Goal: Task Accomplishment & Management: Manage account settings

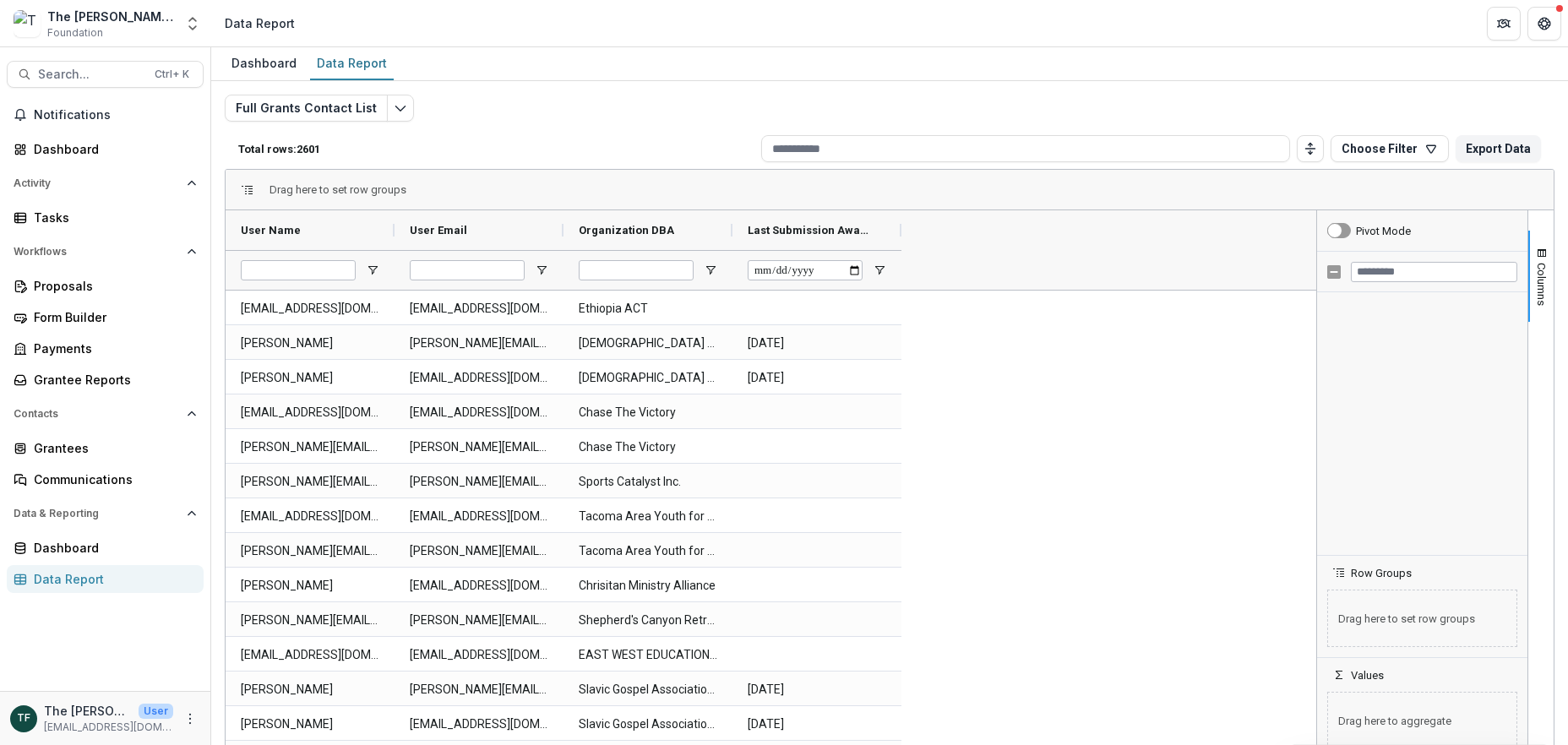
scroll to position [563, 0]
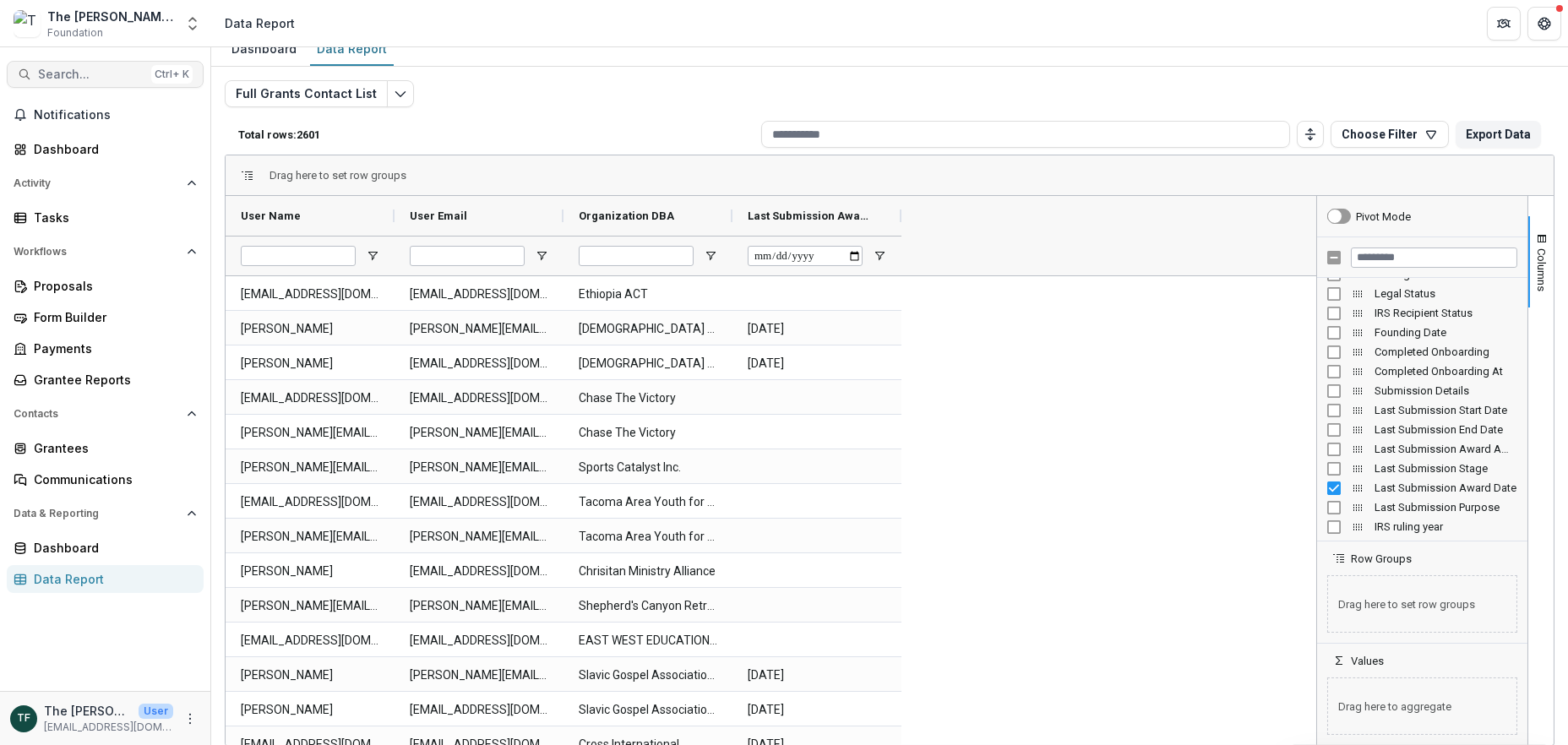
click at [103, 71] on span "Search..." at bounding box center [91, 74] width 107 height 15
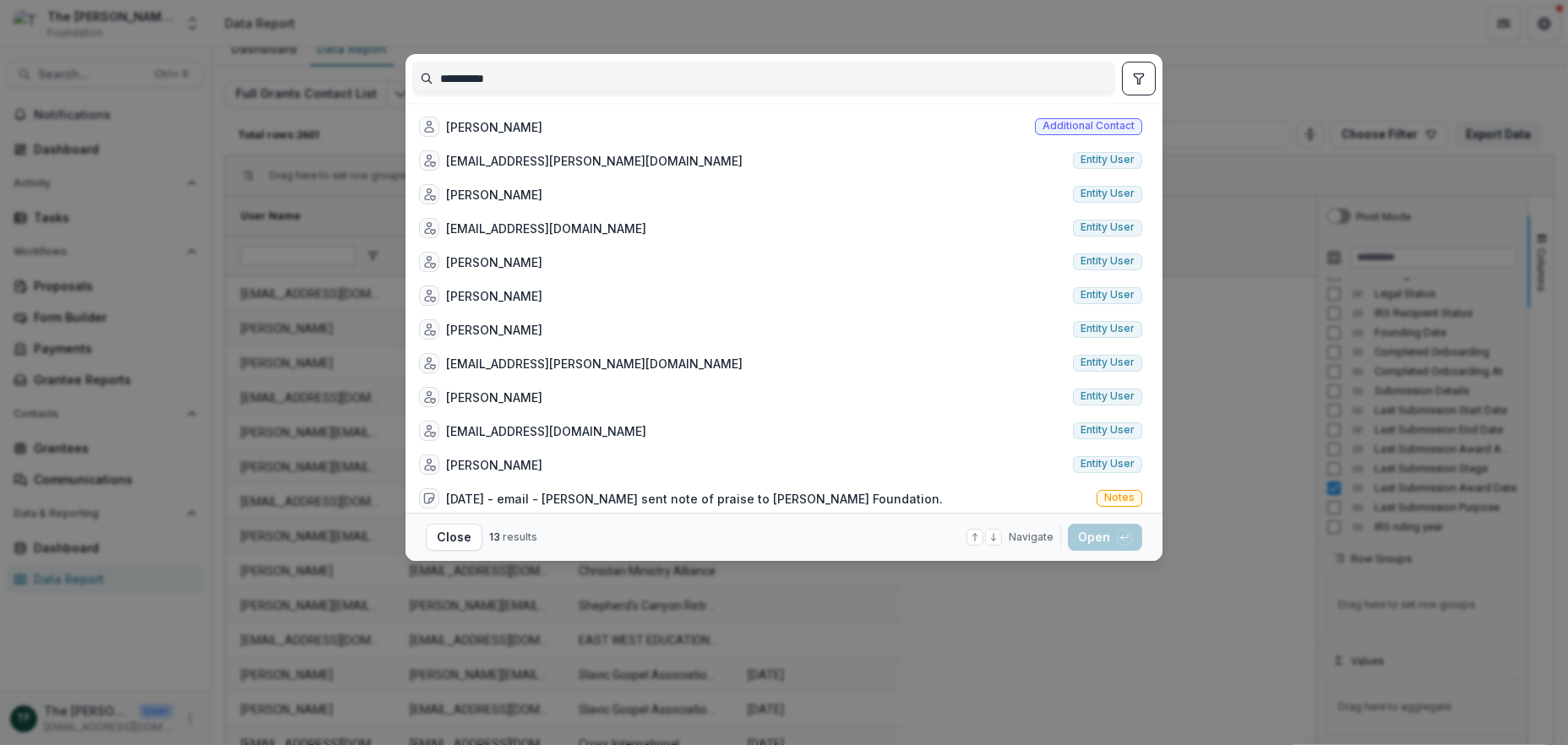
drag, startPoint x: 510, startPoint y: 77, endPoint x: 414, endPoint y: 81, distance: 96.1
click at [414, 80] on input "**********" at bounding box center [764, 78] width 701 height 27
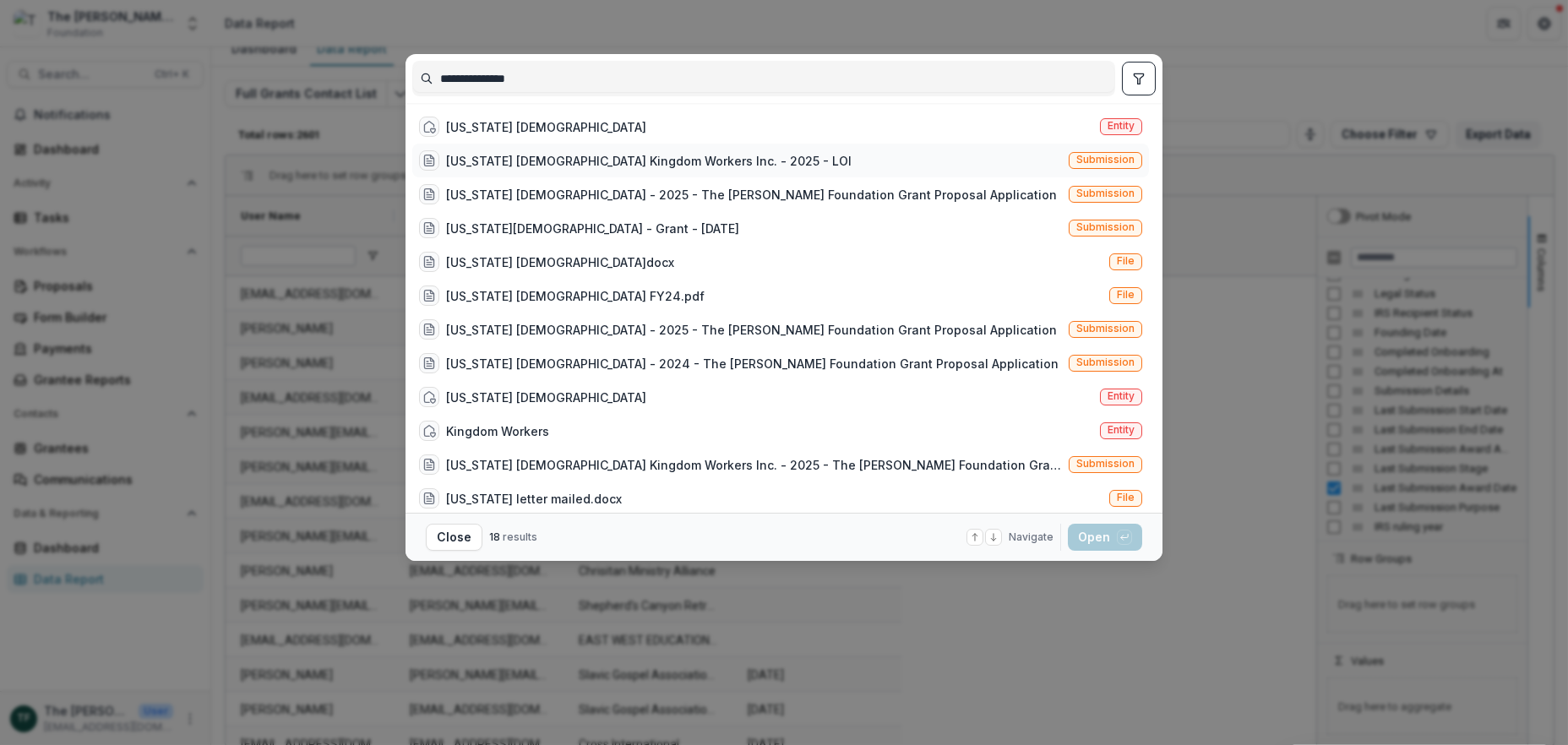
type input "**********"
click at [661, 156] on div "[US_STATE] [DEMOGRAPHIC_DATA] Kingdom Workers Inc. - 2025 - LOI" at bounding box center [649, 161] width 406 height 18
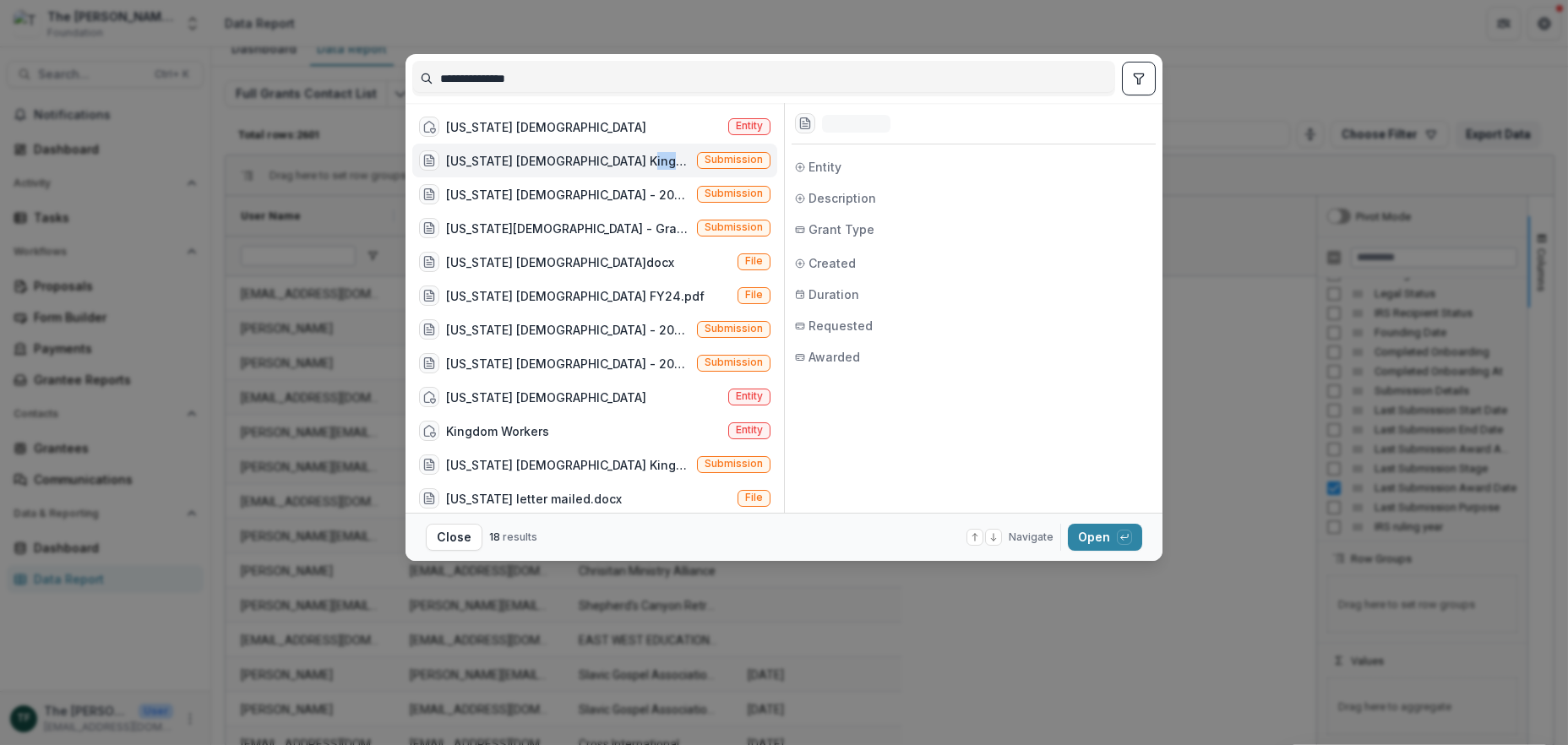
click at [661, 156] on div "[US_STATE] [DEMOGRAPHIC_DATA] Kingdom Workers Inc. - 2025 - LOI" at bounding box center [568, 161] width 244 height 18
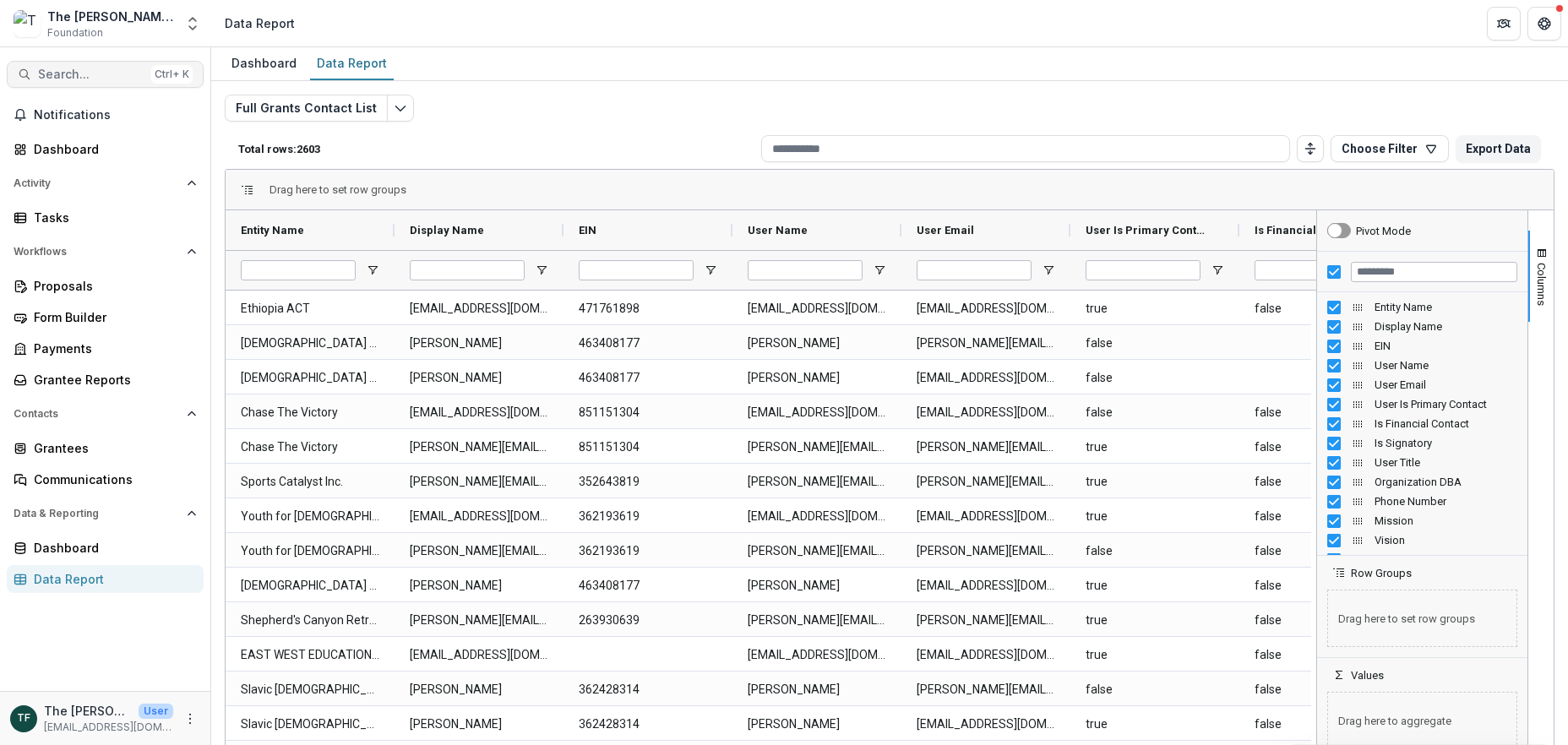
click at [38, 75] on span "Search..." at bounding box center [91, 74] width 107 height 15
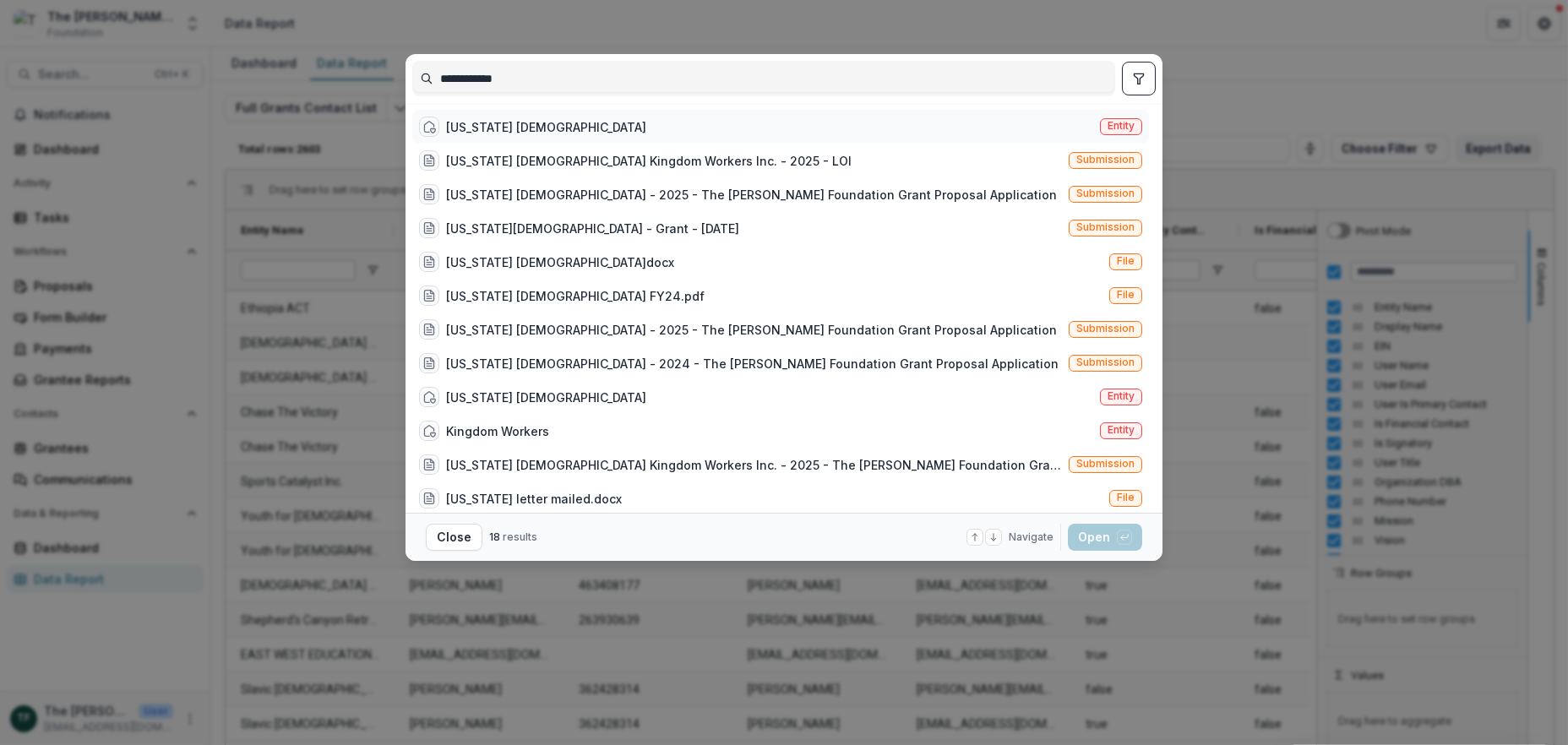
type input "**********"
click at [633, 122] on div "[US_STATE] [DEMOGRAPHIC_DATA]" at bounding box center [546, 128] width 200 height 18
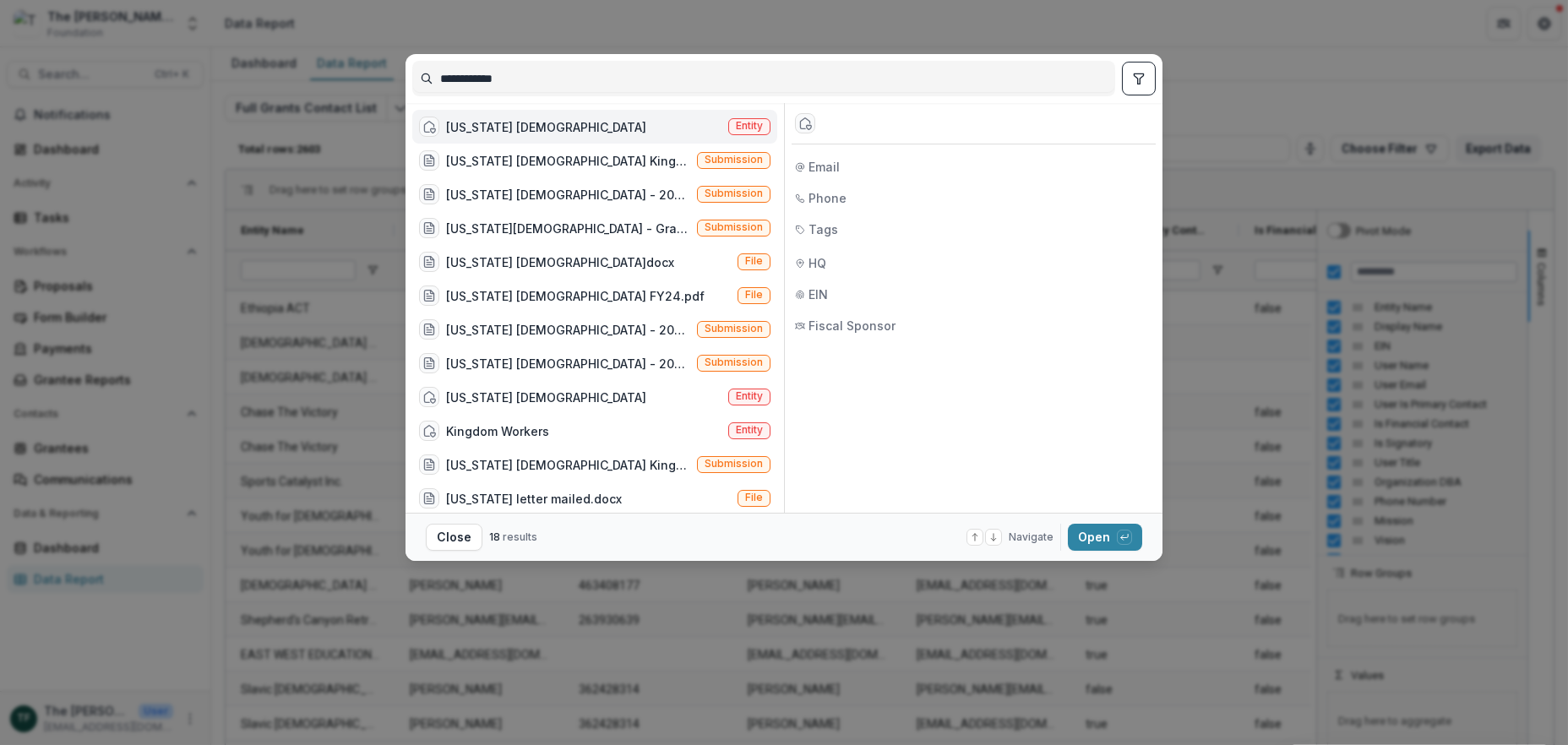
click at [633, 122] on div "[US_STATE] [DEMOGRAPHIC_DATA]" at bounding box center [546, 128] width 200 height 18
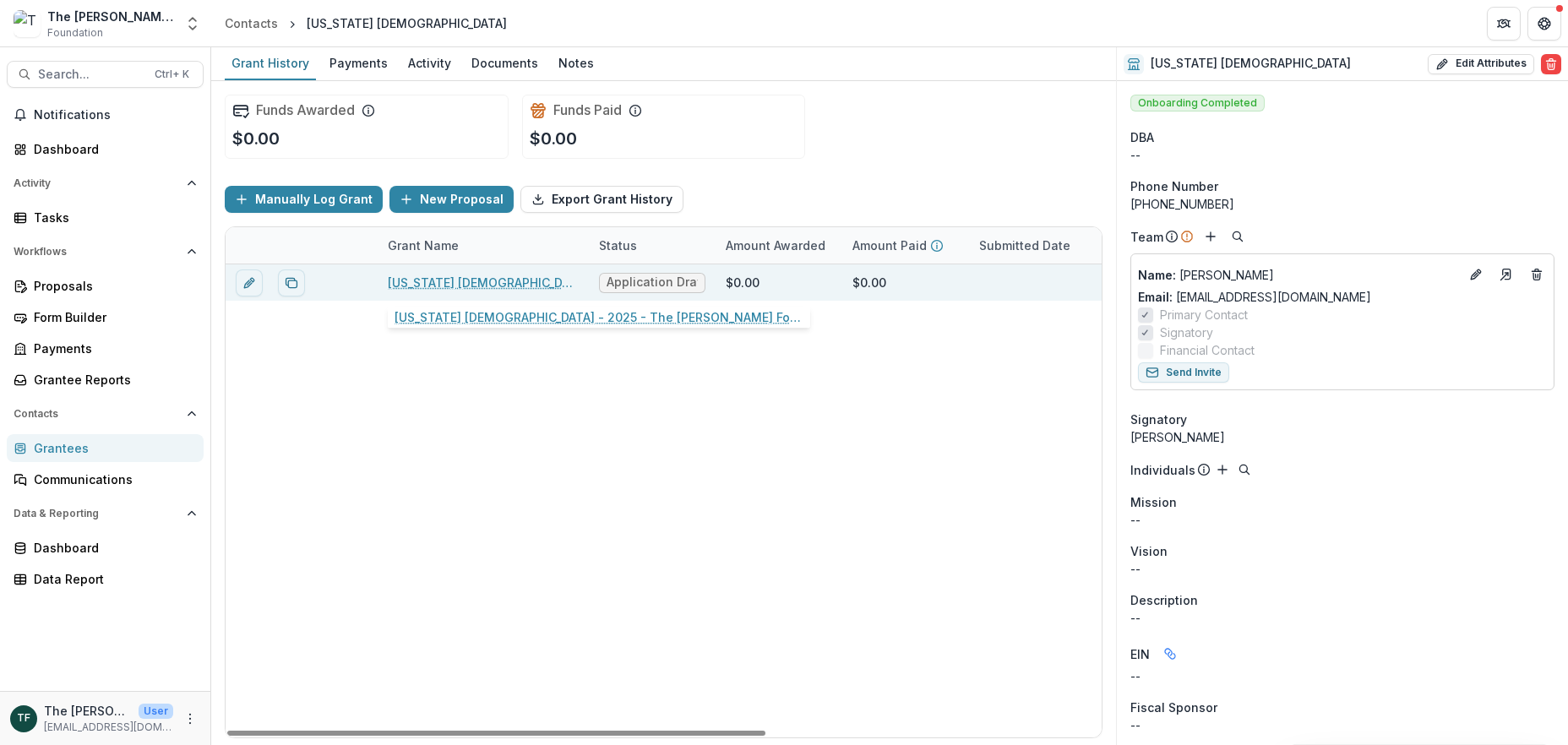
click at [443, 282] on link "[US_STATE] [DEMOGRAPHIC_DATA] - 2025 - The [PERSON_NAME] Foundation Grant Propo…" at bounding box center [483, 283] width 191 height 18
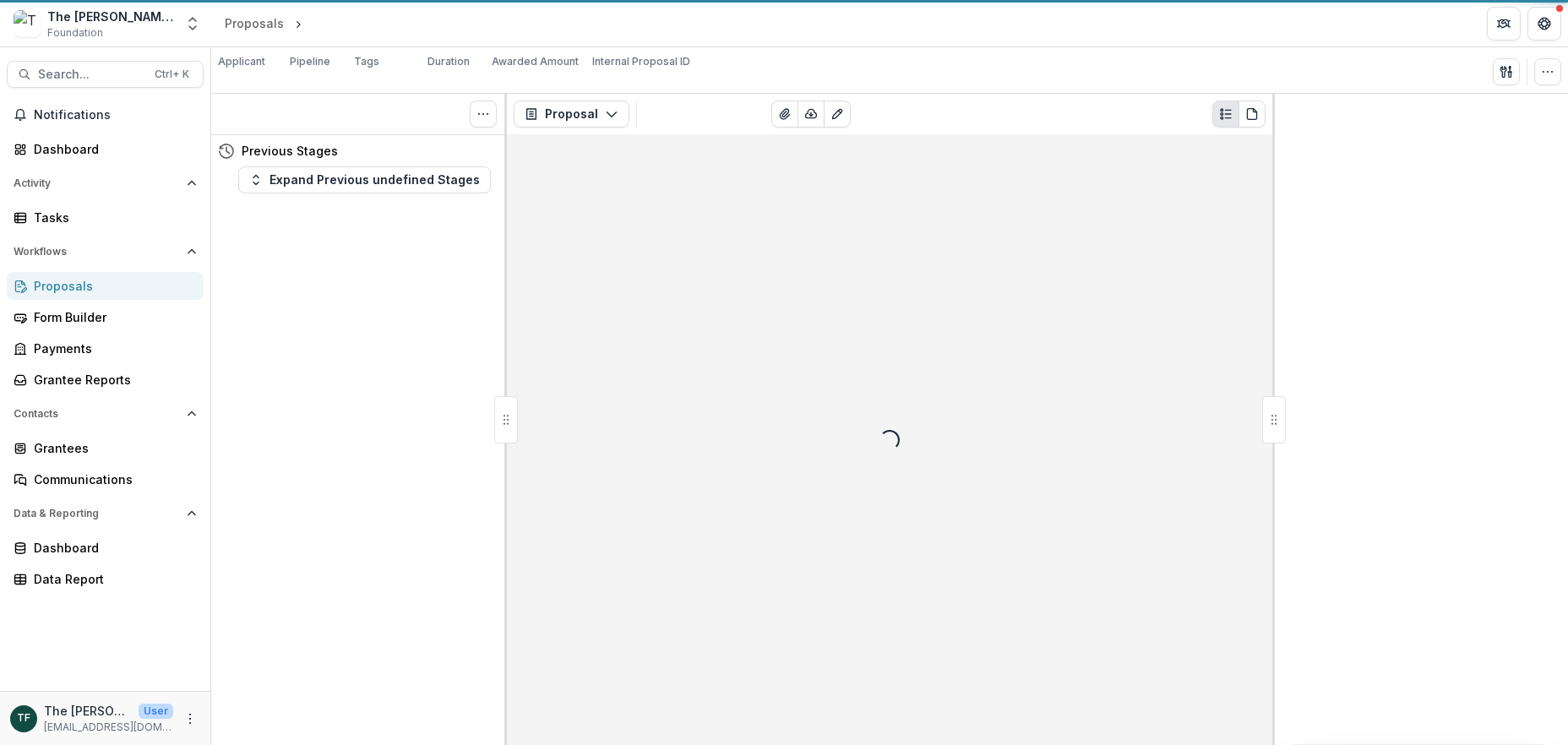
click at [443, 282] on div "Tasks 0 Show Cancelled Tasks Previous Stages Expand Previous undefined Stages" at bounding box center [359, 419] width 296 height 652
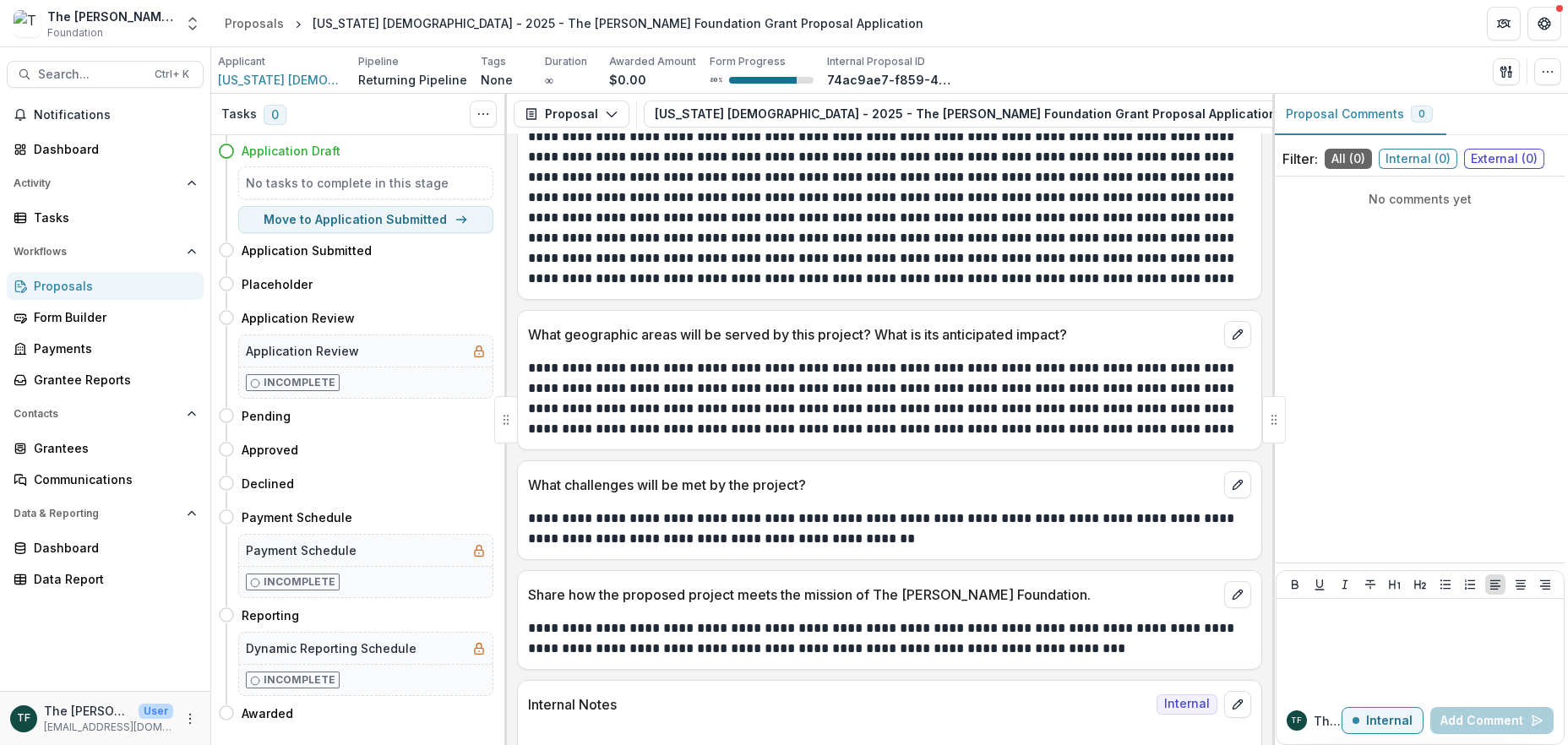
scroll to position [2771, 0]
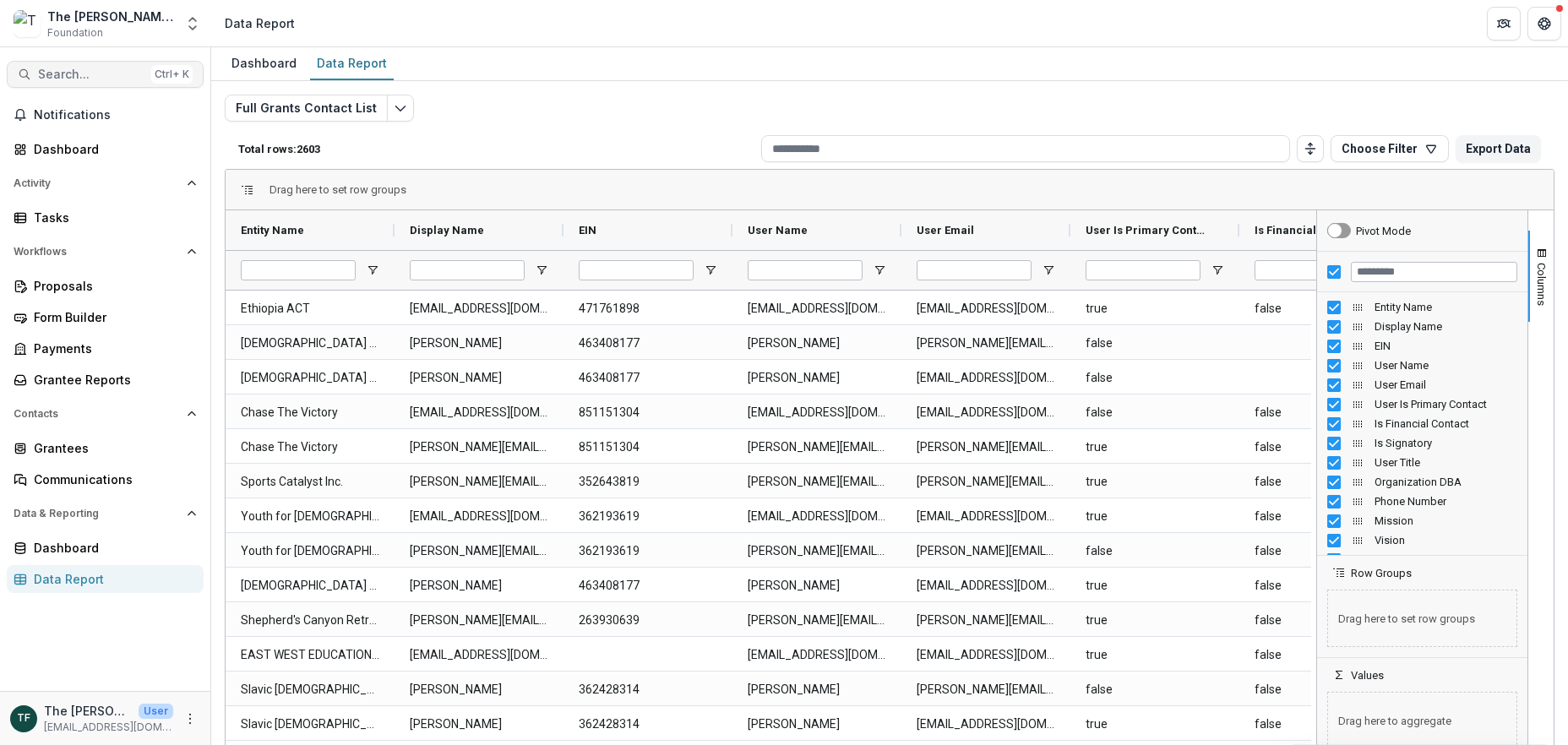
click at [91, 73] on span "Search..." at bounding box center [91, 74] width 107 height 15
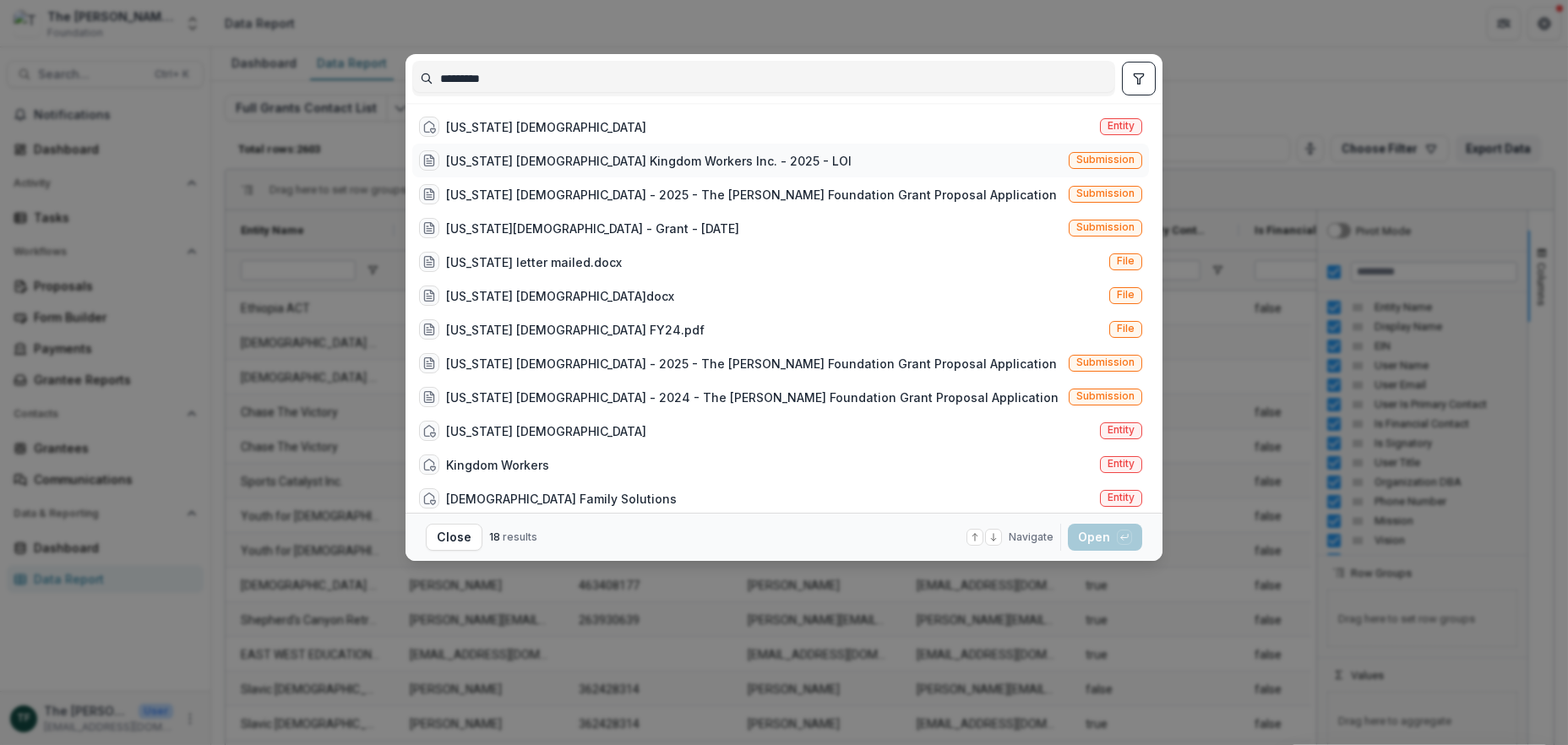
type input "*********"
click at [680, 157] on div "[US_STATE] [DEMOGRAPHIC_DATA] Kingdom Workers Inc. - 2025 - LOI" at bounding box center [649, 161] width 406 height 18
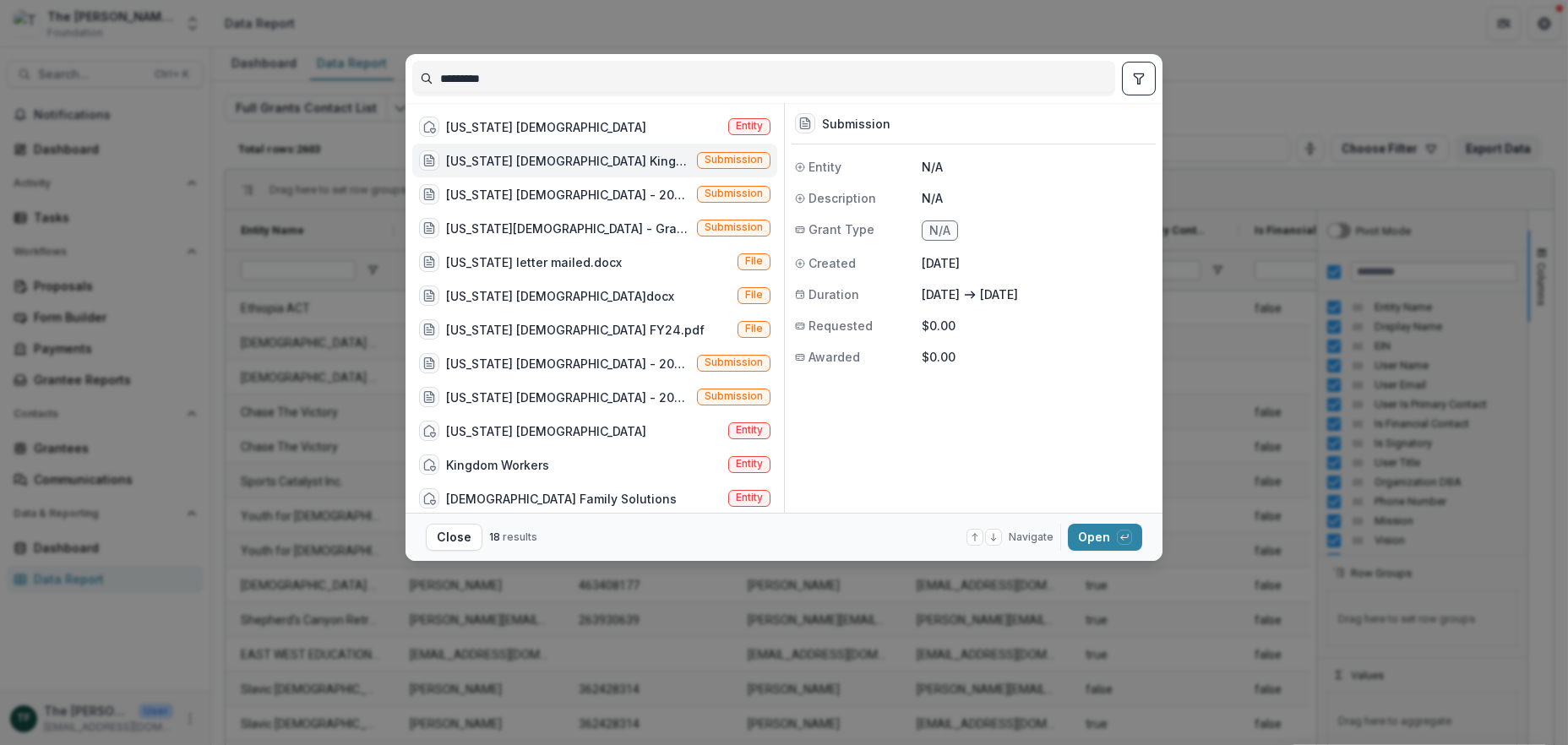
click at [679, 156] on div "[US_STATE] [DEMOGRAPHIC_DATA] Kingdom Workers Inc. - 2025 - LOI" at bounding box center [568, 161] width 244 height 18
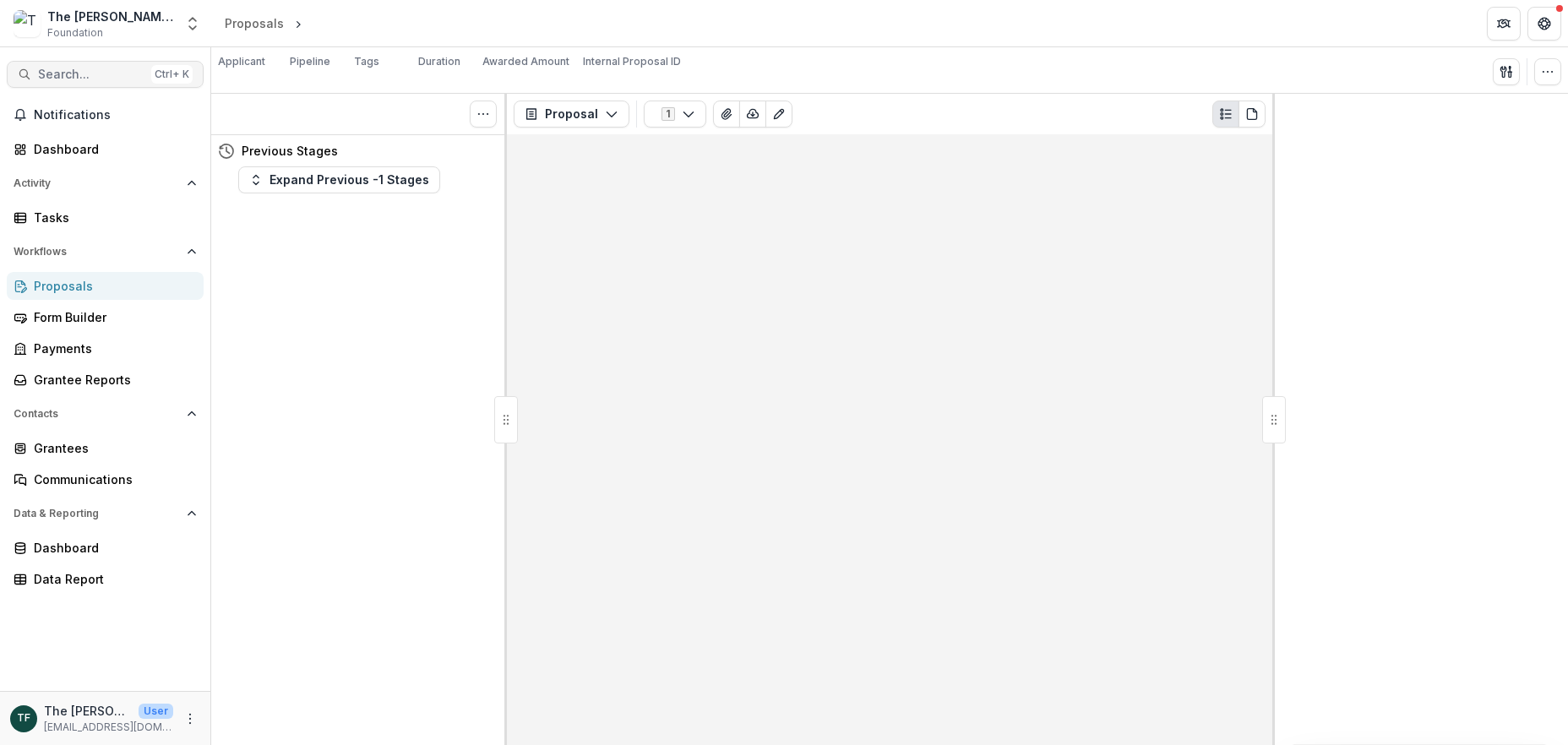
click at [56, 66] on button "Search... Ctrl + K" at bounding box center [105, 74] width 197 height 27
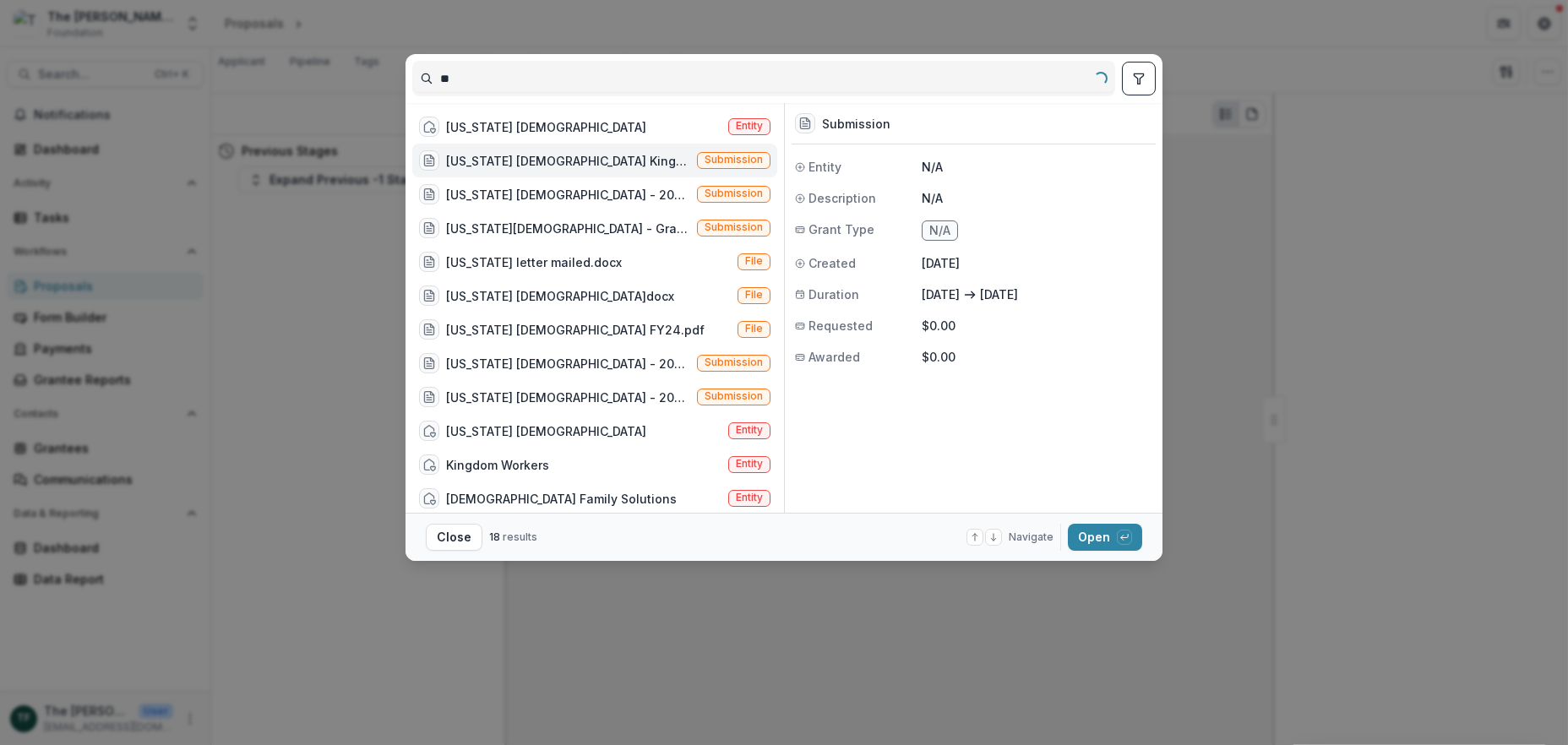
type input "*"
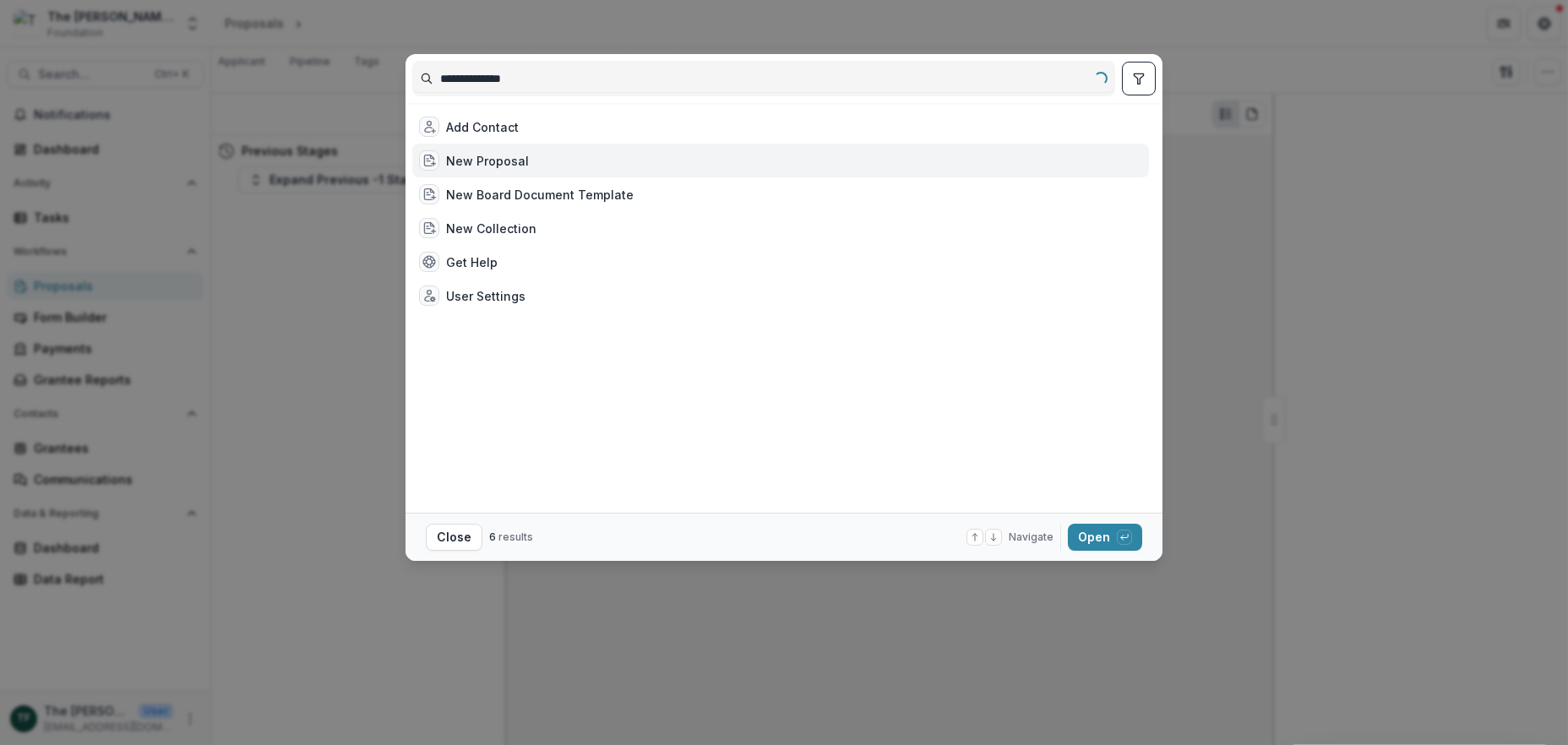
type input "**********"
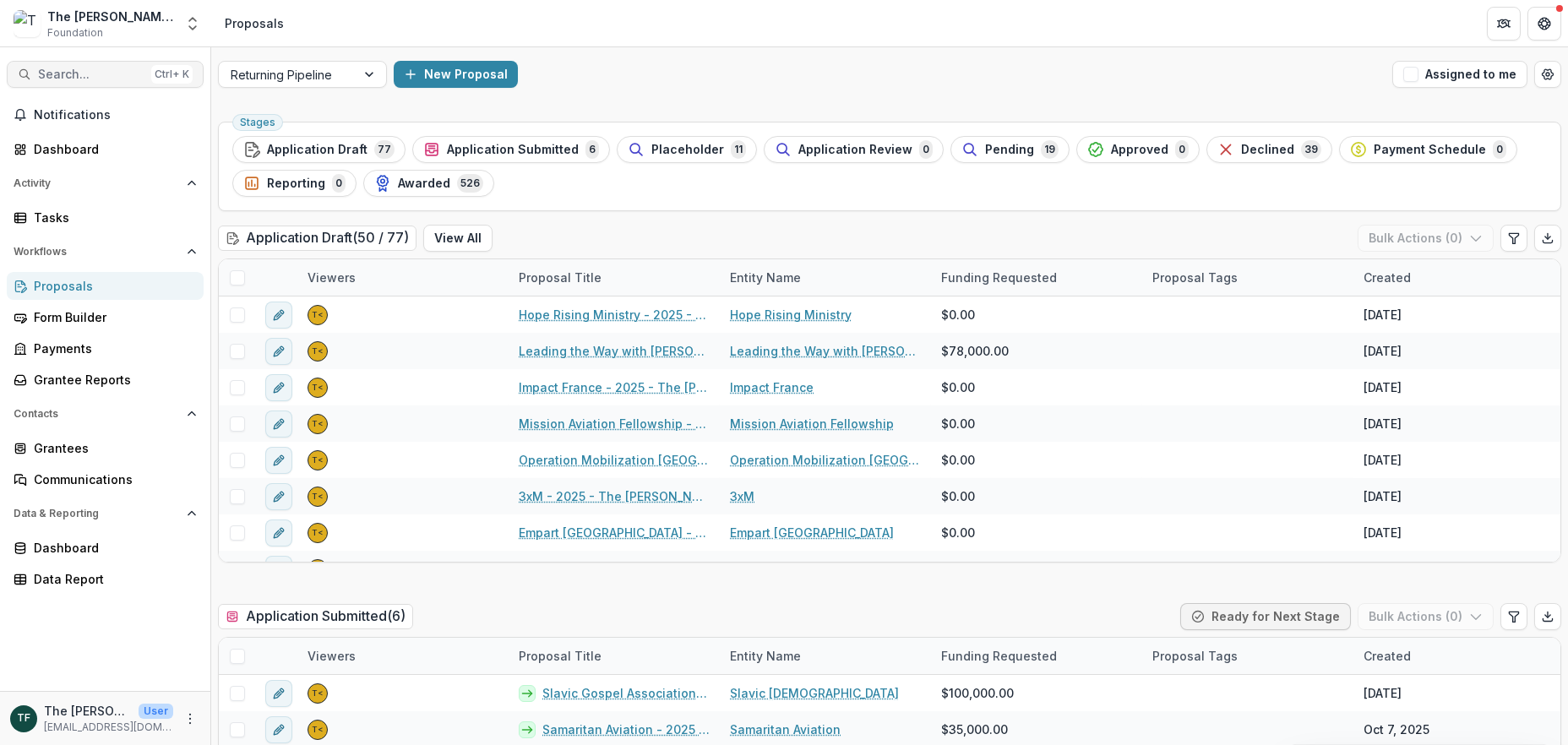
click at [77, 63] on button "Search... Ctrl + K" at bounding box center [105, 74] width 197 height 27
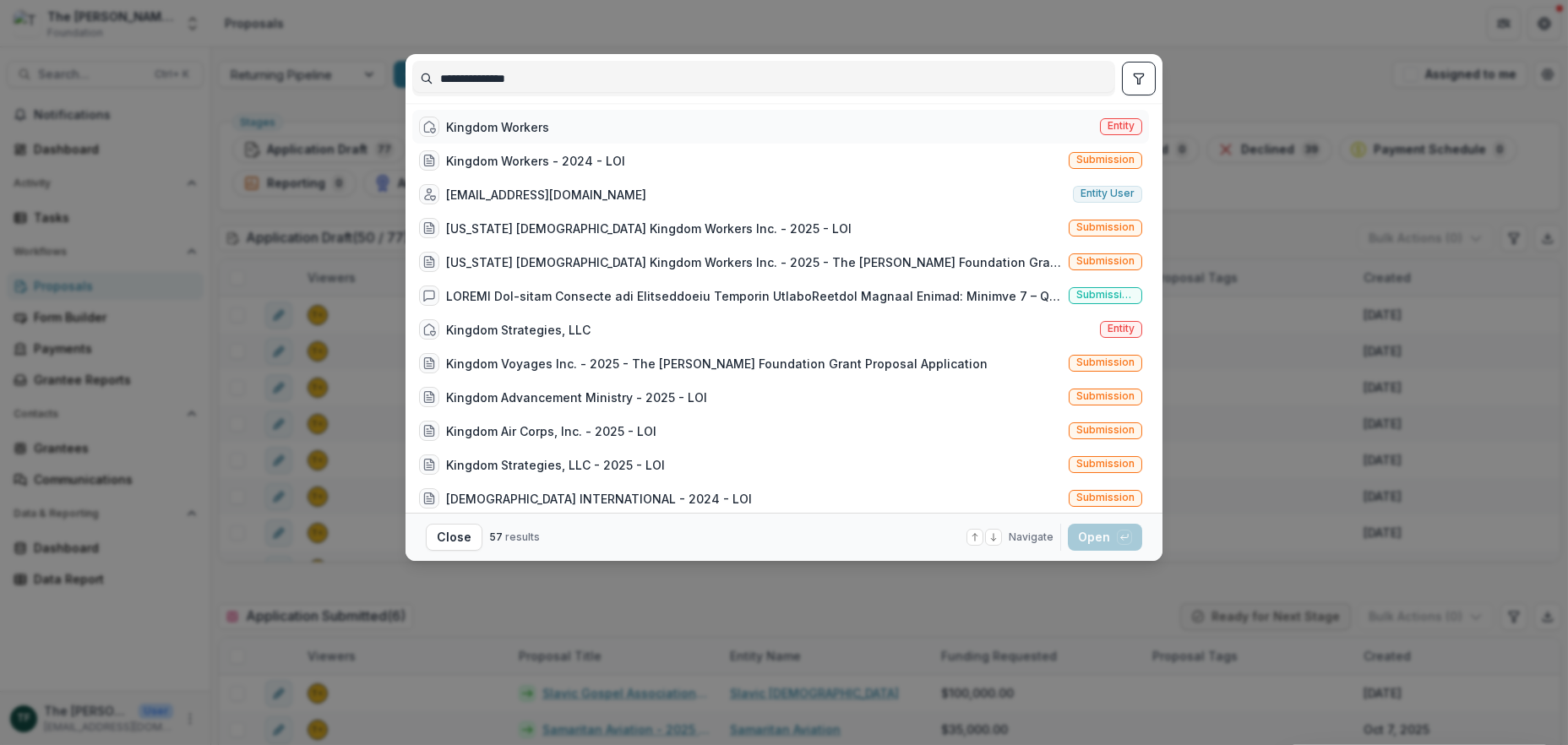
click at [459, 125] on div "Kingdom Workers" at bounding box center [498, 128] width 103 height 18
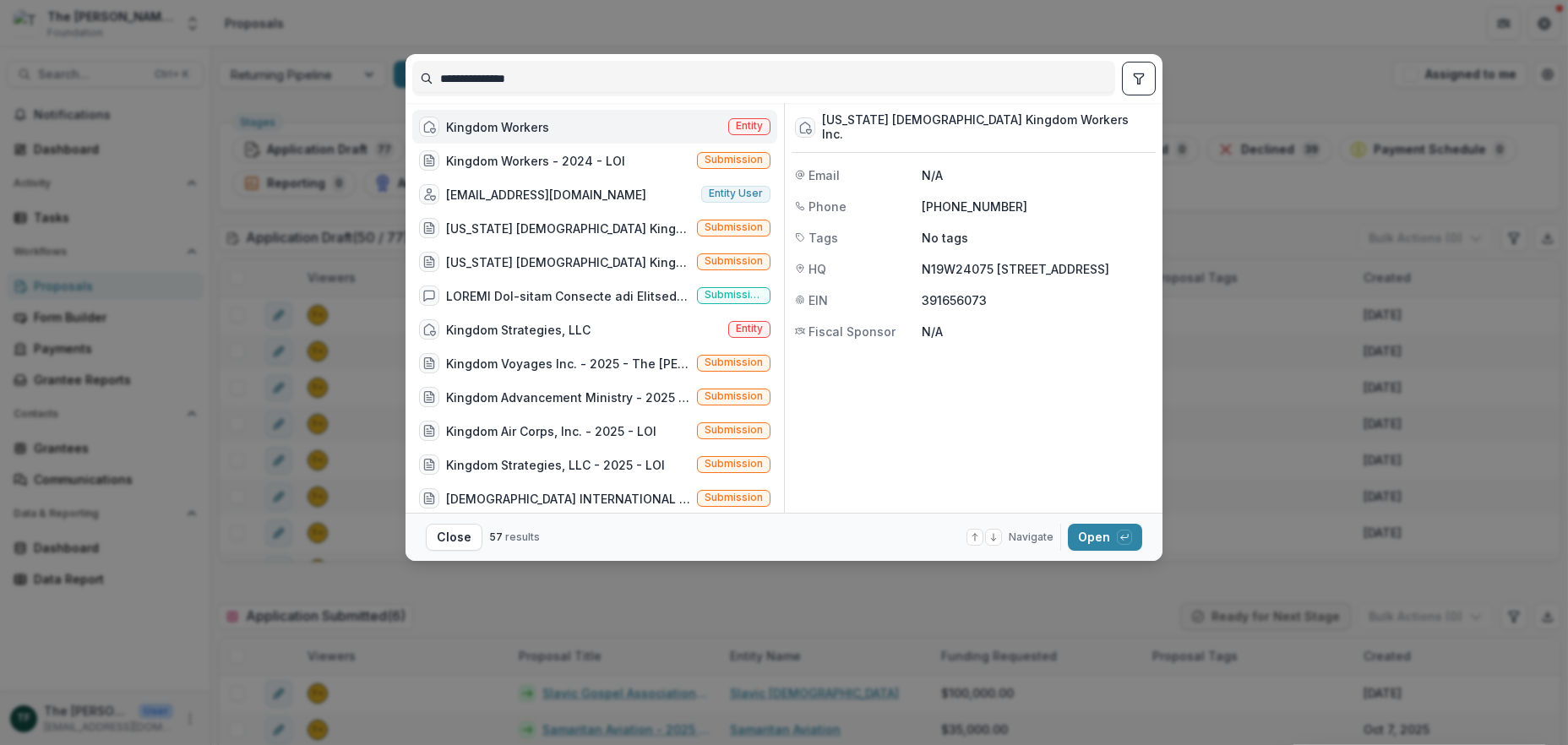
click at [459, 125] on div "Kingdom Workers" at bounding box center [498, 128] width 103 height 18
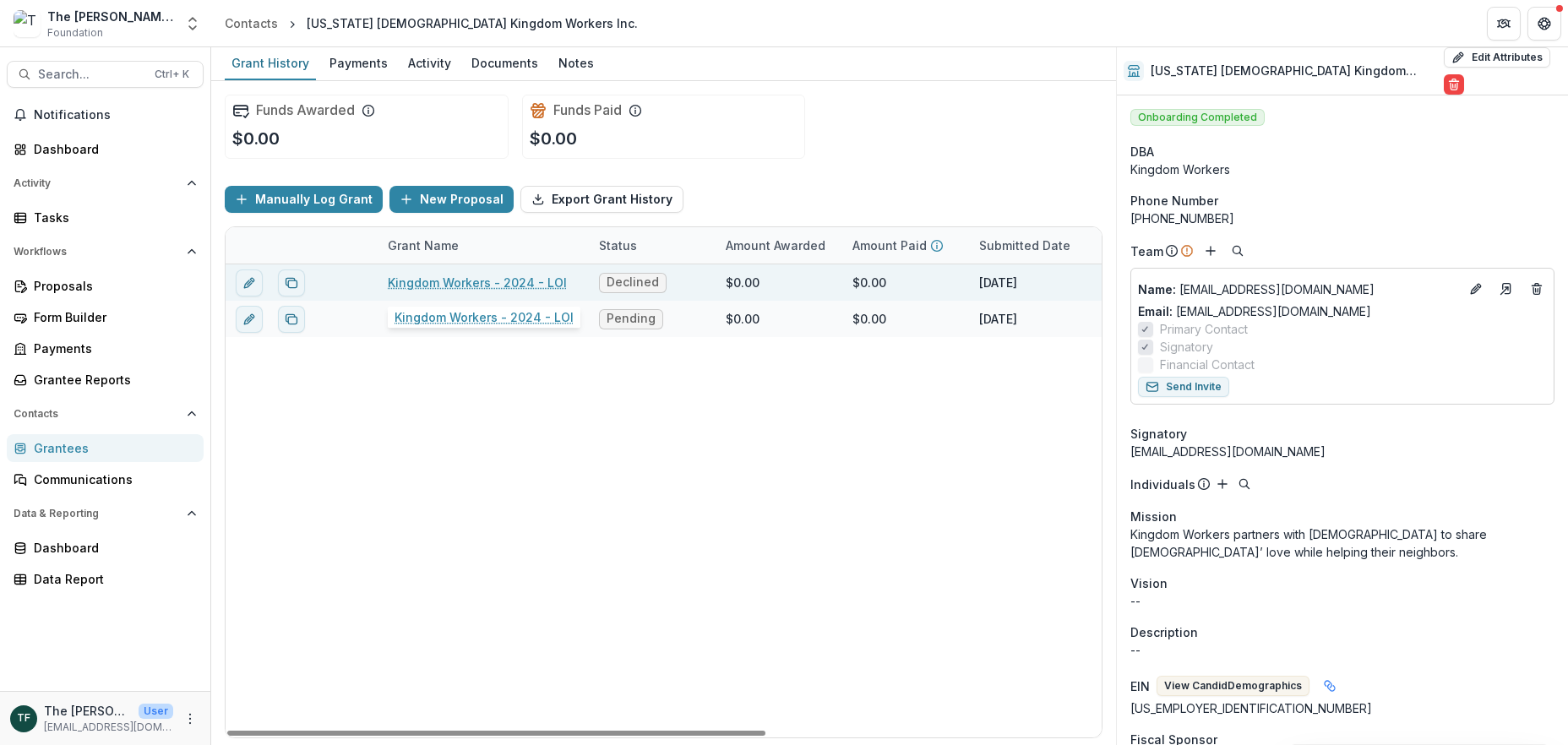
click at [517, 281] on link "Kingdom Workers - 2024 - LOI" at bounding box center [477, 283] width 179 height 18
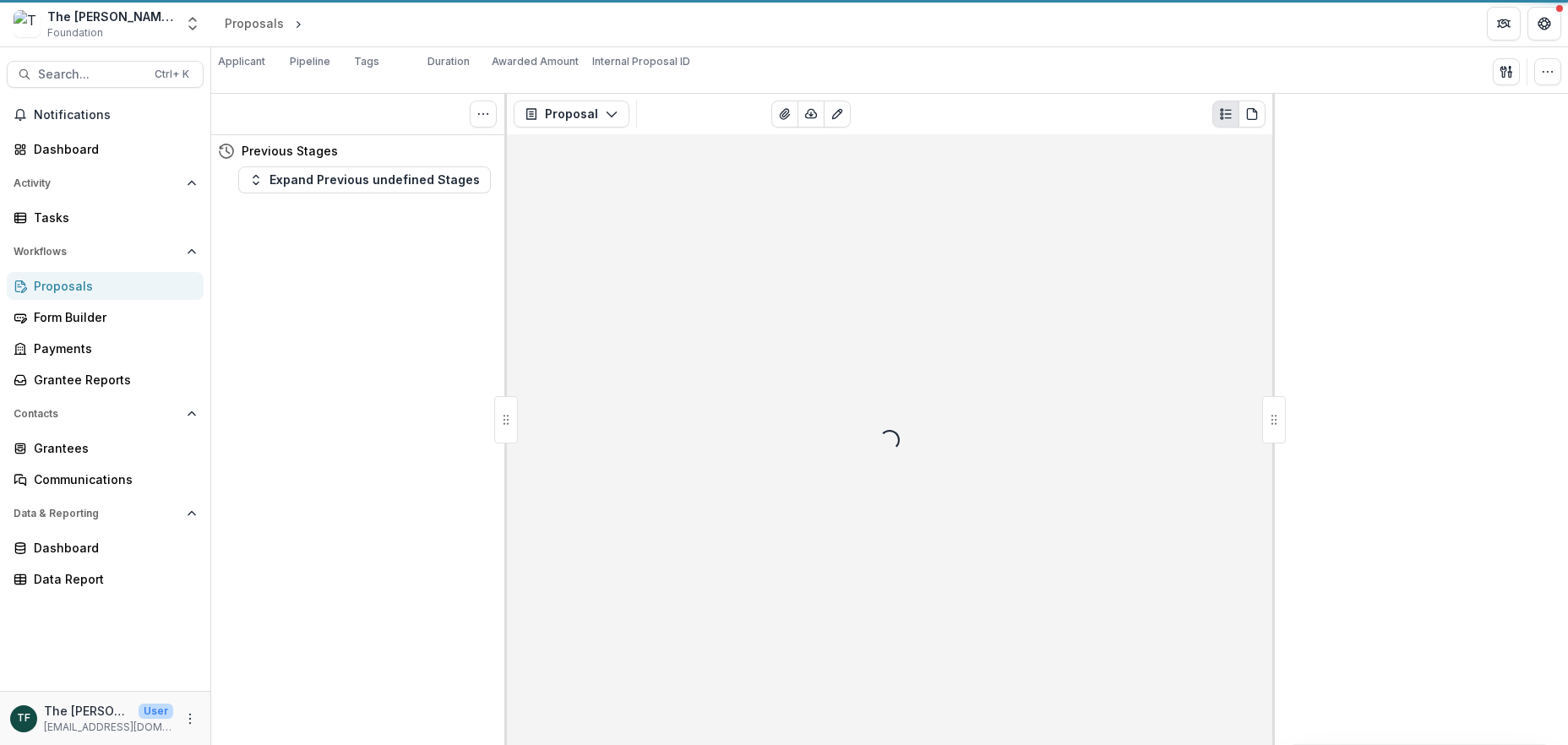
click at [517, 281] on div "Loading..." at bounding box center [890, 440] width 766 height 611
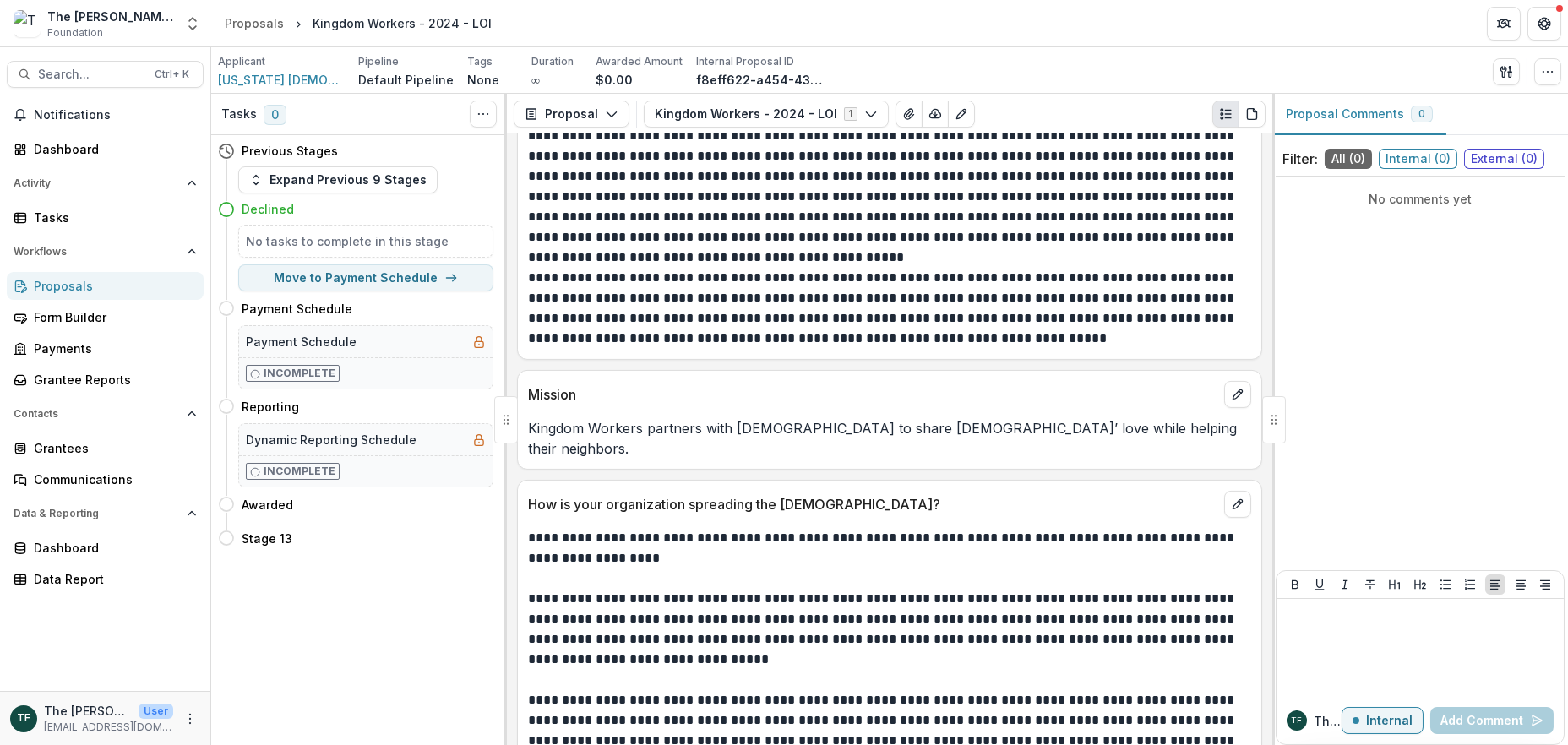
scroll to position [4473, 0]
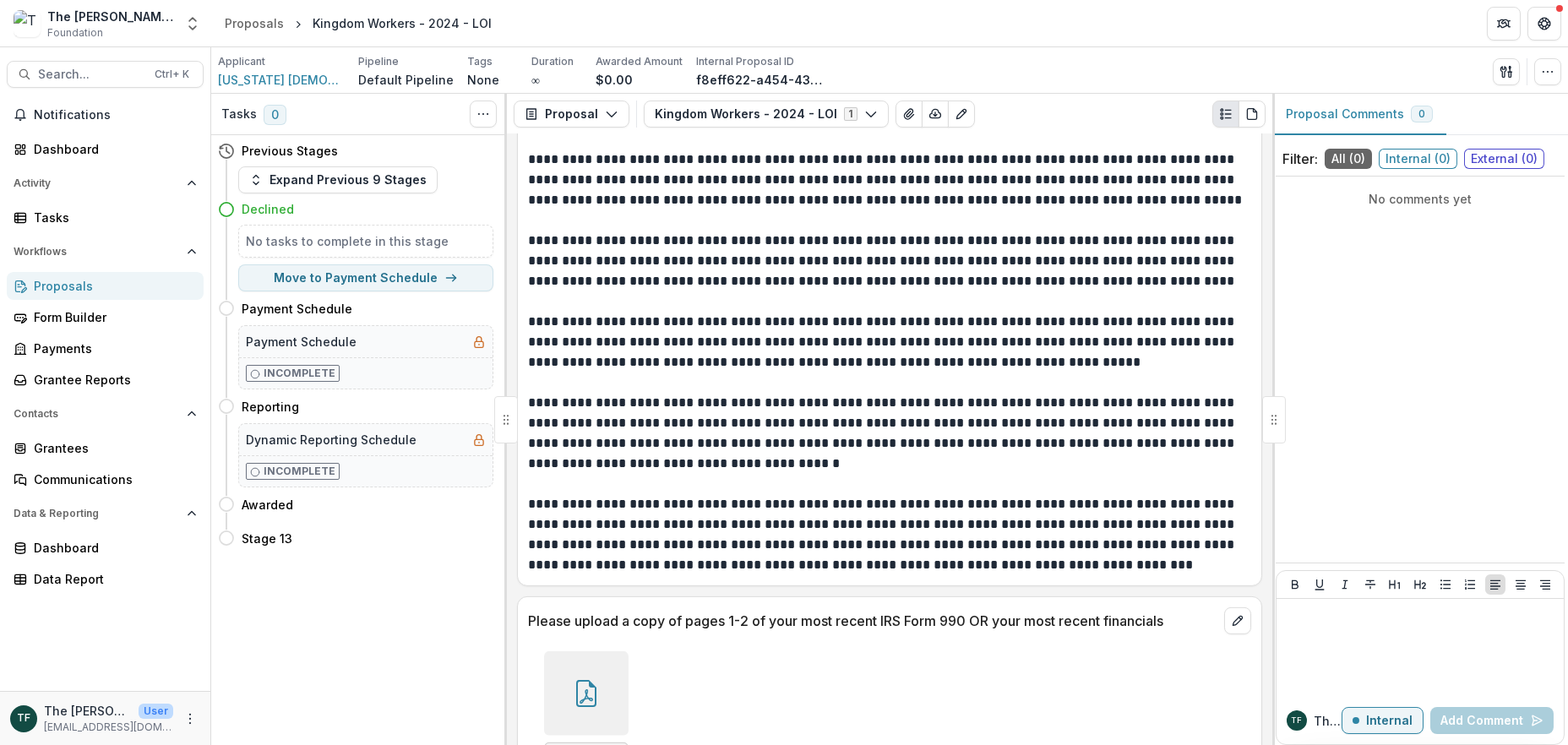
click at [589, 681] on icon at bounding box center [586, 694] width 27 height 27
click at [589, 623] on div "Loading..." at bounding box center [784, 374] width 970 height 536
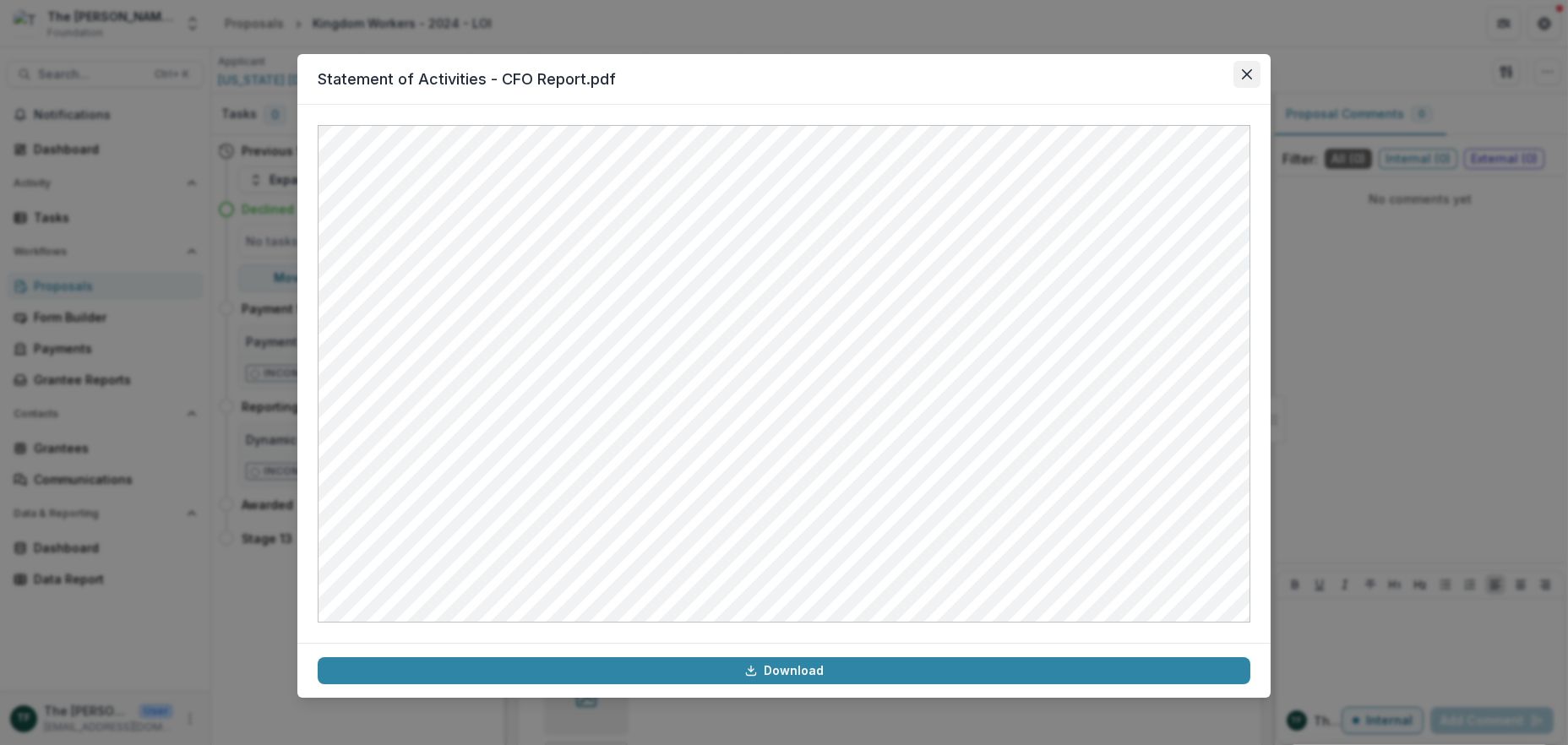
click at [1243, 72] on icon "Close" at bounding box center [1247, 74] width 10 height 10
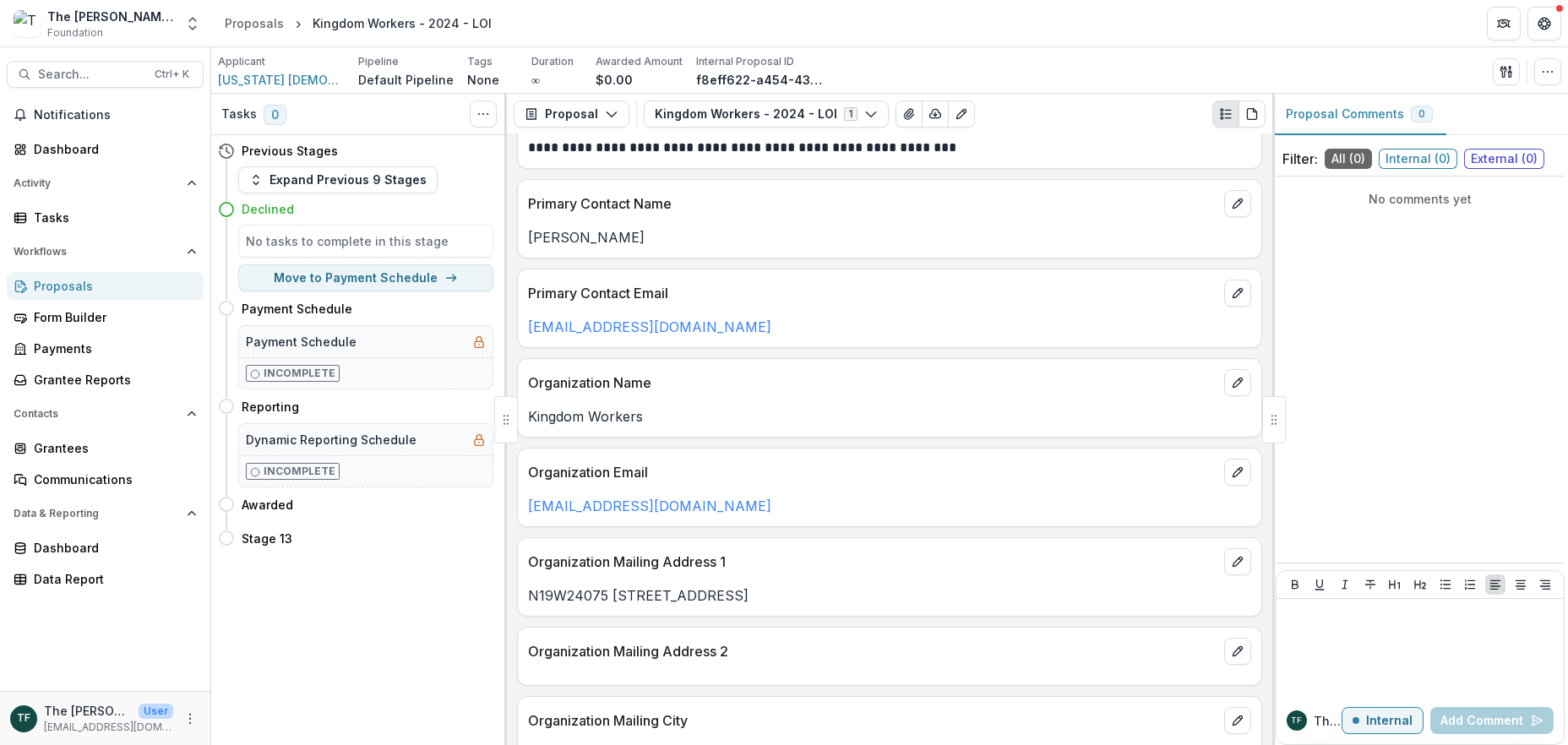
scroll to position [0, 0]
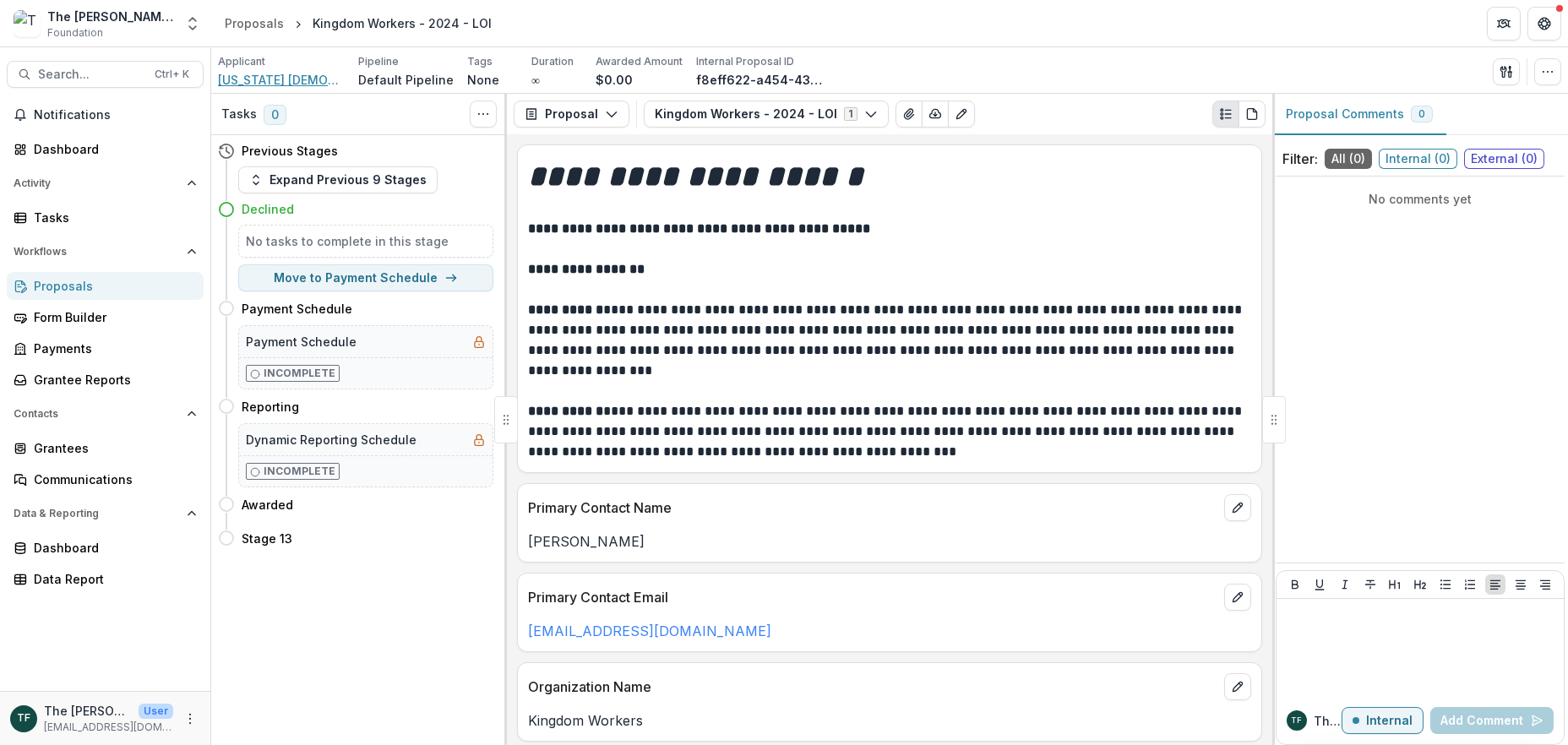
click at [309, 76] on span "[US_STATE] [DEMOGRAPHIC_DATA] Kingdom Workers Inc." at bounding box center [281, 80] width 127 height 18
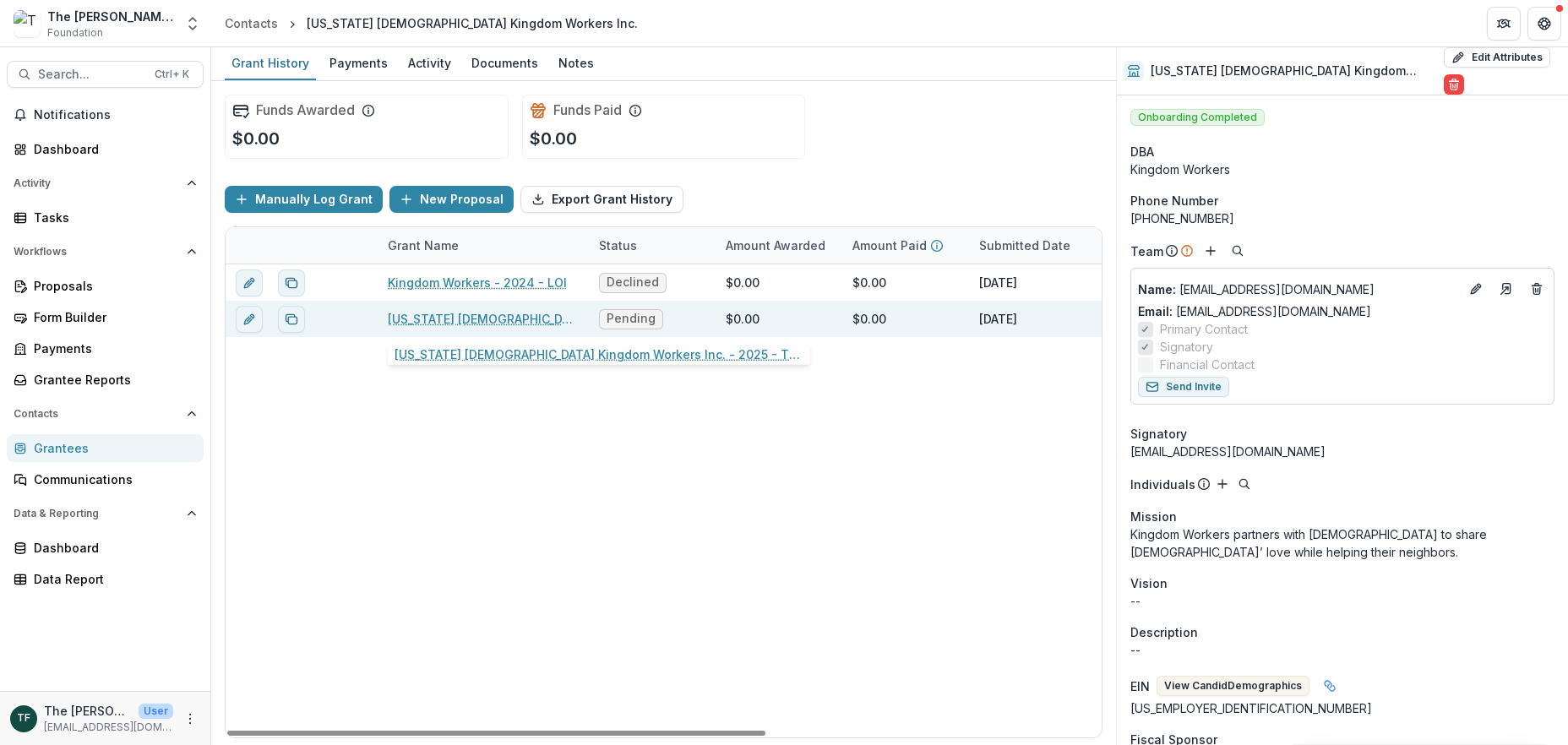
click at [443, 322] on link "[US_STATE] [DEMOGRAPHIC_DATA] Kingdom Workers Inc. - 2025 - The [PERSON_NAME] F…" at bounding box center [483, 320] width 191 height 18
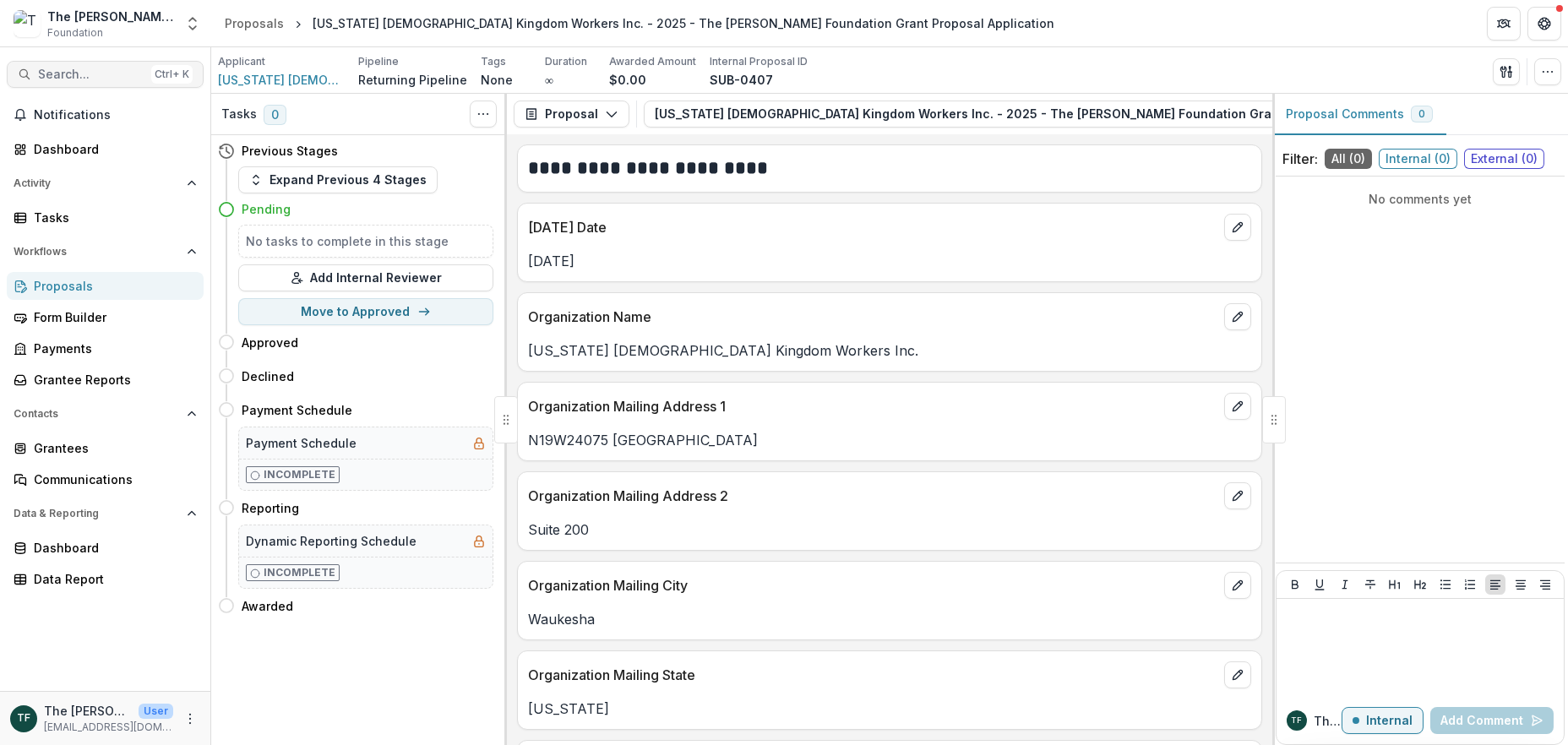
click at [40, 77] on span "Search..." at bounding box center [91, 74] width 107 height 15
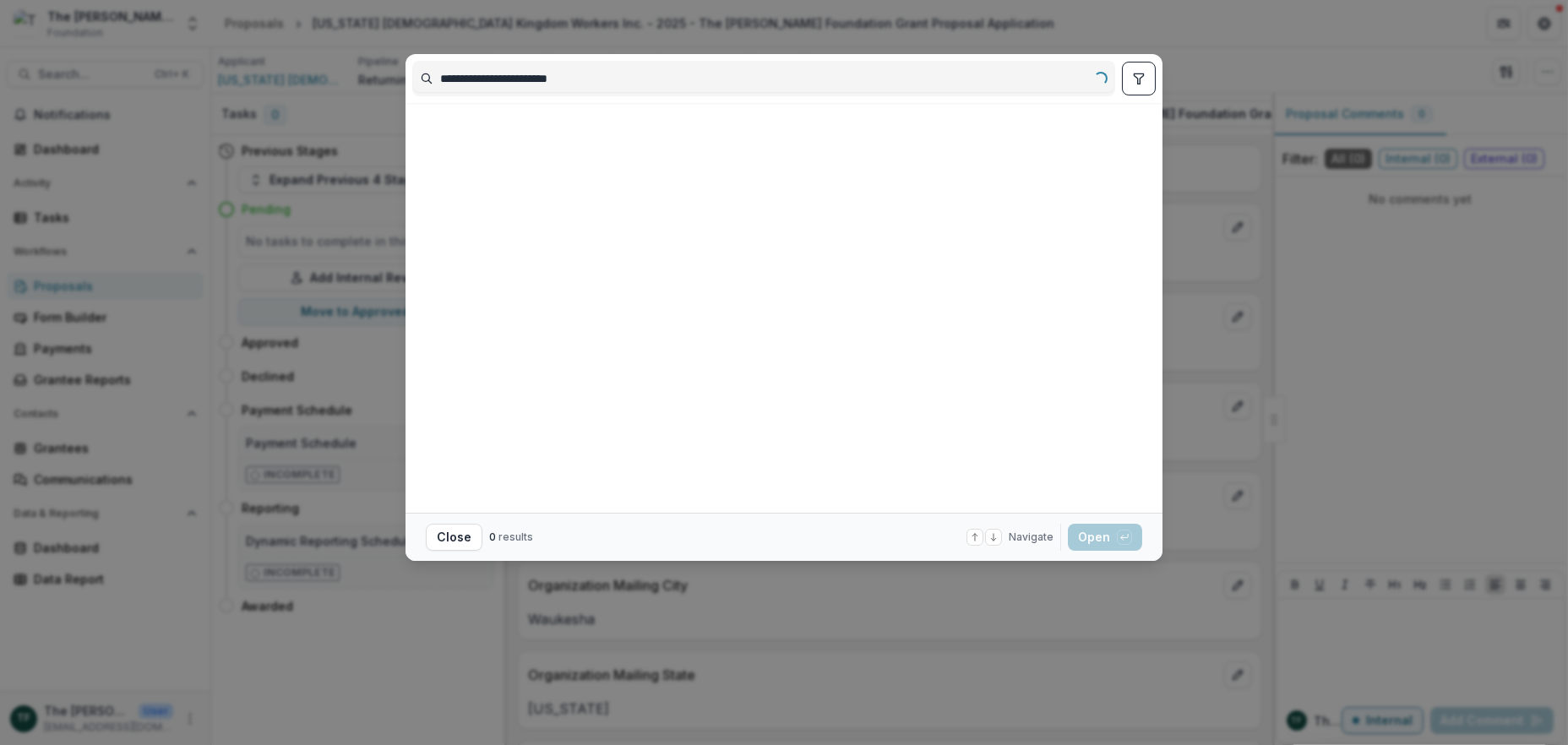
type input "**********"
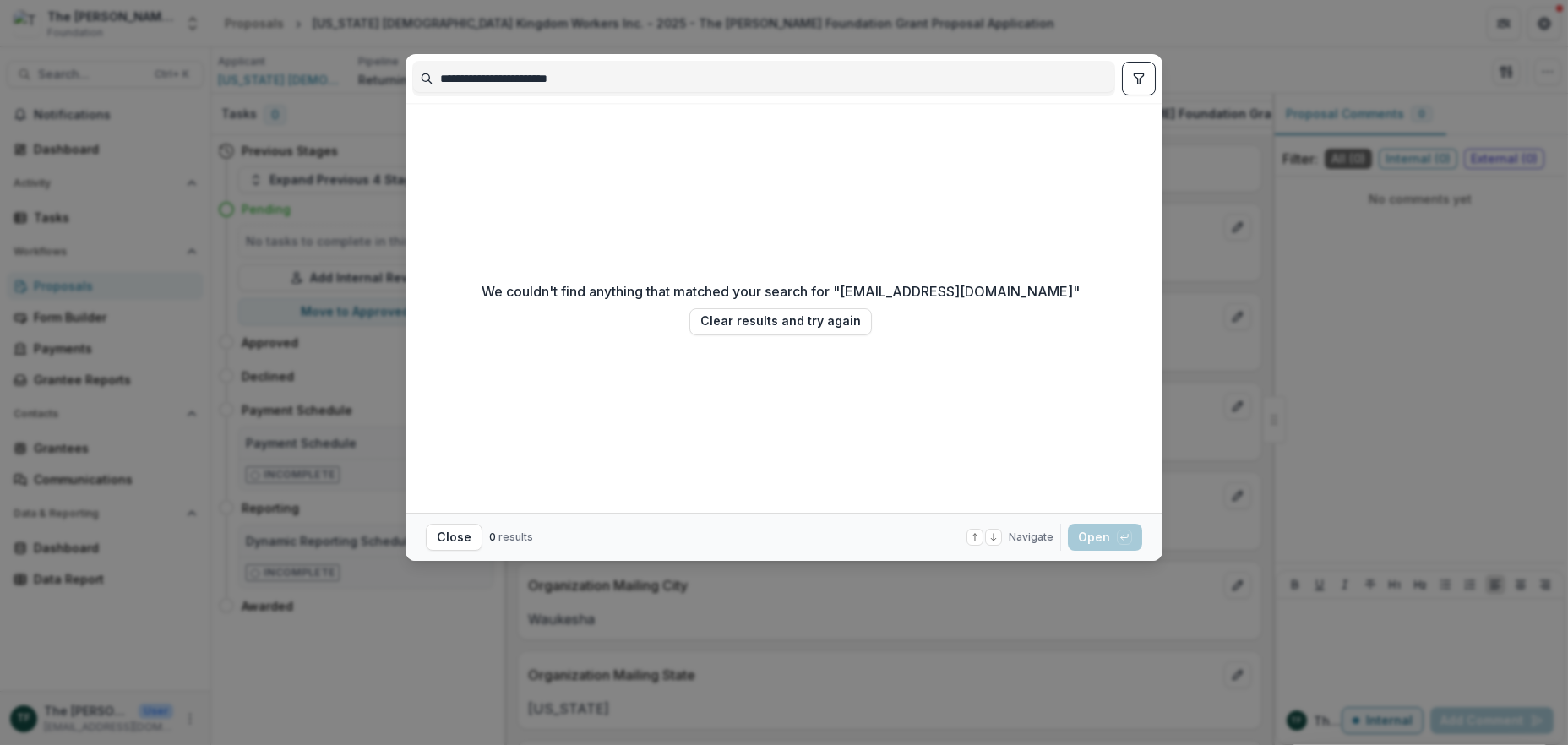
click at [1342, 346] on div "**********" at bounding box center [784, 372] width 1568 height 745
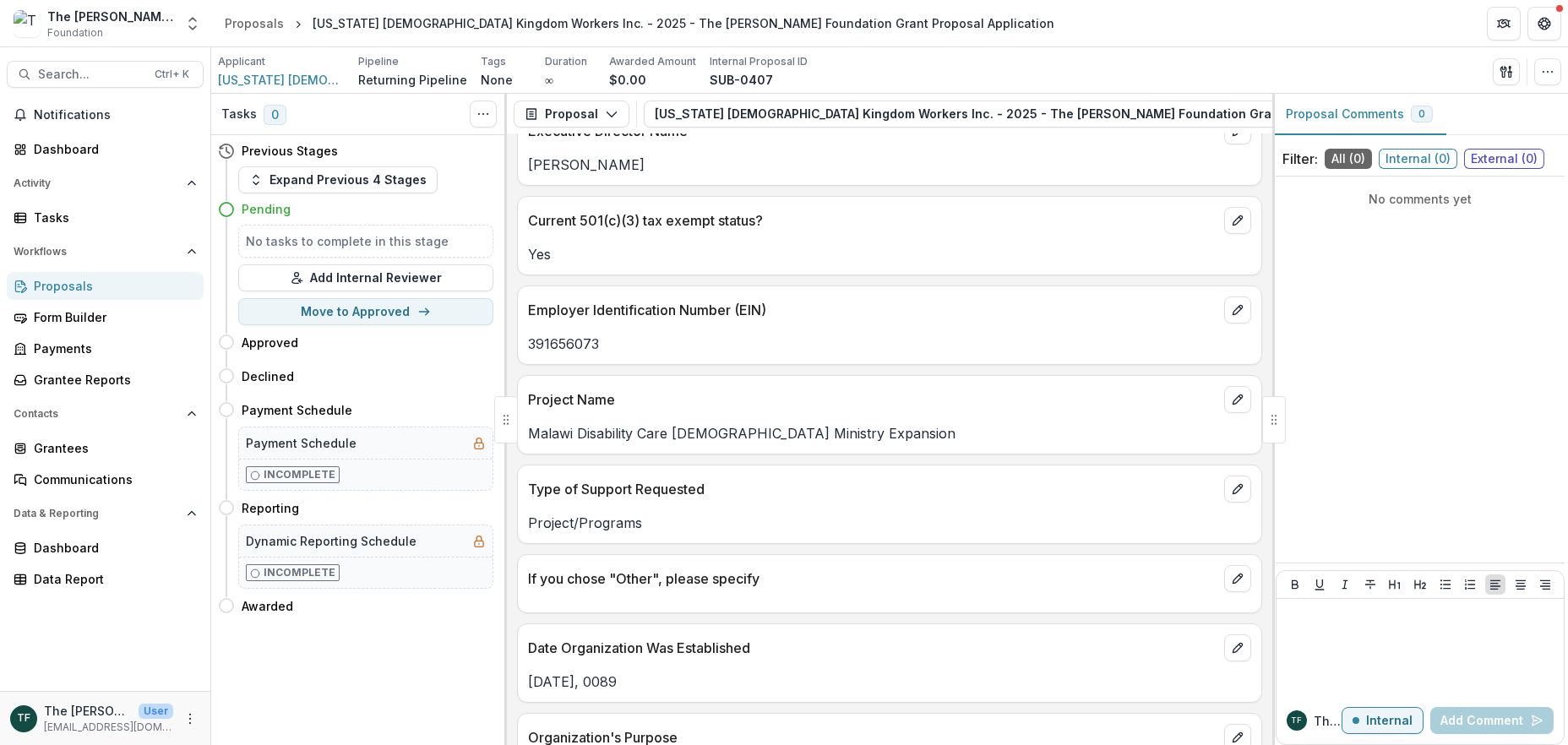
scroll to position [1239, 0]
click at [316, 74] on span "[US_STATE] [DEMOGRAPHIC_DATA] Kingdom Workers Inc." at bounding box center [281, 80] width 127 height 18
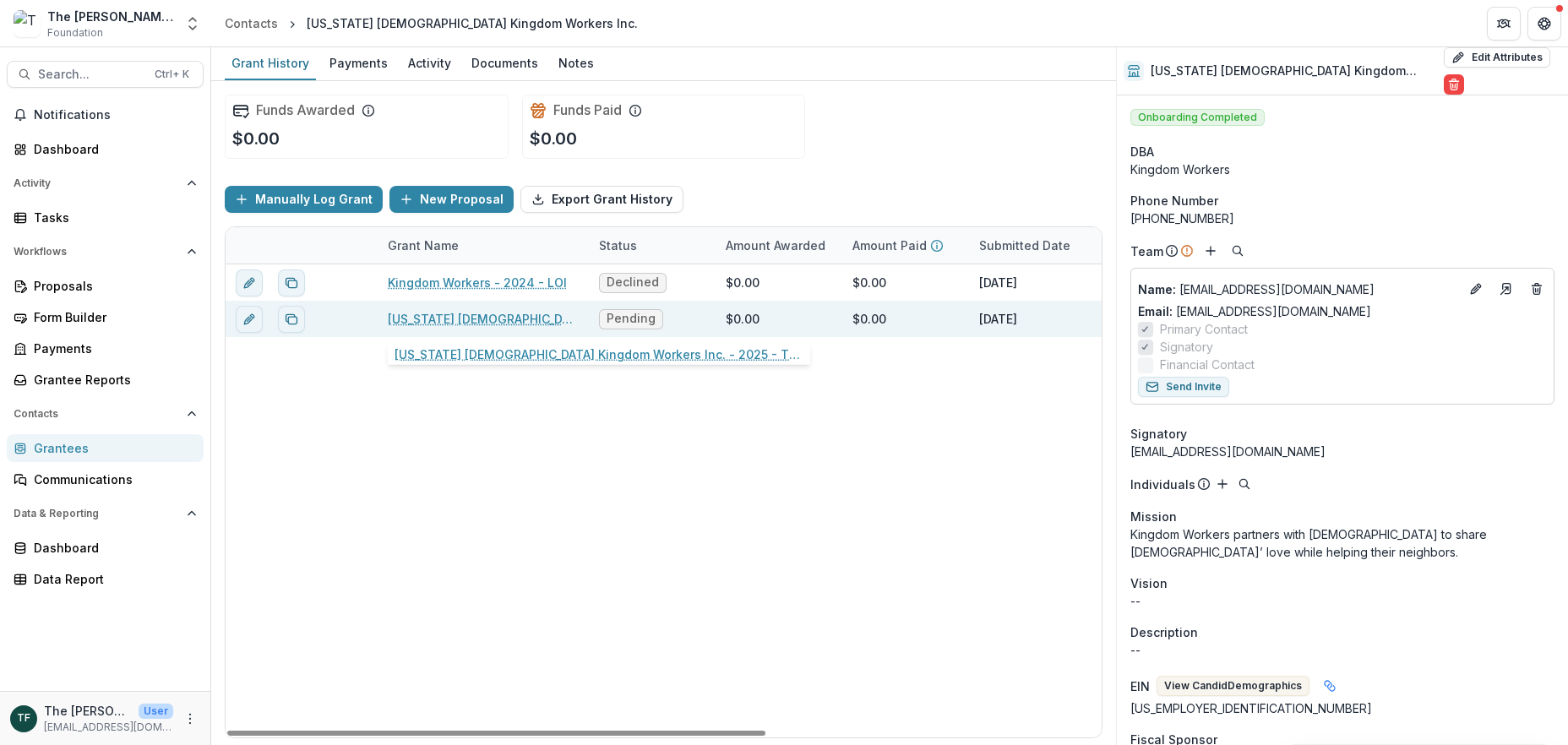
click at [489, 317] on link "[US_STATE] [DEMOGRAPHIC_DATA] Kingdom Workers Inc. - 2025 - The [PERSON_NAME] F…" at bounding box center [483, 320] width 191 height 18
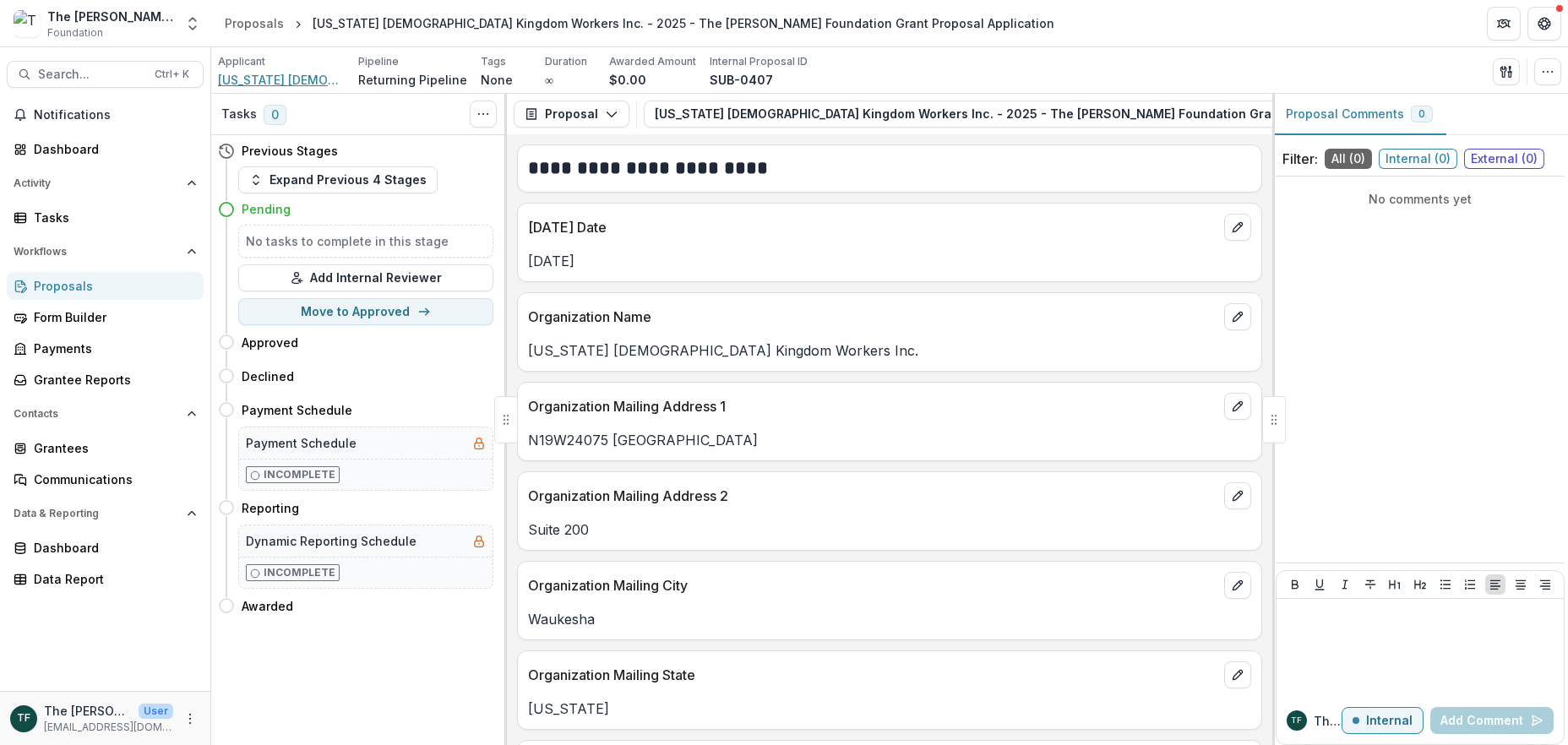
click at [280, 80] on span "[US_STATE] [DEMOGRAPHIC_DATA] Kingdom Workers Inc." at bounding box center [281, 80] width 127 height 18
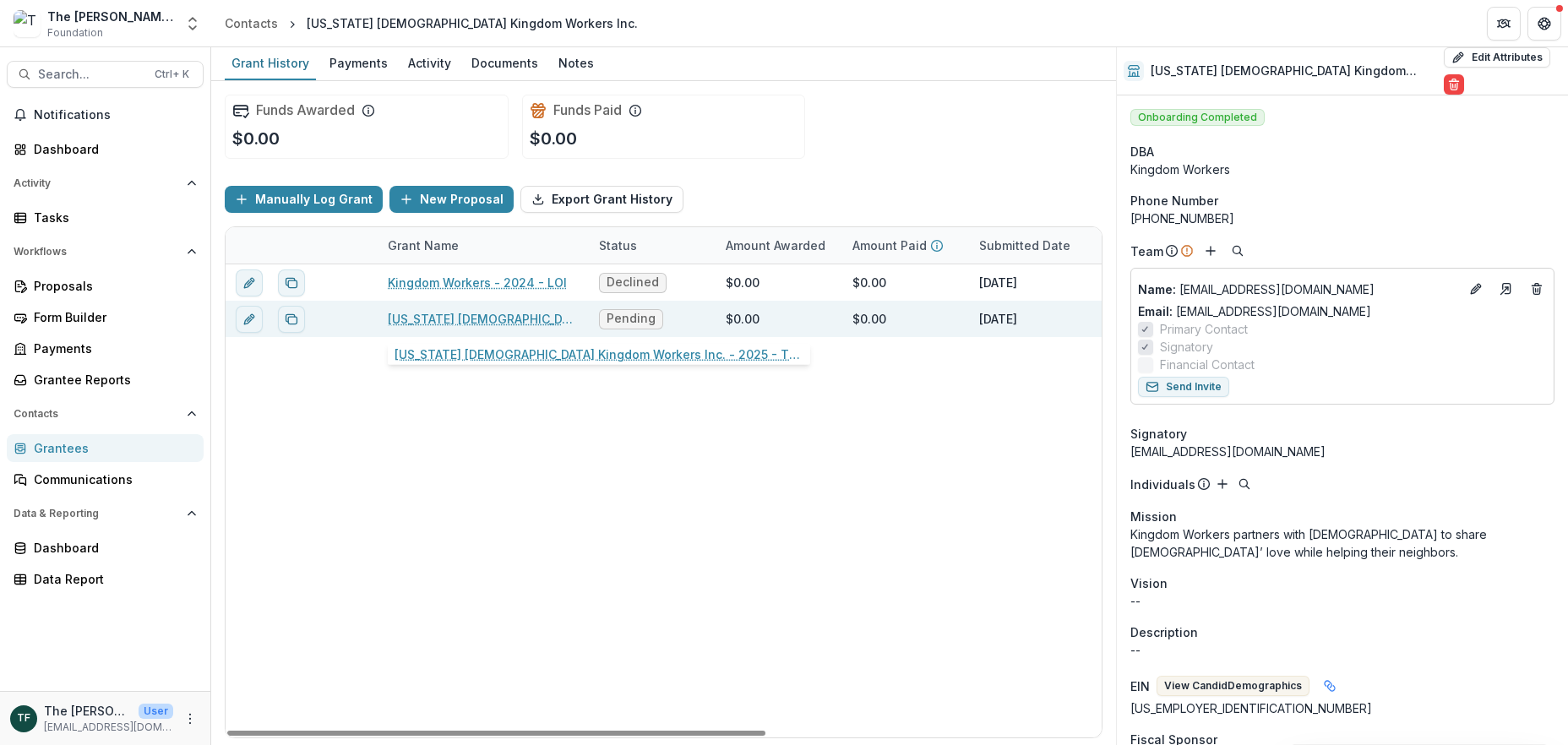
click at [418, 316] on link "[US_STATE] [DEMOGRAPHIC_DATA] Kingdom Workers Inc. - 2025 - The [PERSON_NAME] F…" at bounding box center [483, 320] width 191 height 18
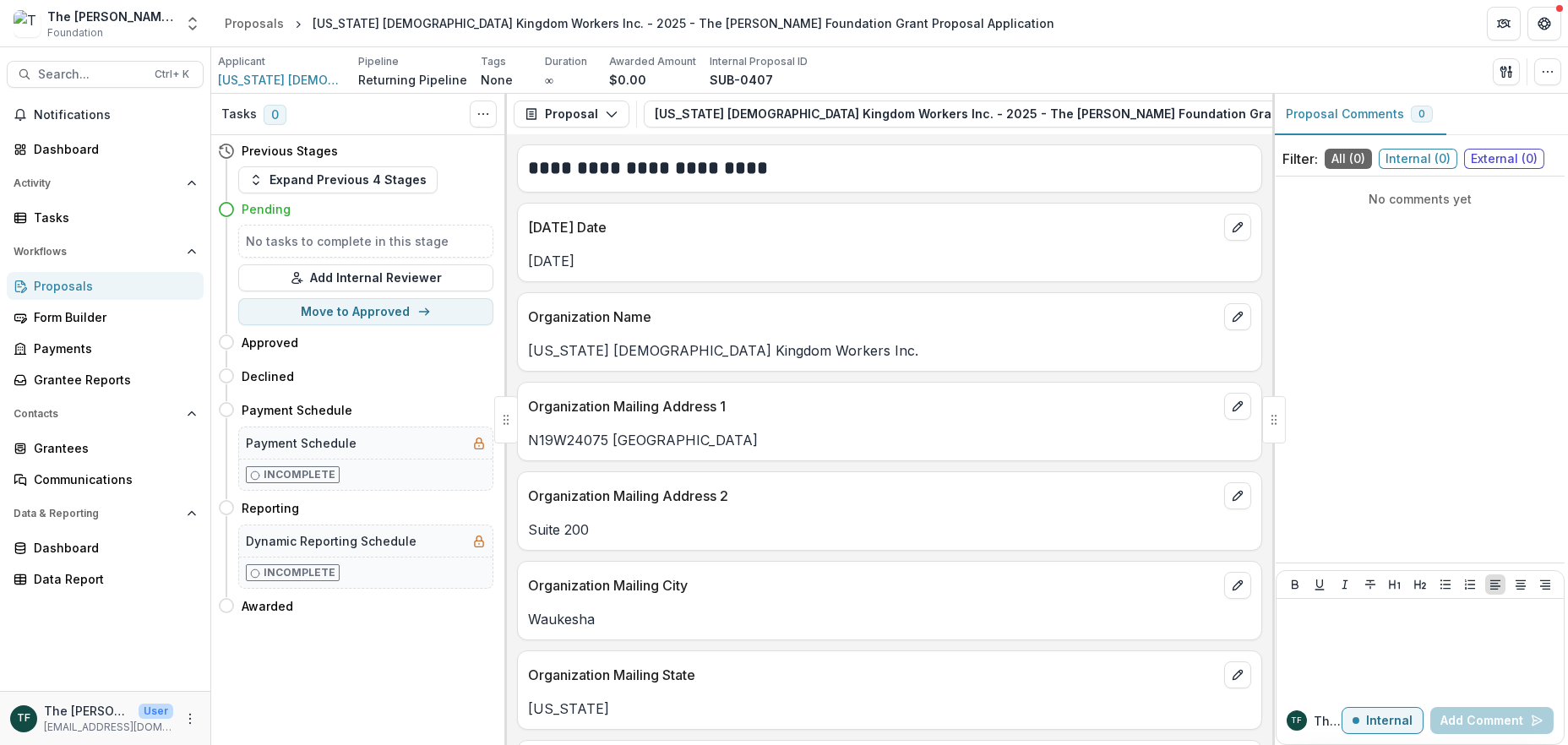
drag, startPoint x: 960, startPoint y: 347, endPoint x: 523, endPoint y: 355, distance: 437.1
click at [523, 355] on div "[US_STATE] [DEMOGRAPHIC_DATA] Kingdom Workers Inc." at bounding box center [890, 350] width 744 height 21
copy p "[US_STATE] [DEMOGRAPHIC_DATA] Kingdom Workers Inc."
click at [308, 80] on span "[US_STATE] [DEMOGRAPHIC_DATA] Kingdom Workers Inc." at bounding box center [281, 80] width 127 height 18
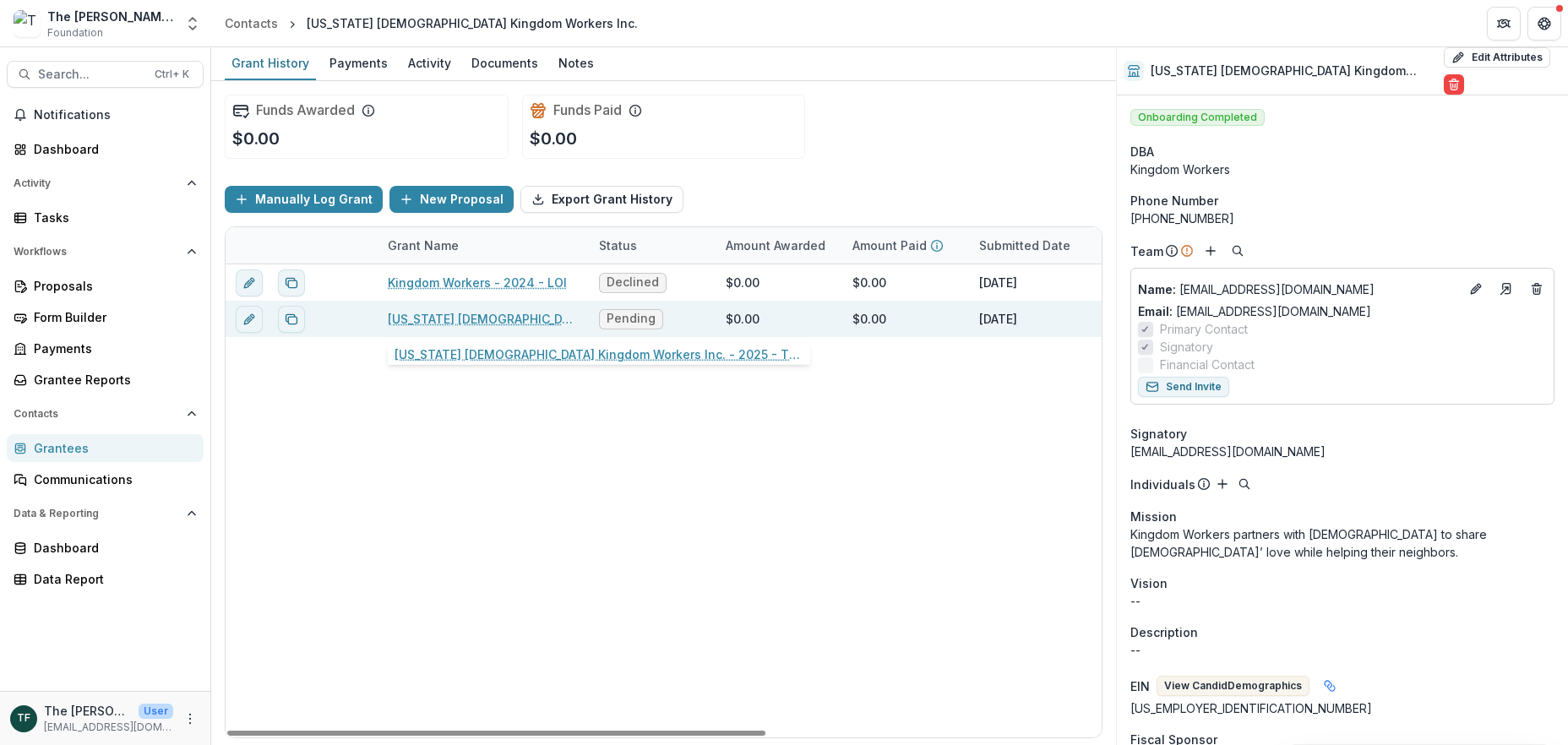
click at [515, 321] on link "[US_STATE] [DEMOGRAPHIC_DATA] Kingdom Workers Inc. - 2025 - The [PERSON_NAME] F…" at bounding box center [483, 320] width 191 height 18
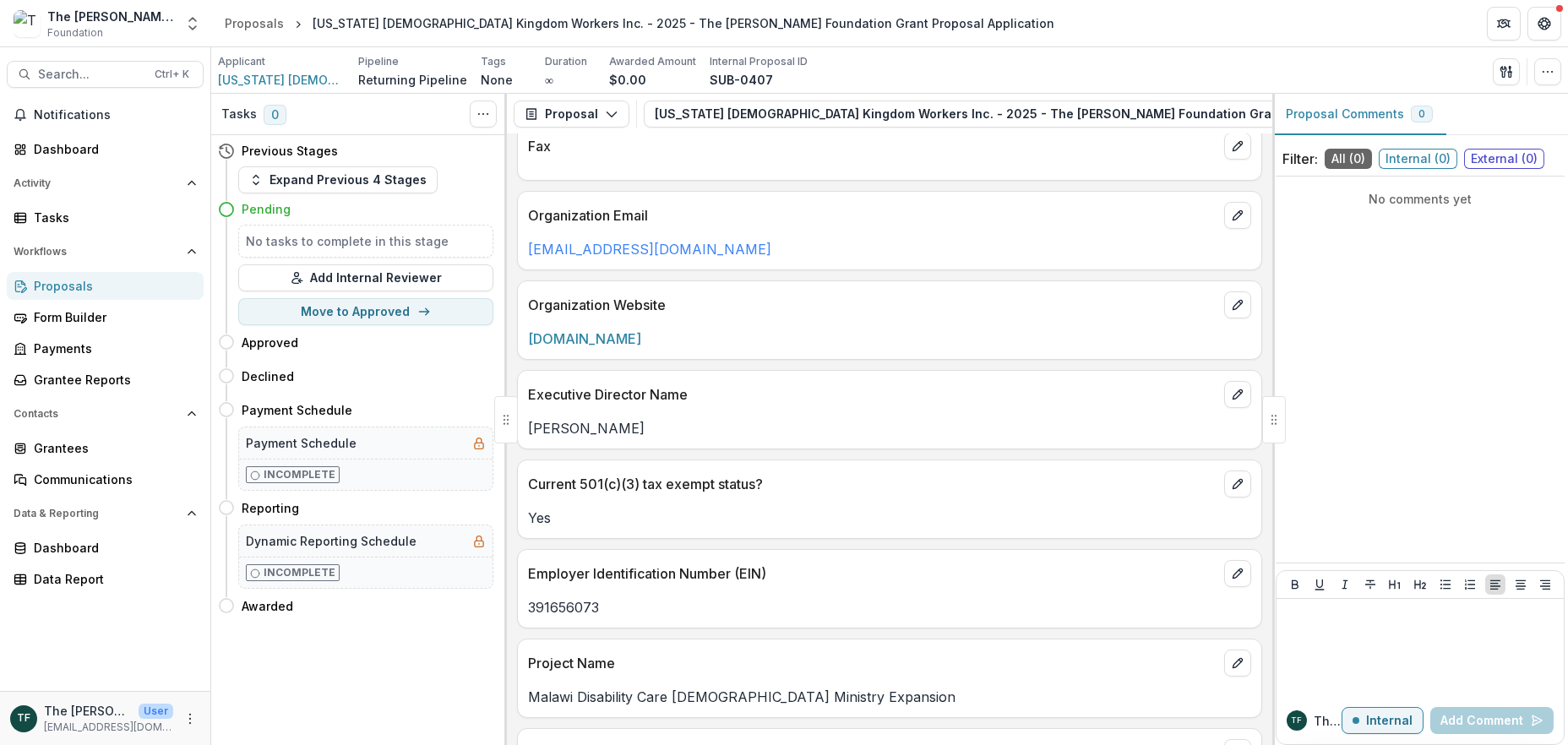
scroll to position [1014, 0]
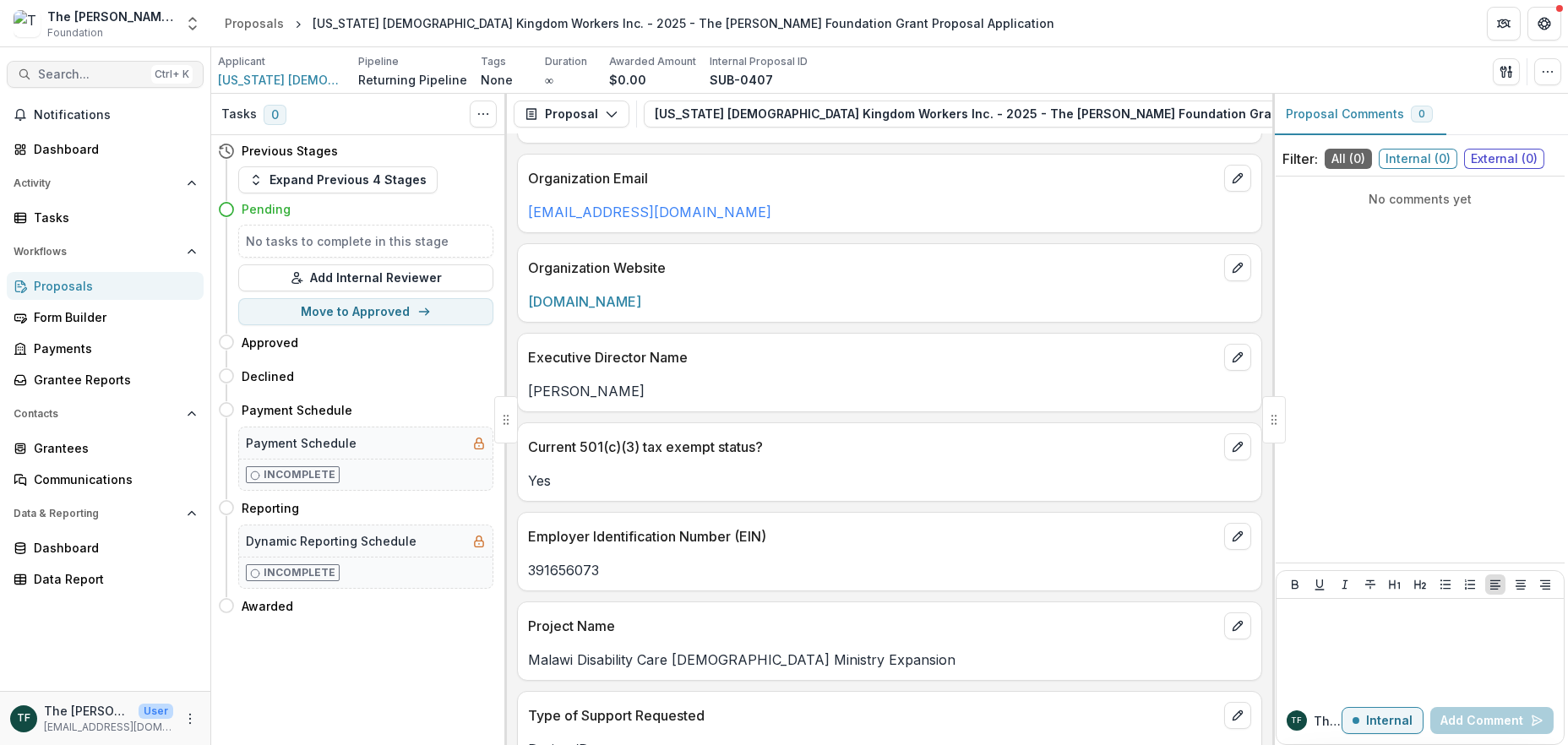
click at [53, 68] on span "Search..." at bounding box center [91, 74] width 107 height 15
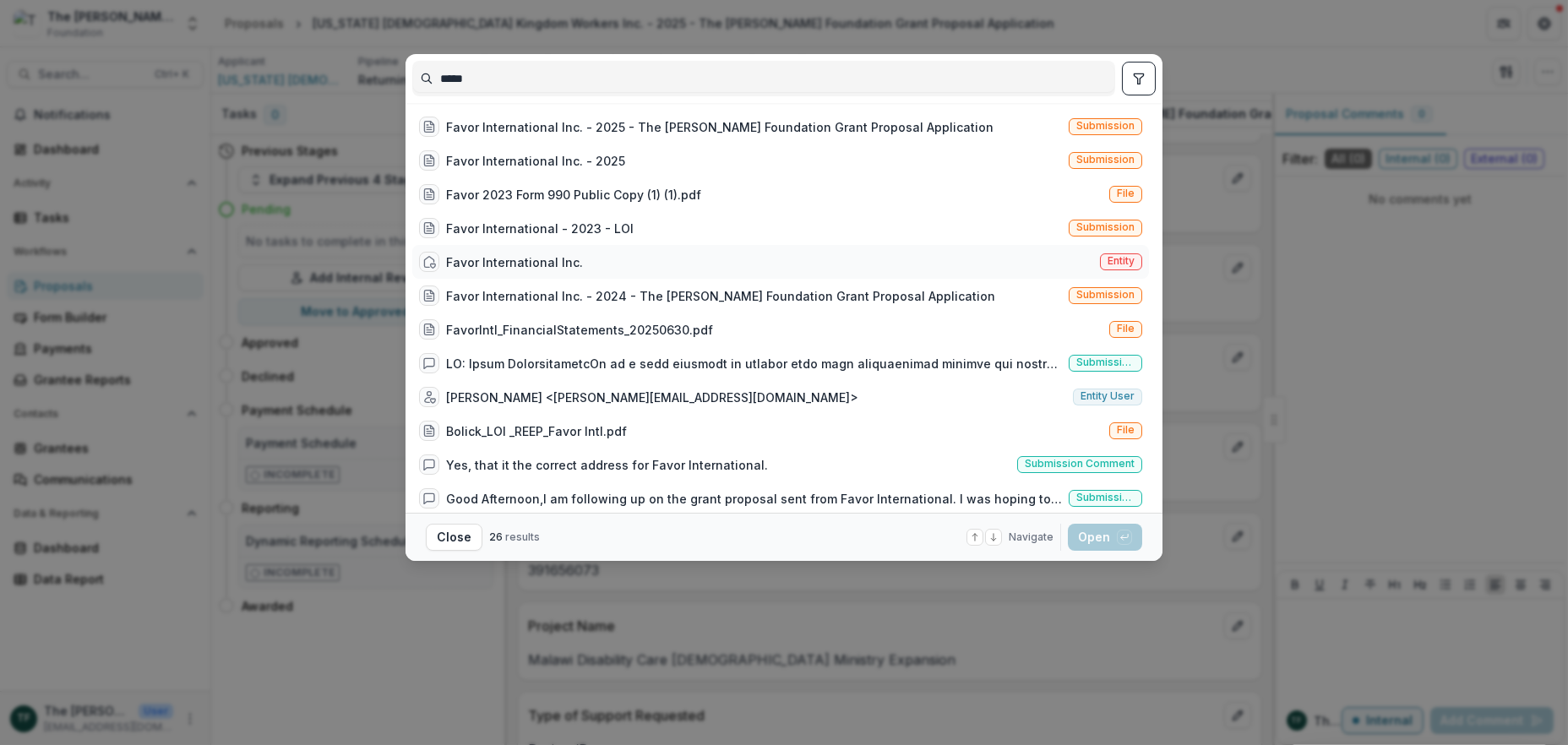
type input "*****"
click at [496, 258] on div "Favor International Inc." at bounding box center [514, 262] width 137 height 18
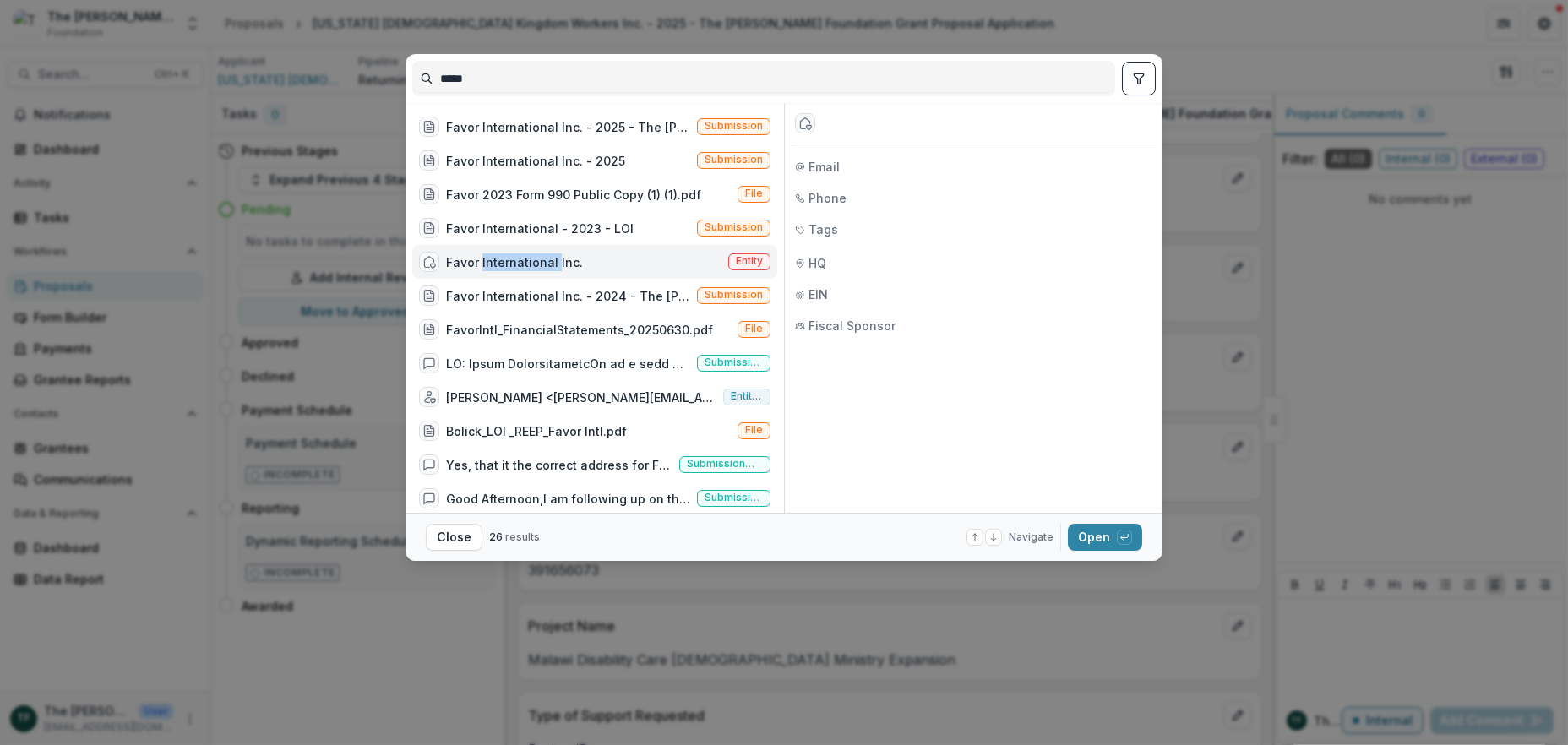
click at [496, 258] on div "Favor International Inc." at bounding box center [514, 262] width 137 height 18
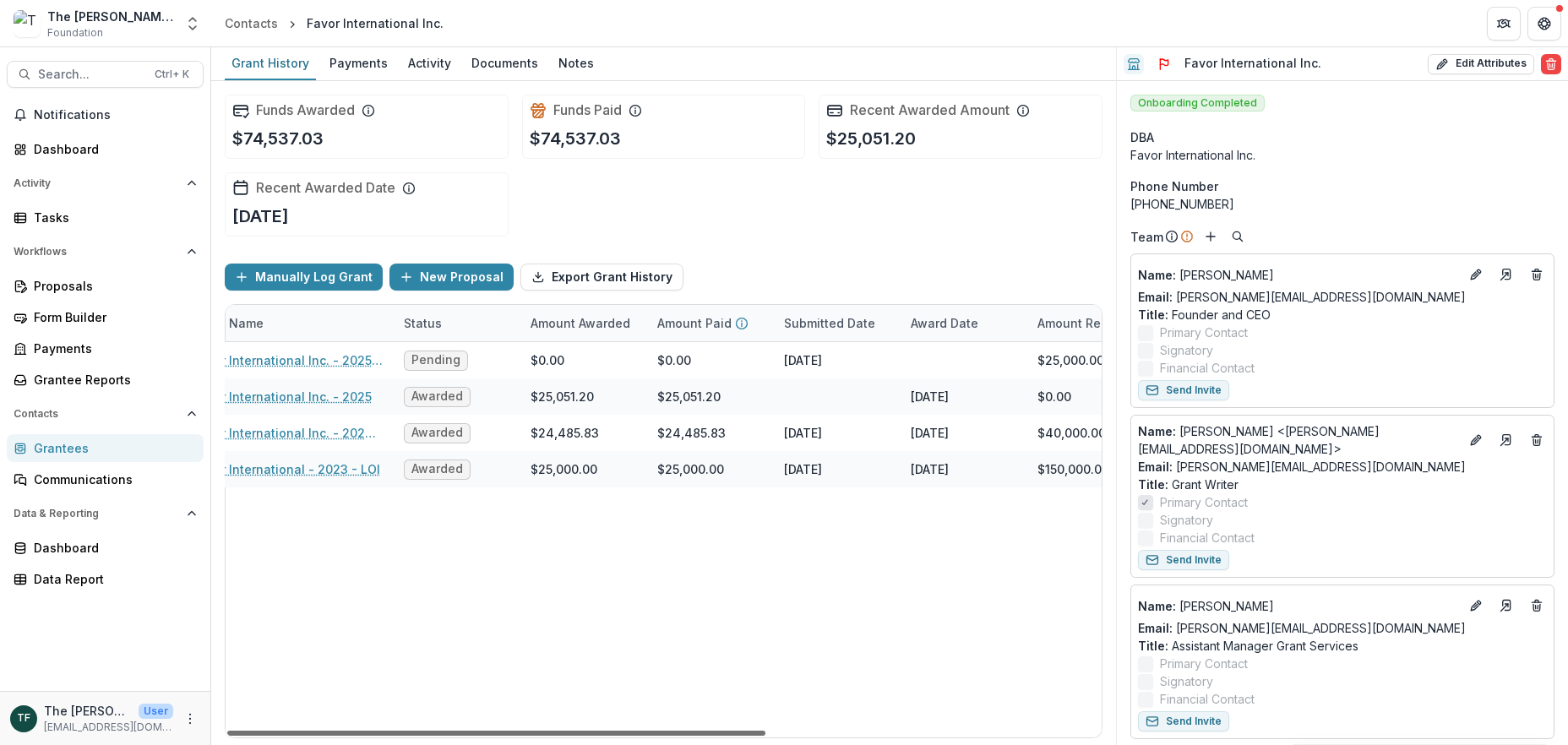
scroll to position [0, 221]
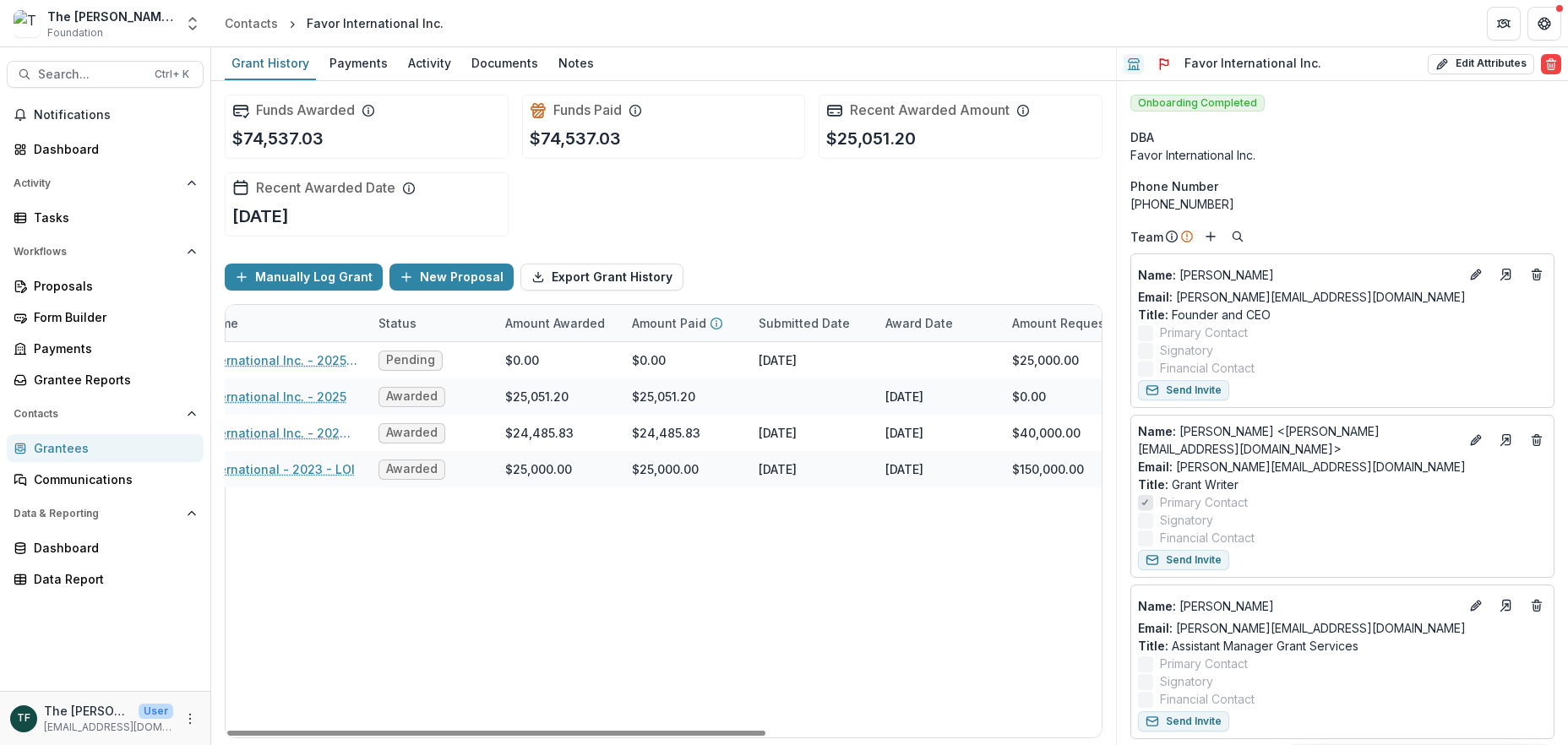
drag, startPoint x: 740, startPoint y: 730, endPoint x: 826, endPoint y: 710, distance: 88.3
click at [766, 731] on div at bounding box center [497, 733] width 538 height 5
click at [106, 74] on span "Search..." at bounding box center [91, 74] width 107 height 15
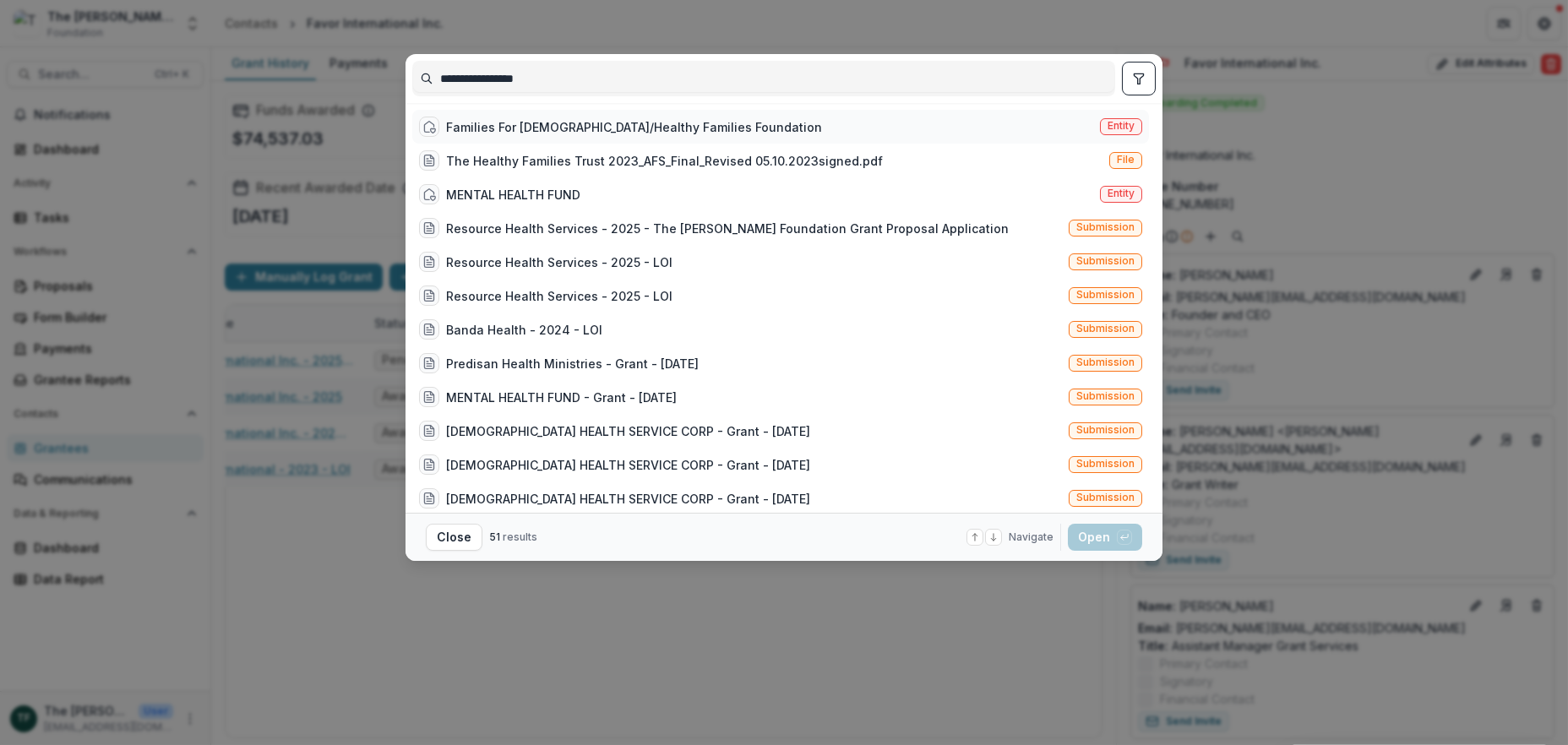
type input "**********"
click at [513, 120] on div "Families For [DEMOGRAPHIC_DATA]/Healthy Families Foundation" at bounding box center [634, 128] width 376 height 18
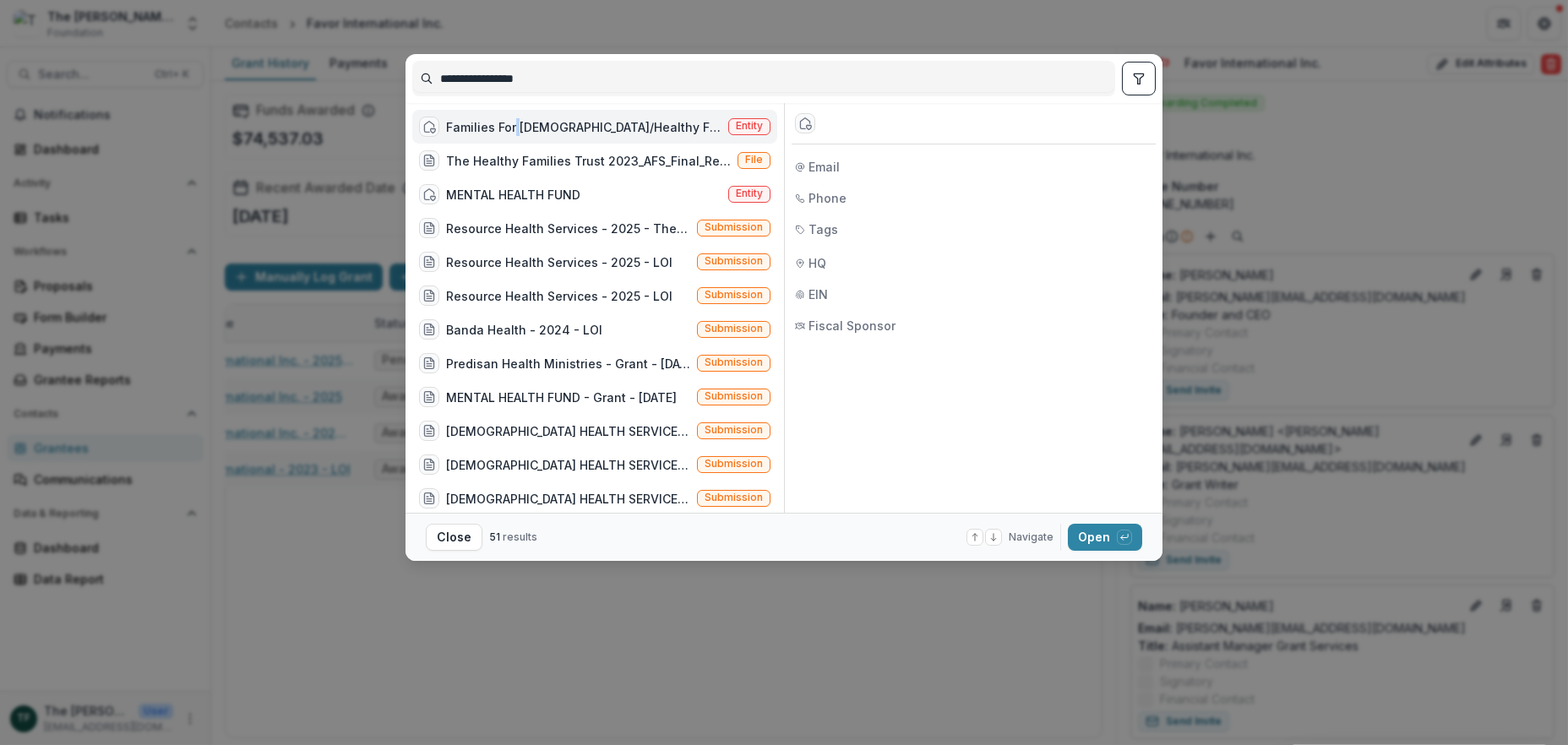
click at [513, 120] on div "Families For [DEMOGRAPHIC_DATA]/Healthy Families Foundation" at bounding box center [584, 128] width 275 height 18
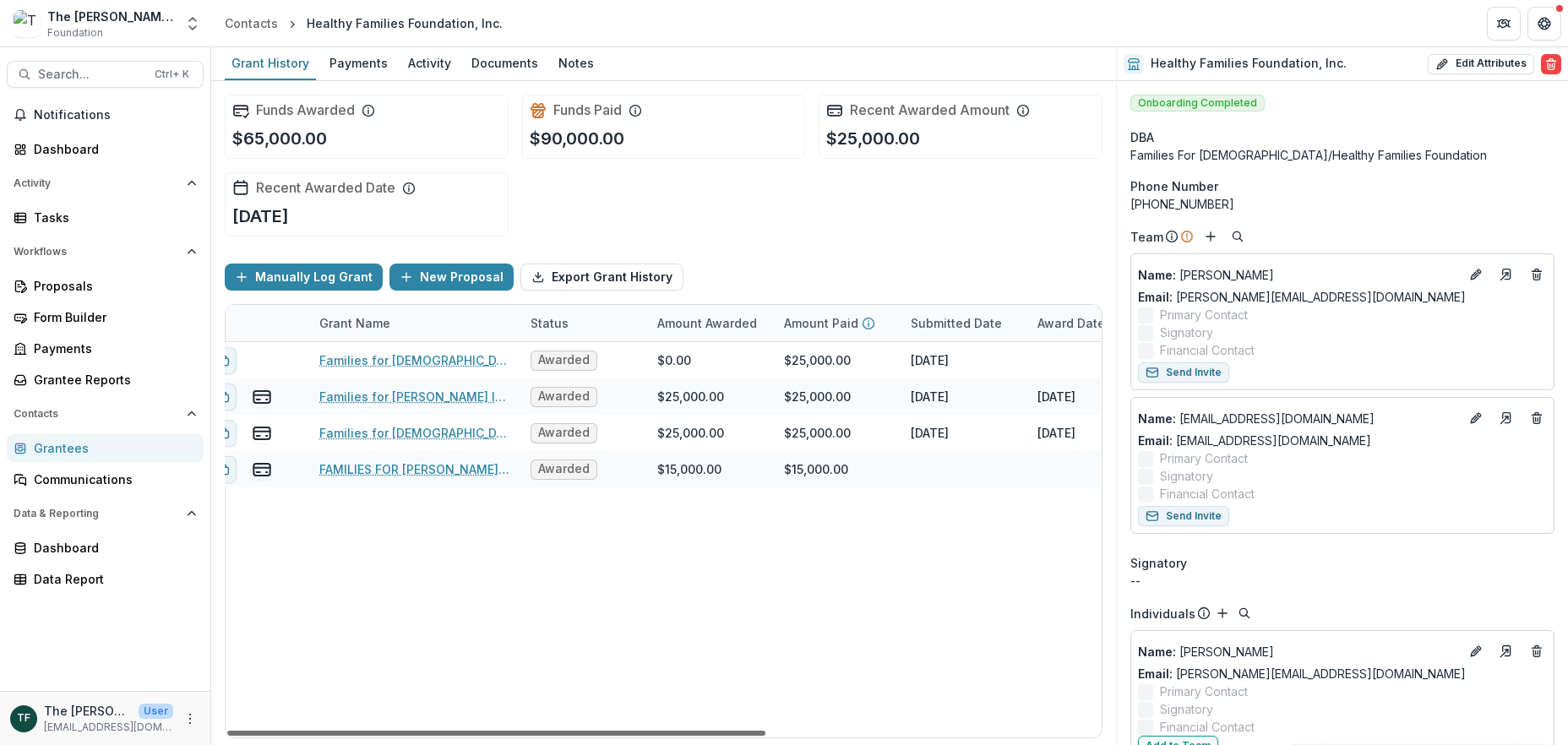
scroll to position [0, 57]
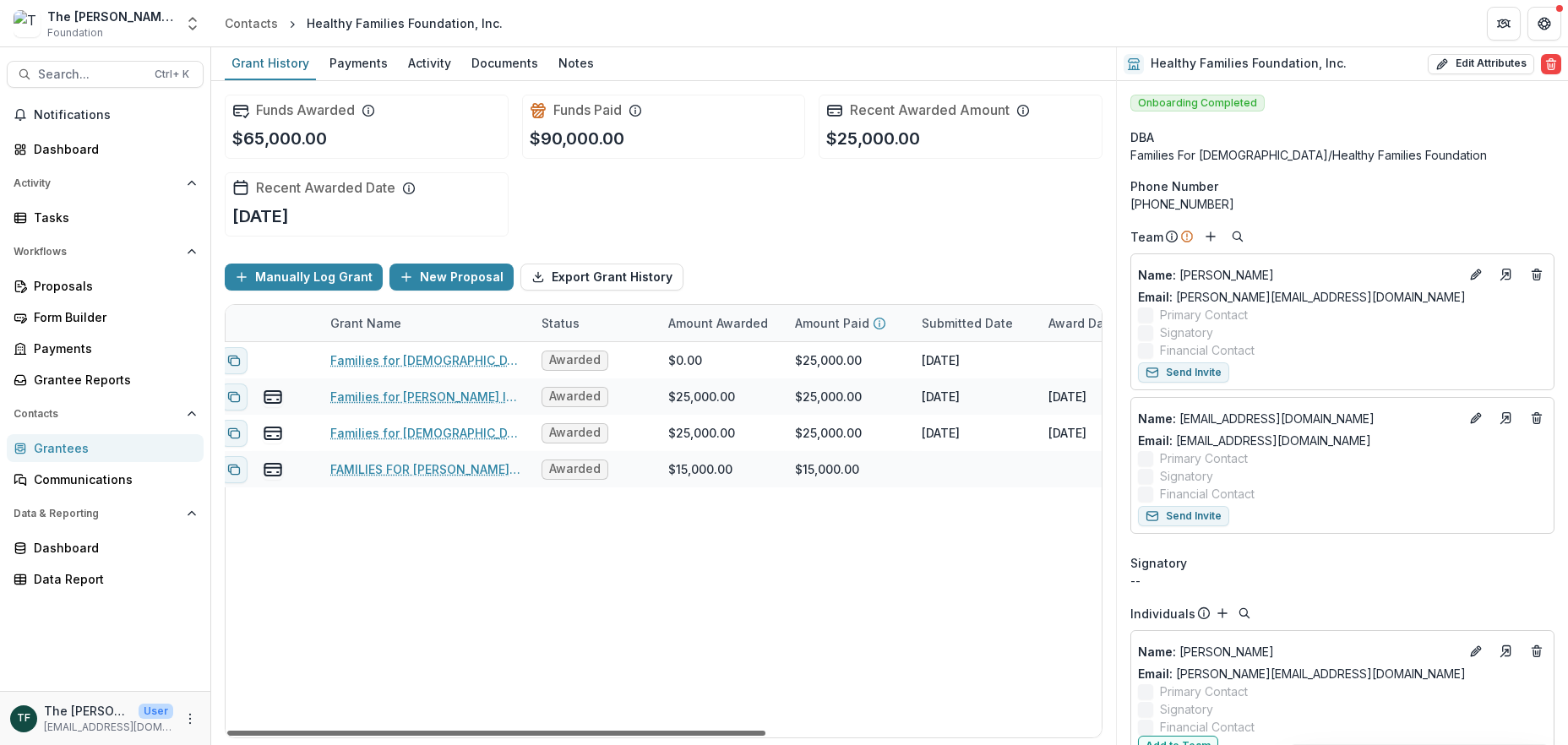
drag, startPoint x: 706, startPoint y: 730, endPoint x: 743, endPoint y: 739, distance: 38.1
click at [743, 736] on div at bounding box center [497, 733] width 538 height 5
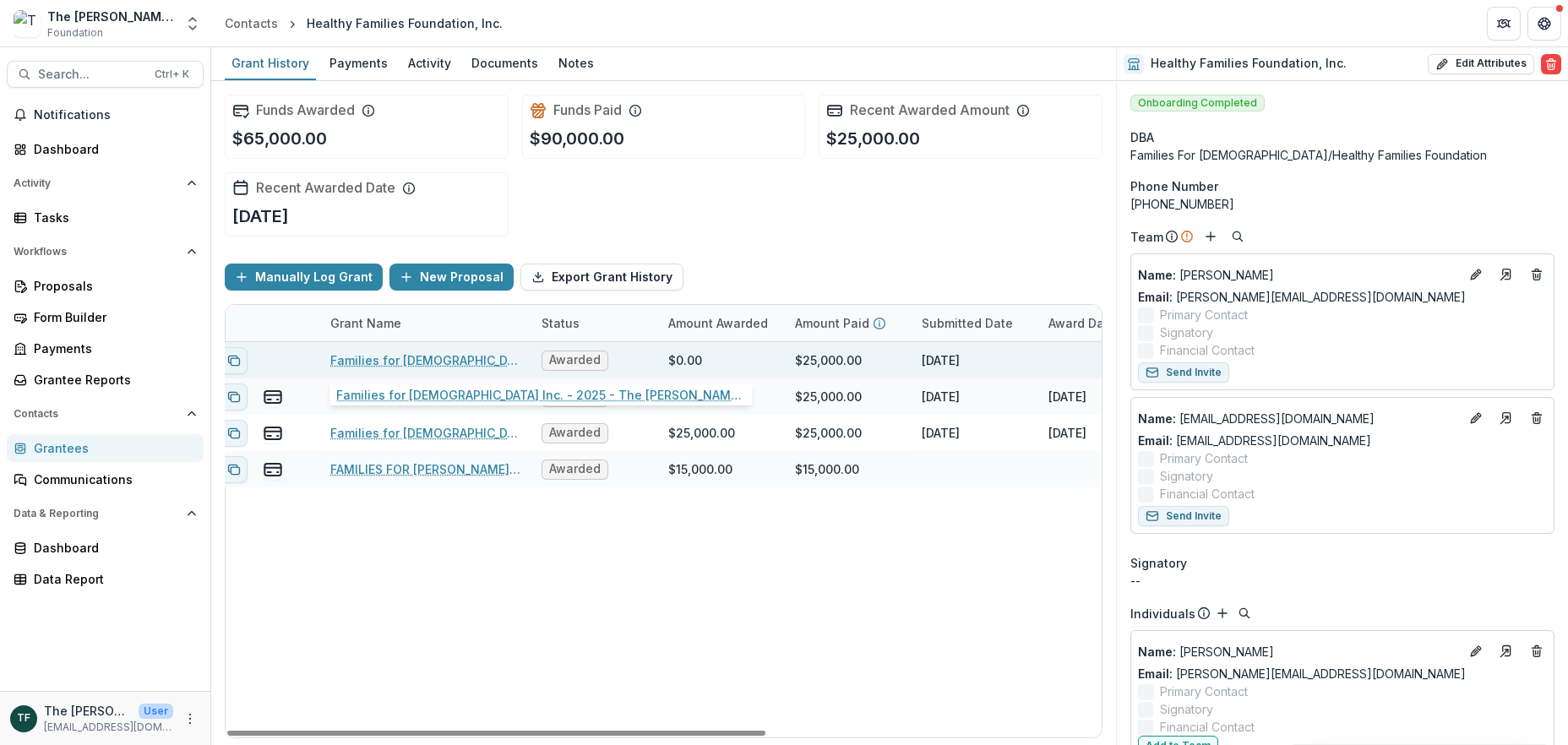
click at [457, 362] on link "Families for [DEMOGRAPHIC_DATA] Inc. - 2025 - The [PERSON_NAME] Foundation Gran…" at bounding box center [425, 360] width 191 height 18
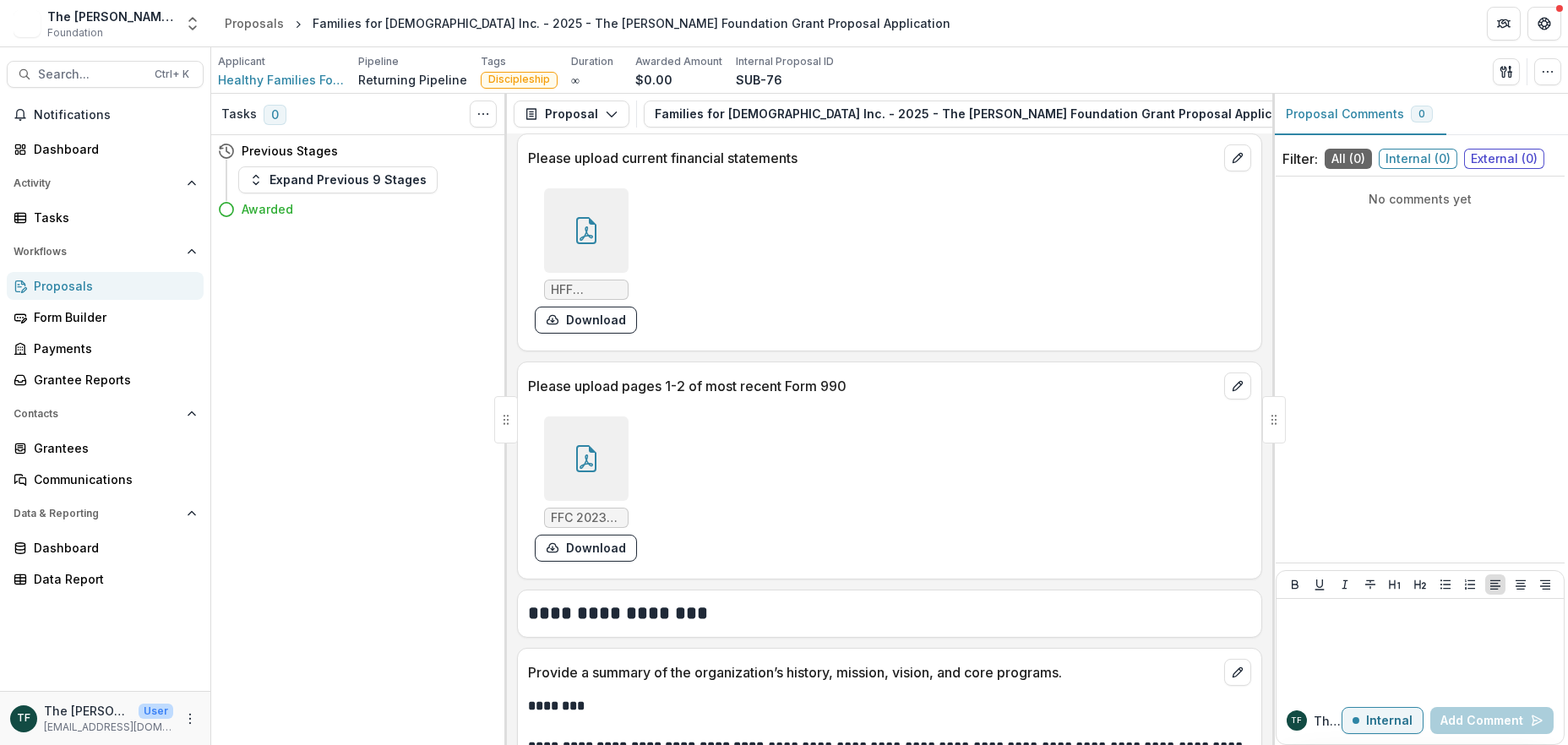
scroll to position [2253, 0]
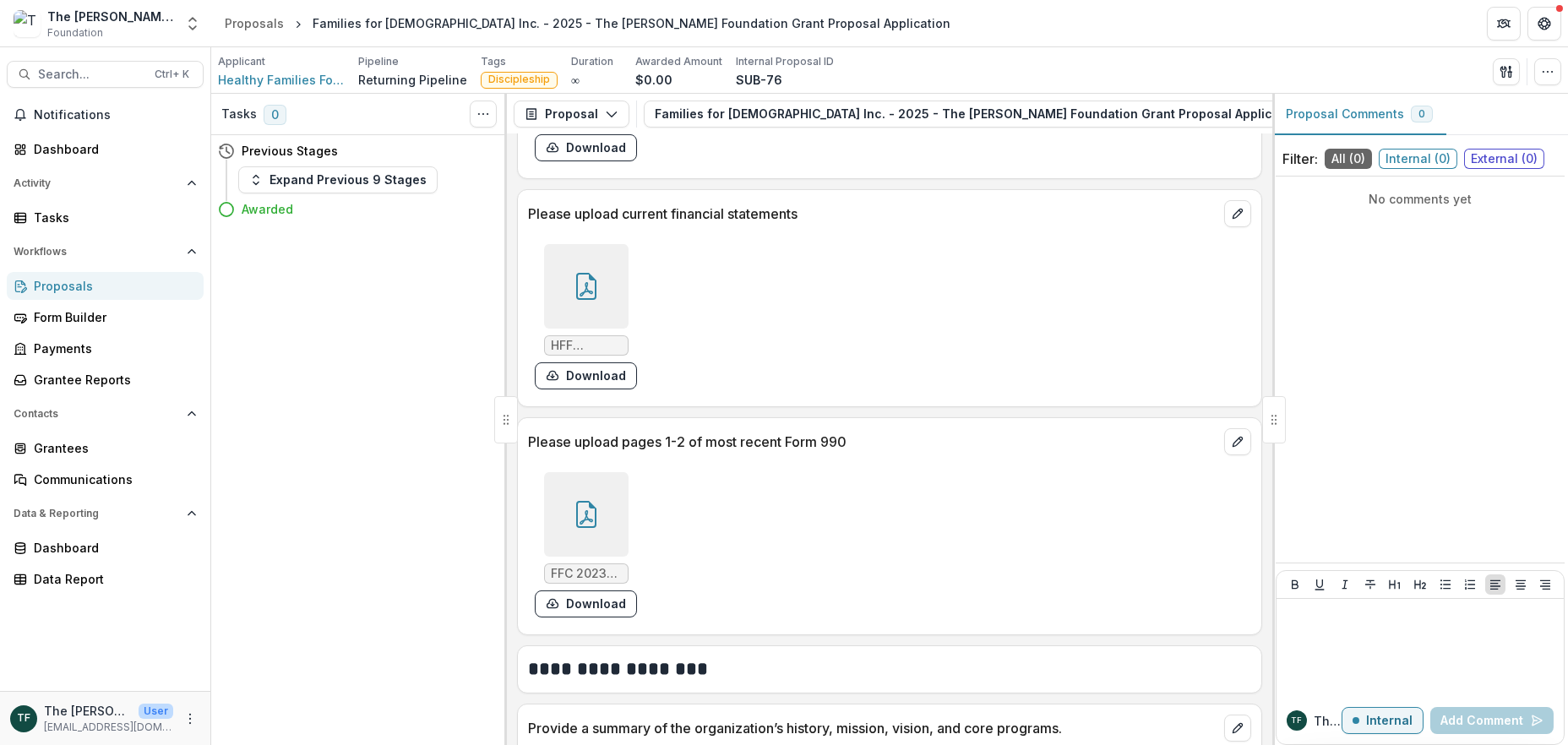
click at [599, 513] on div at bounding box center [586, 514] width 84 height 84
click at [599, 512] on div "Loading..." at bounding box center [784, 373] width 931 height 497
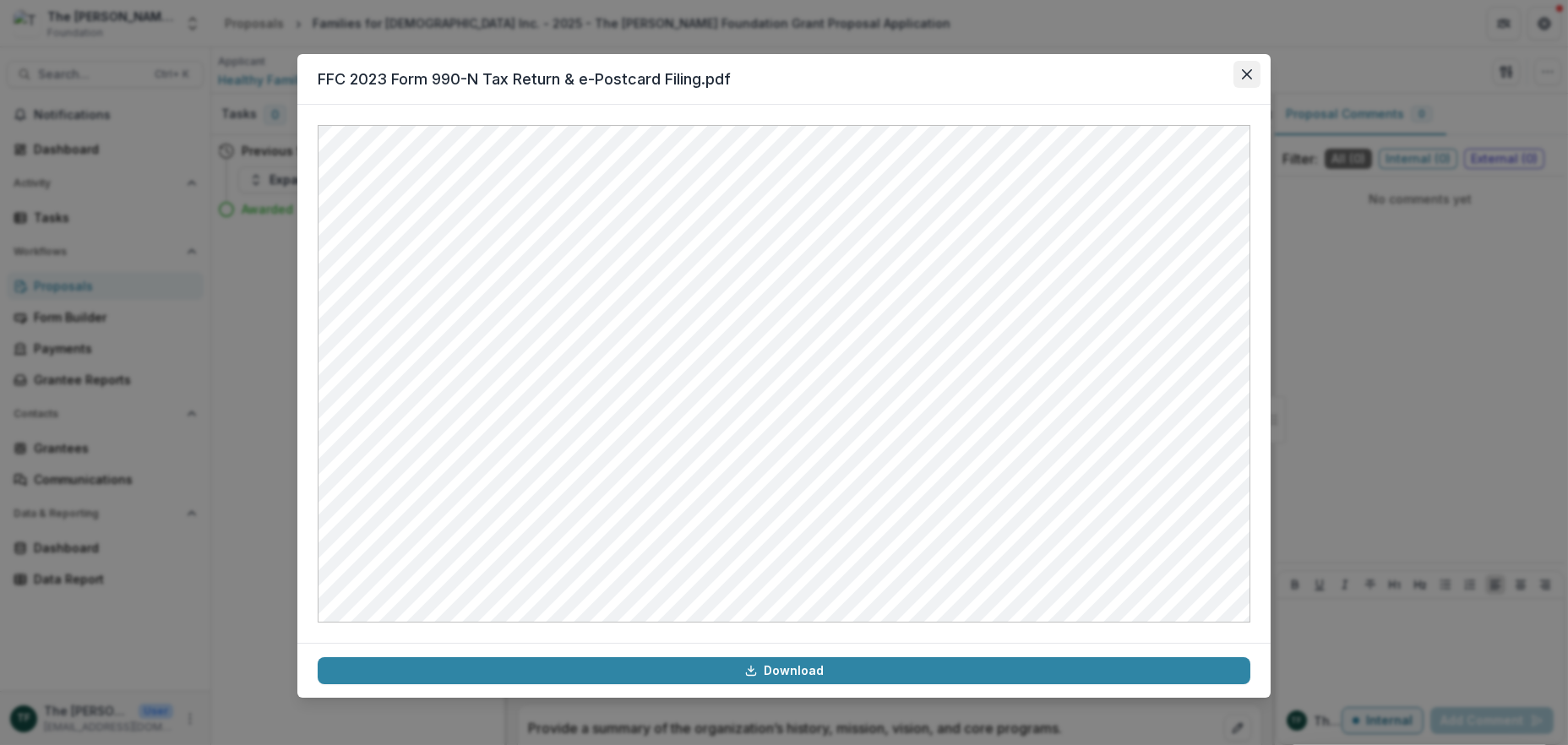
click at [1246, 69] on icon "Close" at bounding box center [1247, 74] width 10 height 10
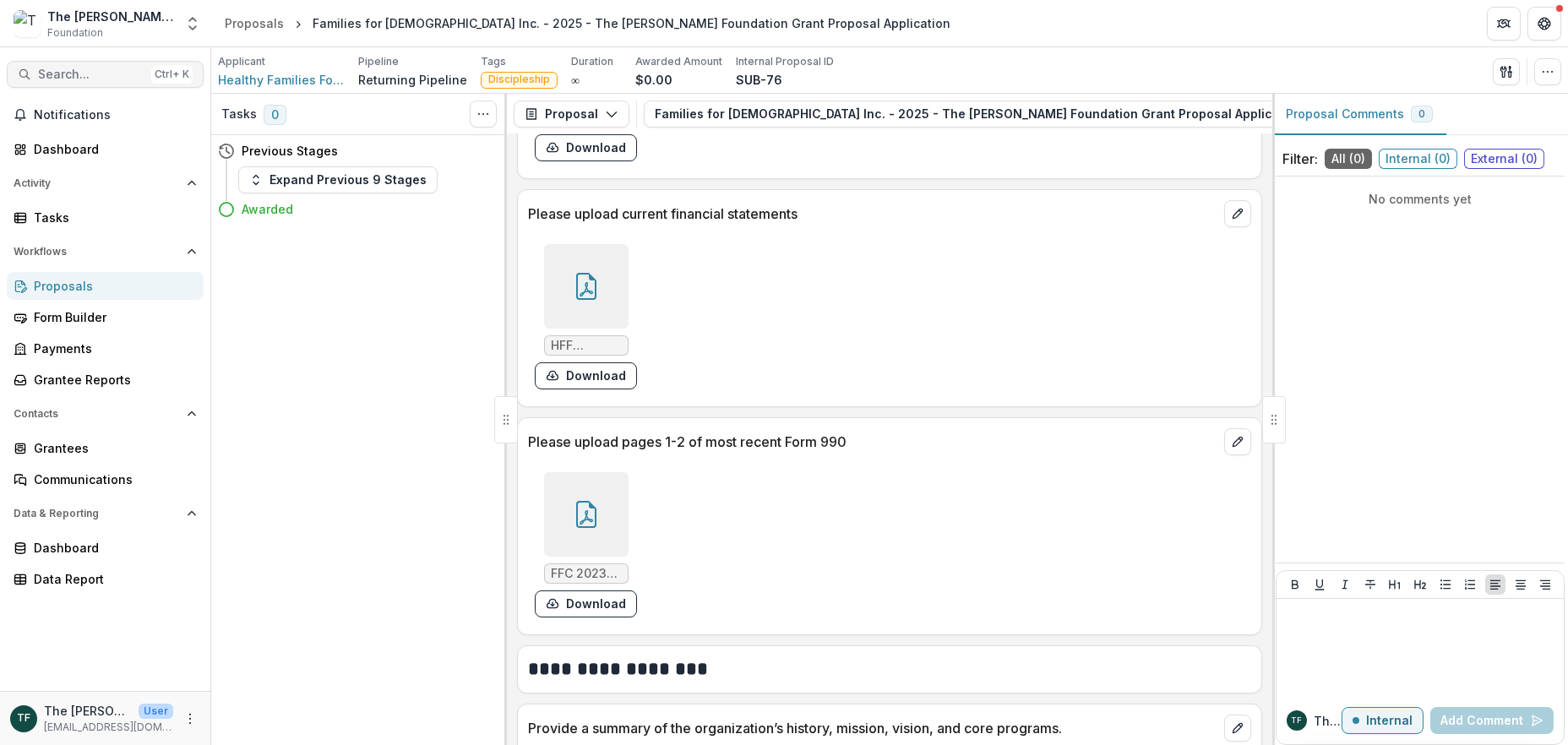
click at [113, 69] on span "Search..." at bounding box center [91, 74] width 107 height 15
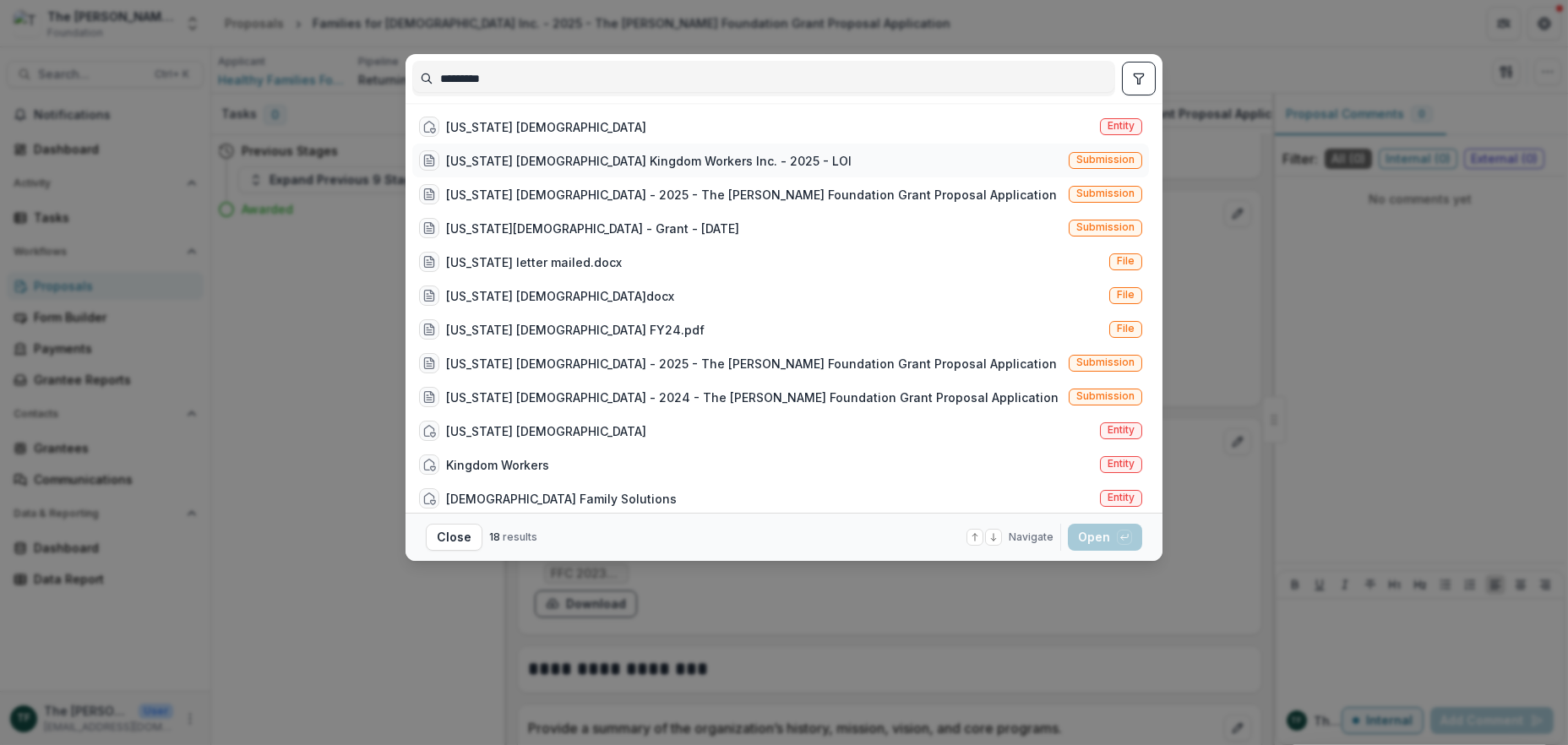
type input "*********"
click at [689, 153] on div "[US_STATE] [DEMOGRAPHIC_DATA] Kingdom Workers Inc. - 2025 - LOI" at bounding box center [649, 161] width 406 height 18
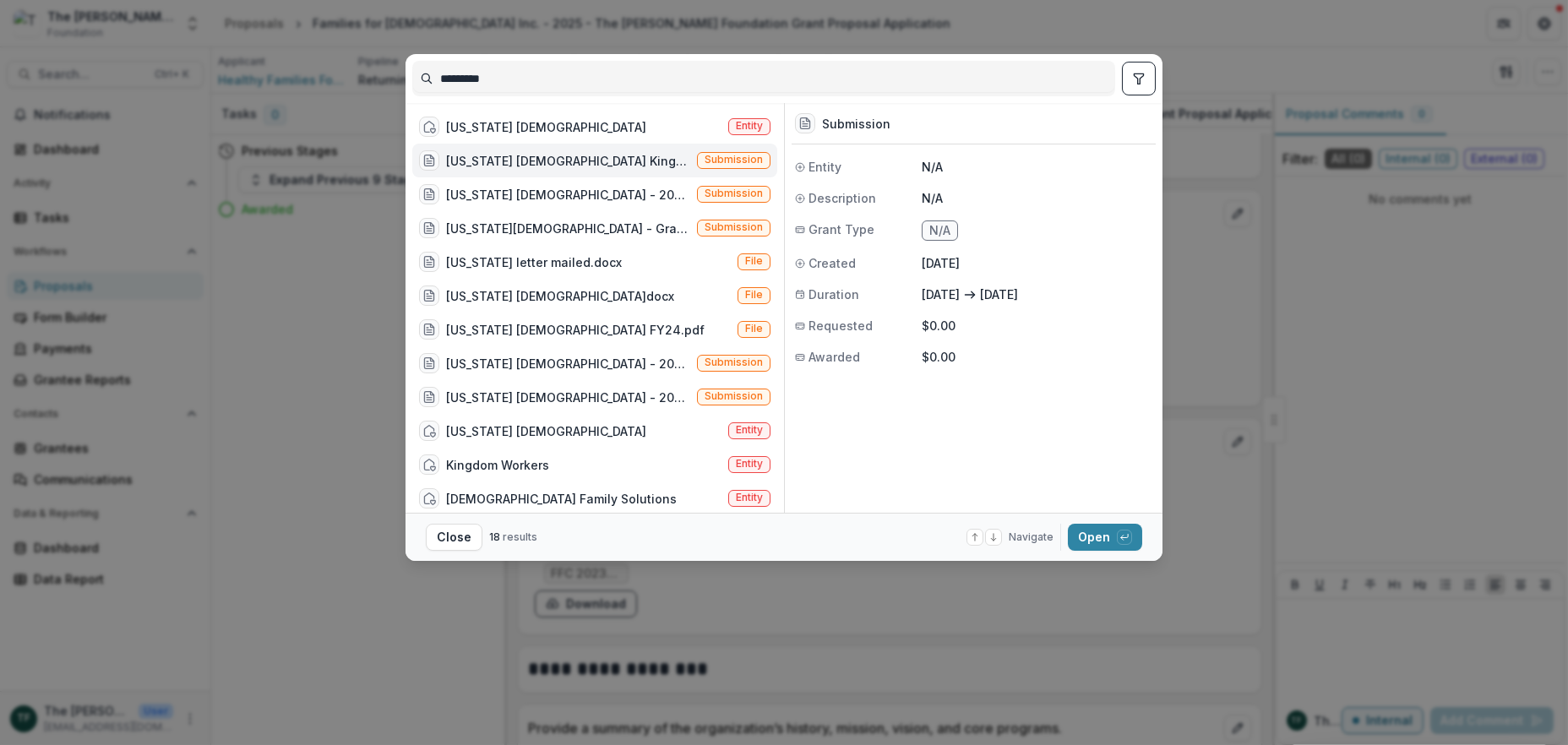
click at [654, 160] on div "[US_STATE] [DEMOGRAPHIC_DATA] Kingdom Workers Inc. - 2025 - LOI" at bounding box center [568, 161] width 244 height 18
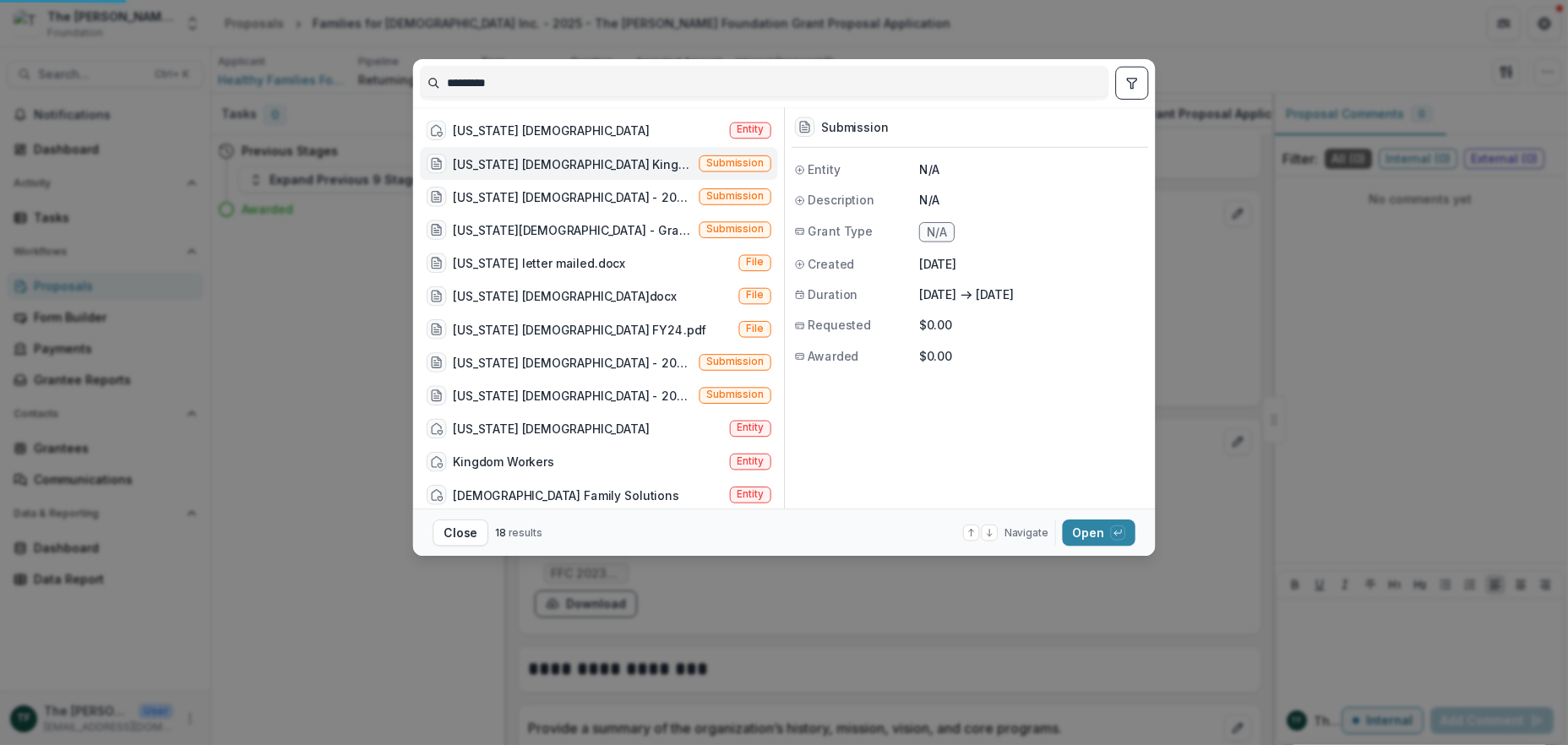
click at [655, 159] on div "[US_STATE] [DEMOGRAPHIC_DATA] Kingdom Workers Inc. - 2025 - LOI" at bounding box center [573, 163] width 239 height 18
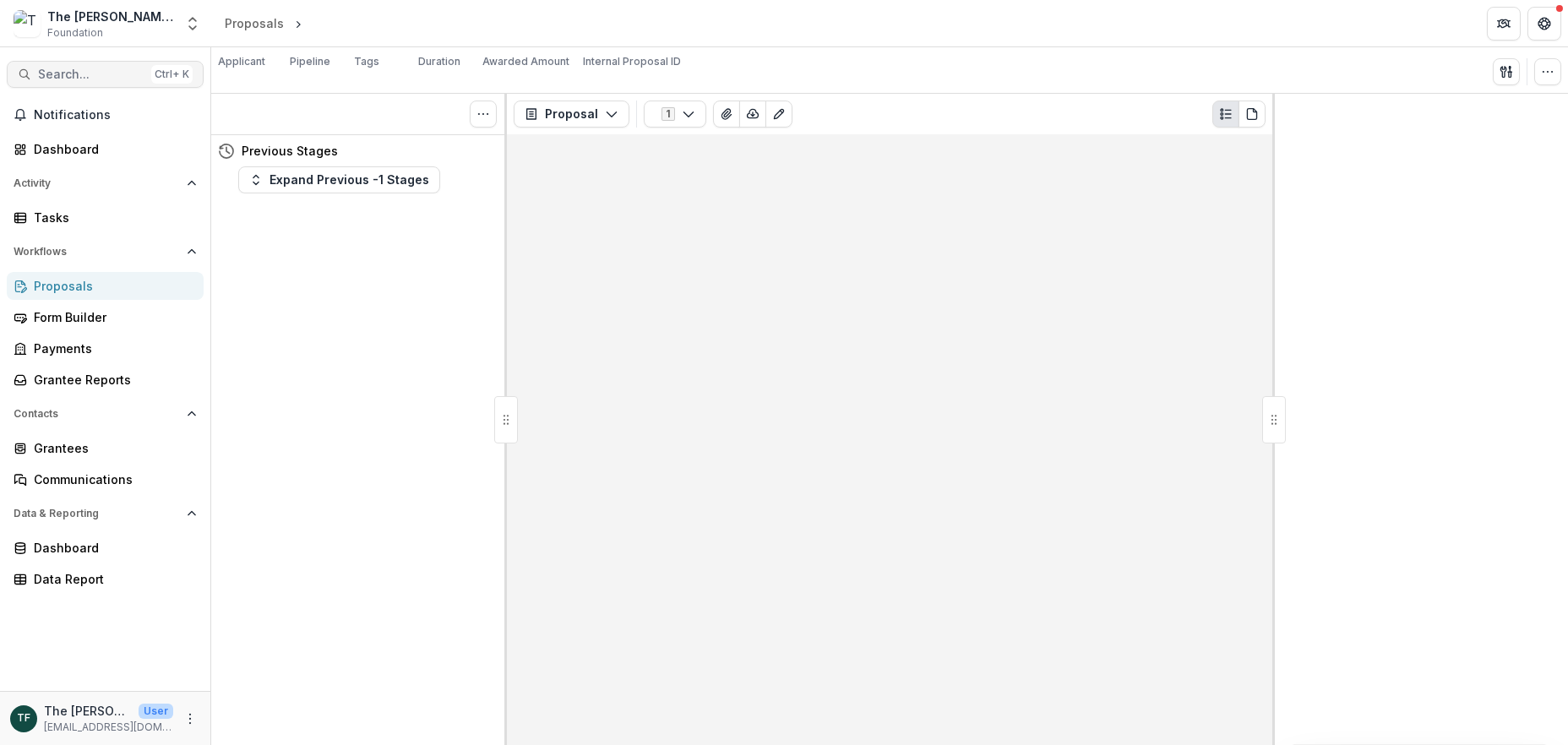
click at [121, 72] on span "Search..." at bounding box center [91, 74] width 107 height 15
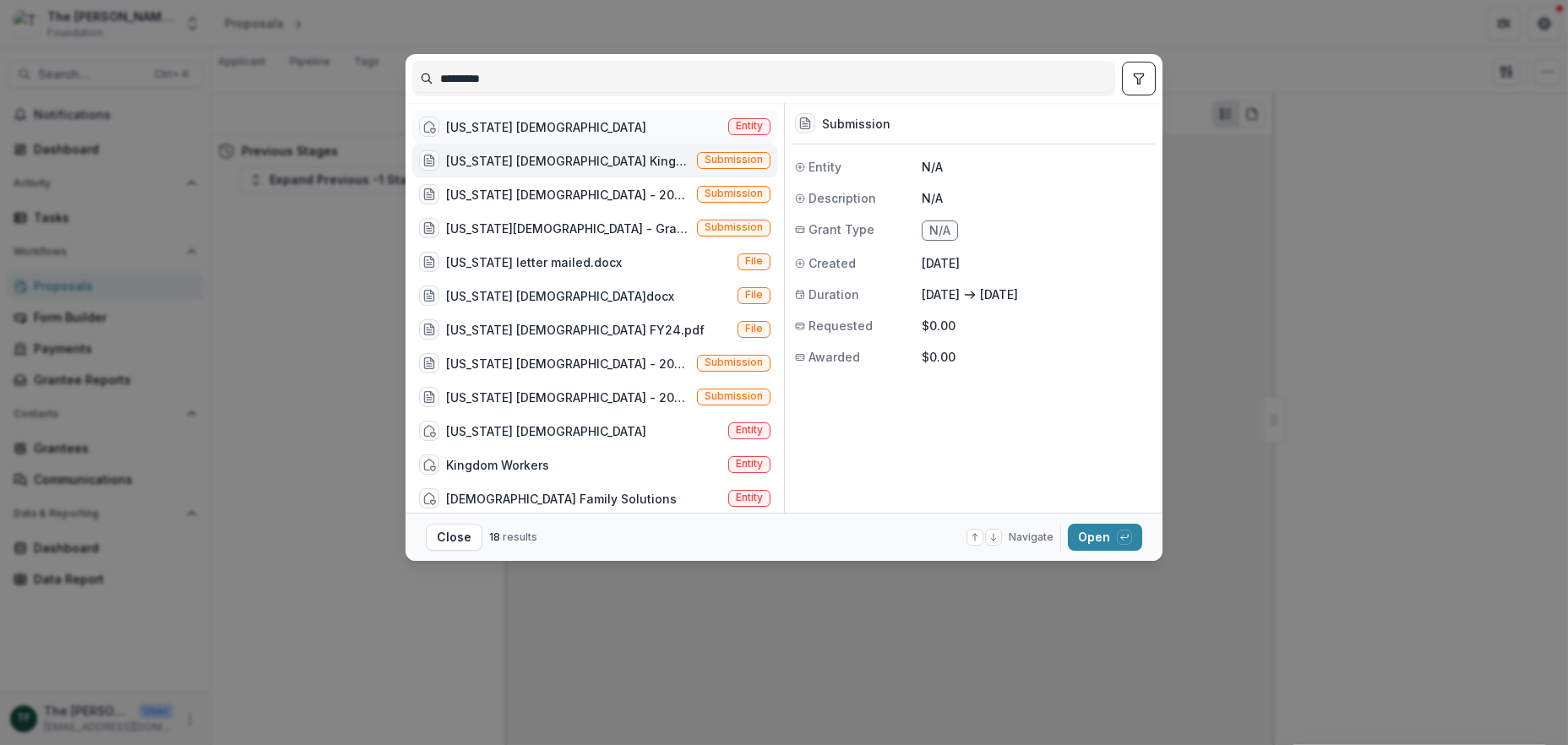
click at [638, 128] on div "[US_STATE] [DEMOGRAPHIC_DATA]" at bounding box center [546, 128] width 200 height 18
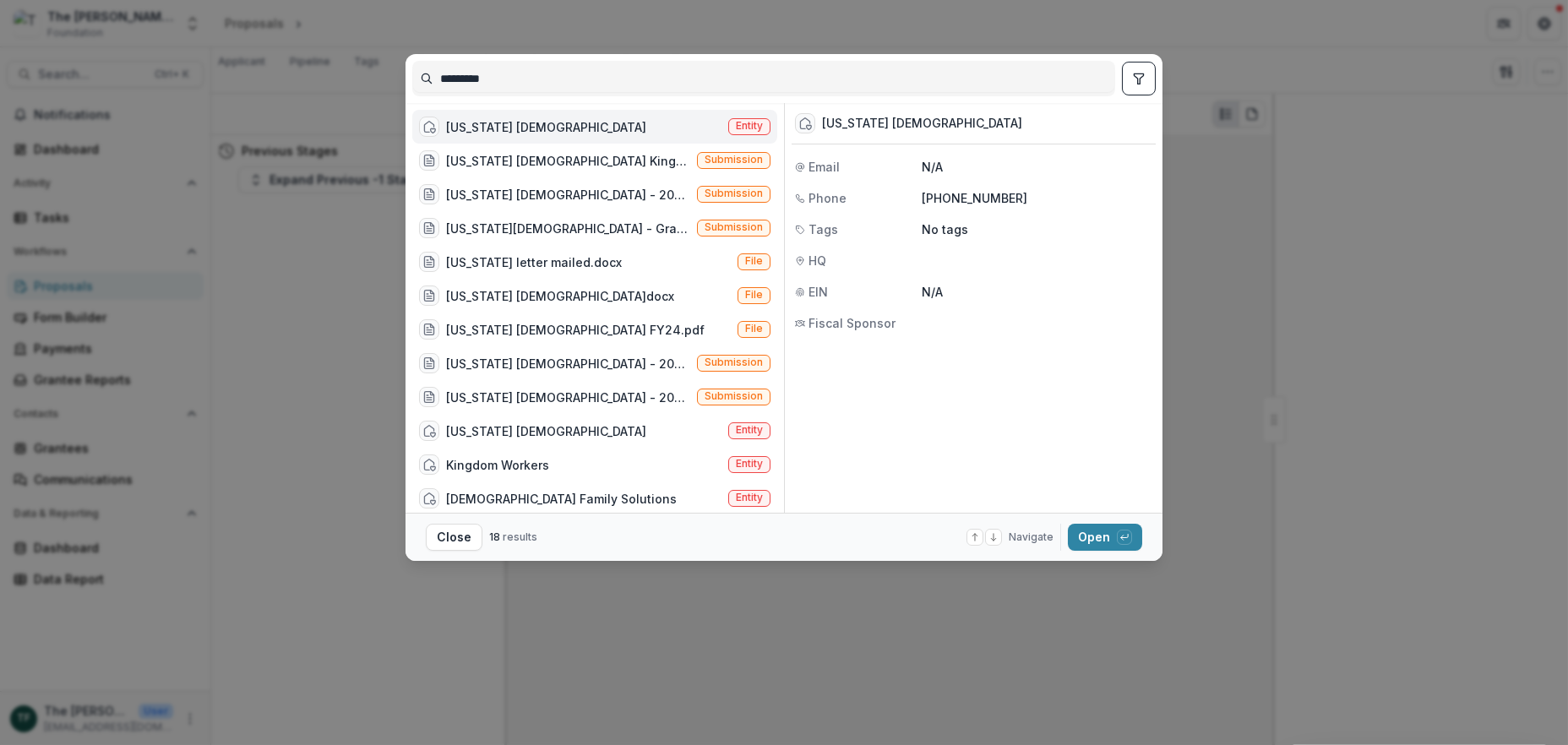
click at [638, 128] on div "[US_STATE] [DEMOGRAPHIC_DATA]" at bounding box center [546, 128] width 200 height 18
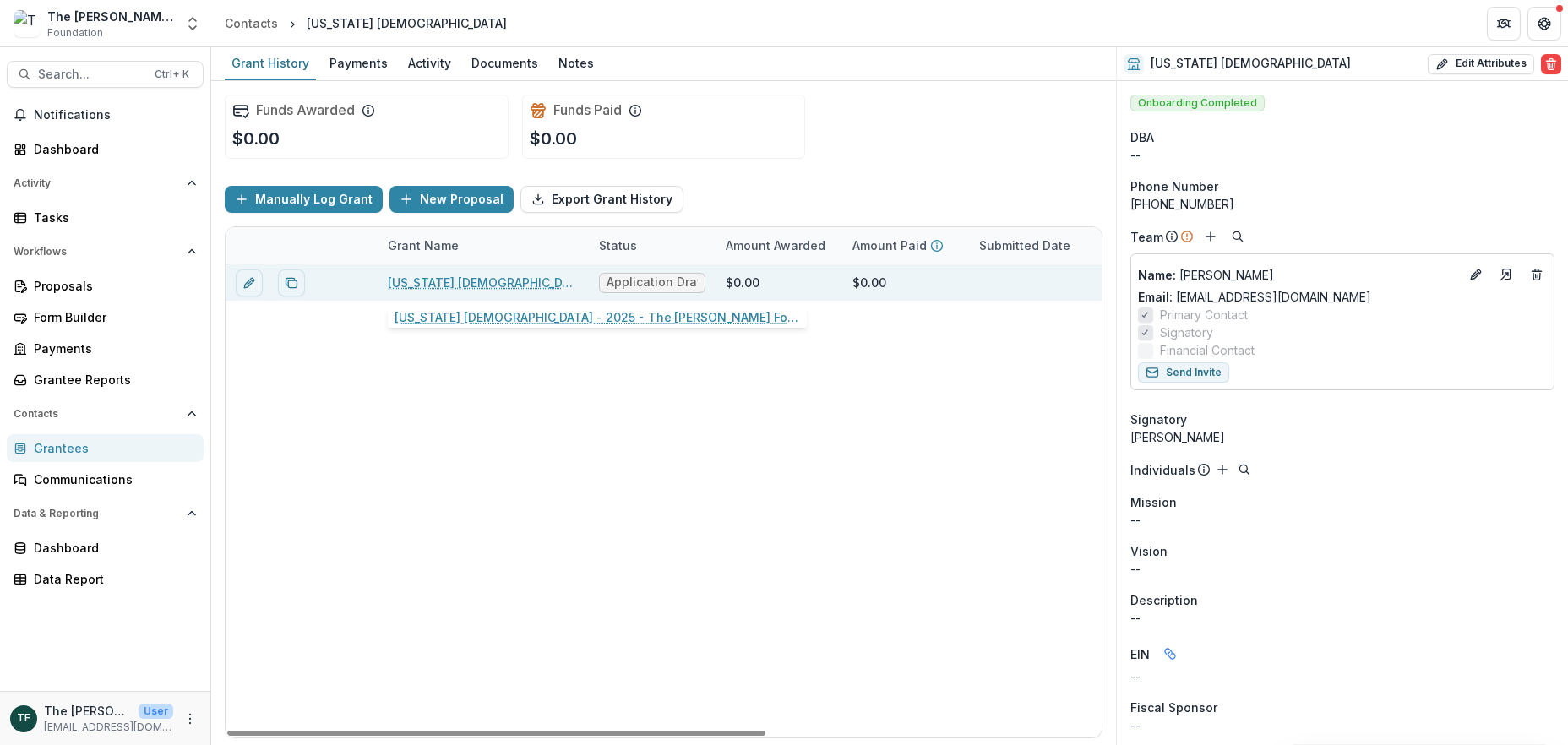
click at [545, 286] on link "[US_STATE] [DEMOGRAPHIC_DATA] - 2025 - The [PERSON_NAME] Foundation Grant Propo…" at bounding box center [483, 283] width 191 height 18
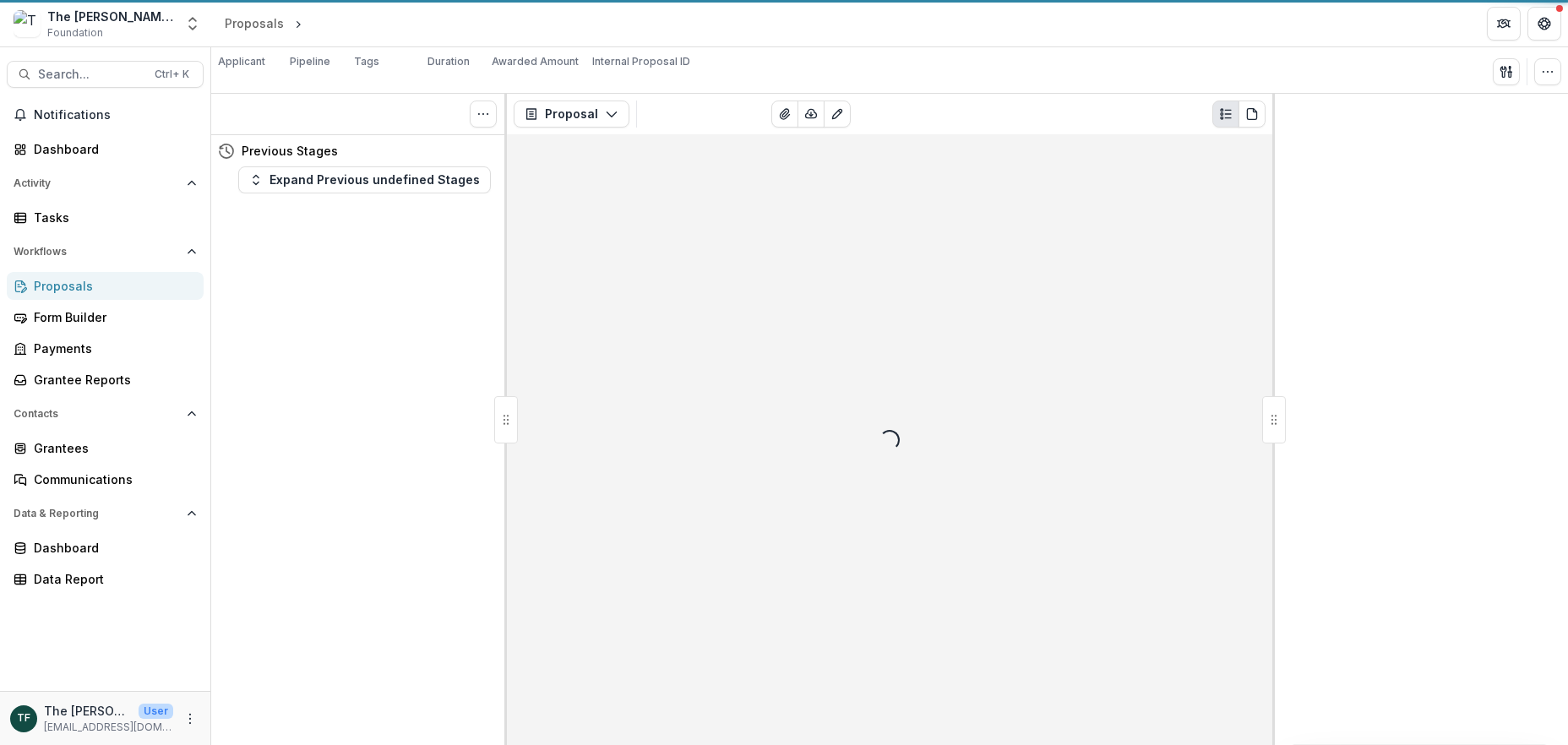
click at [545, 286] on div "Loading..." at bounding box center [890, 440] width 766 height 611
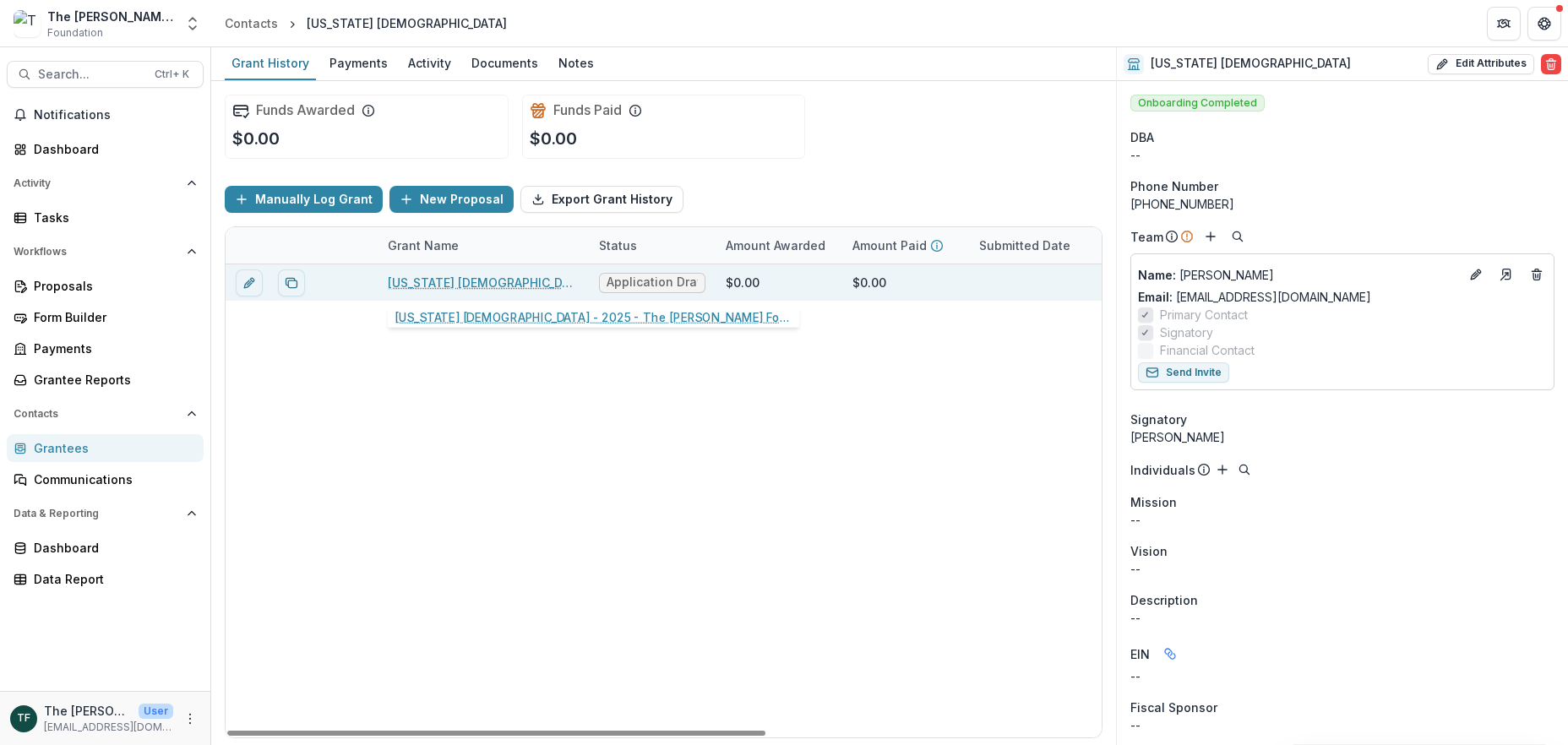
click at [507, 288] on link "[US_STATE] [DEMOGRAPHIC_DATA] - 2025 - The [PERSON_NAME] Foundation Grant Propo…" at bounding box center [483, 283] width 191 height 18
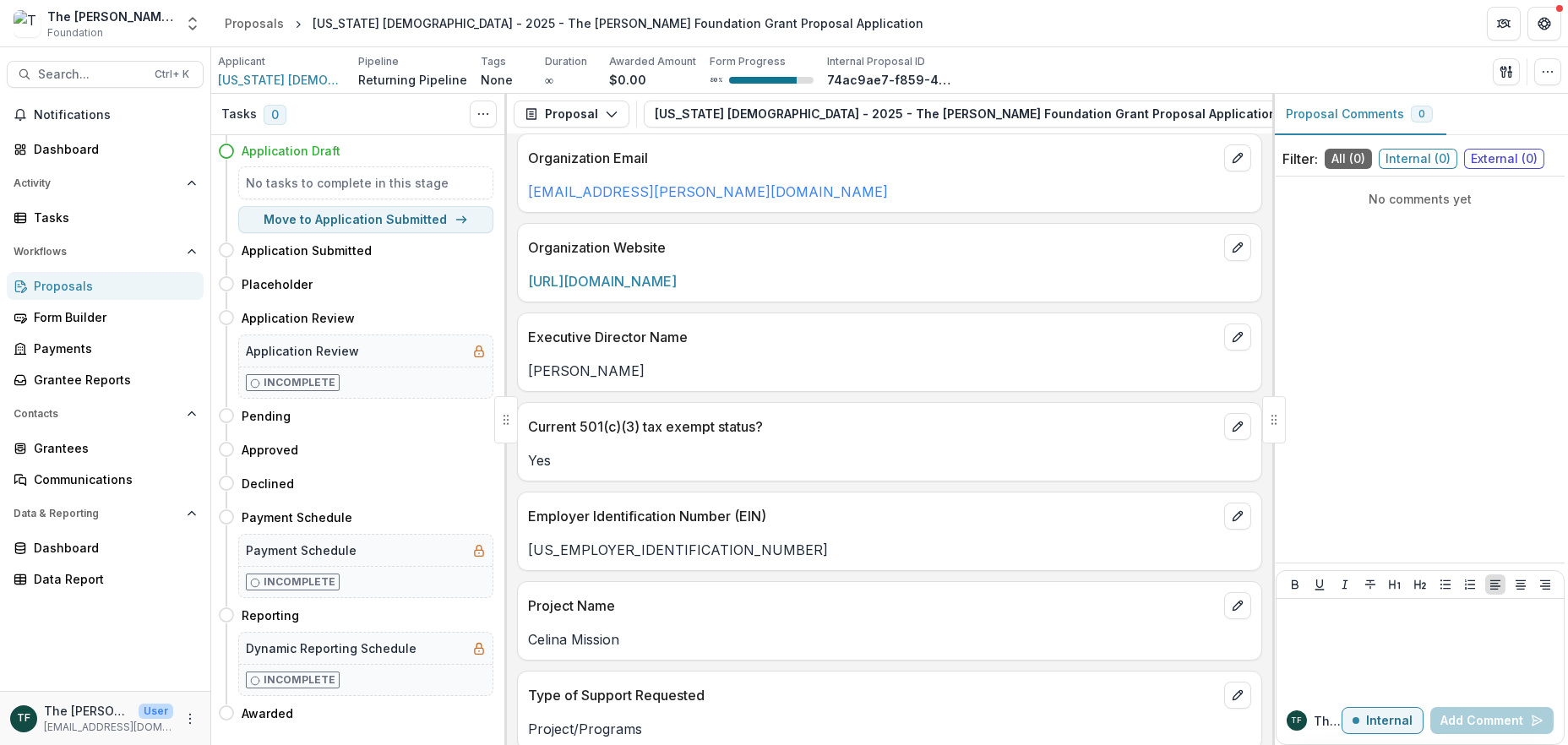
scroll to position [901, 0]
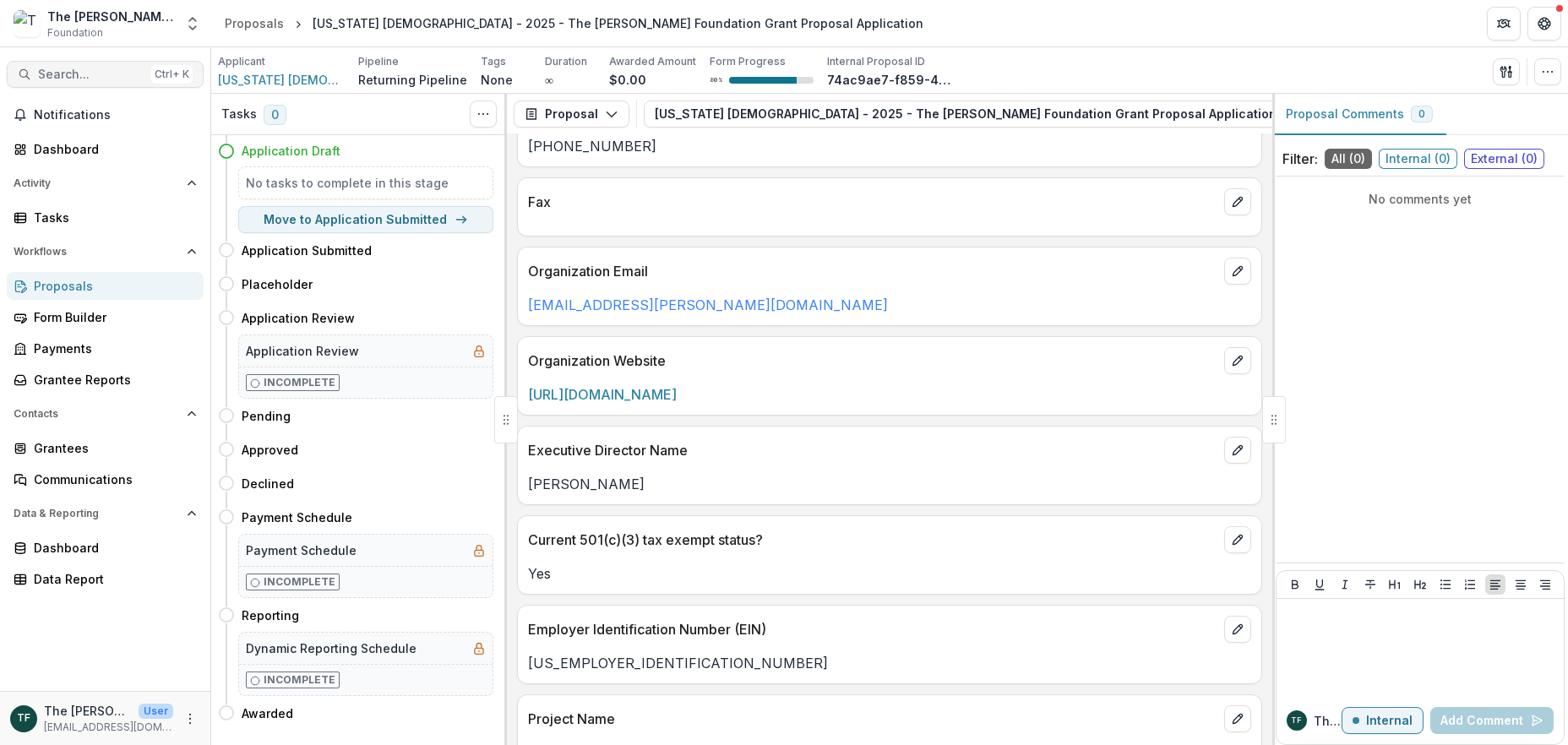
click at [98, 78] on span "Search..." at bounding box center [91, 74] width 107 height 15
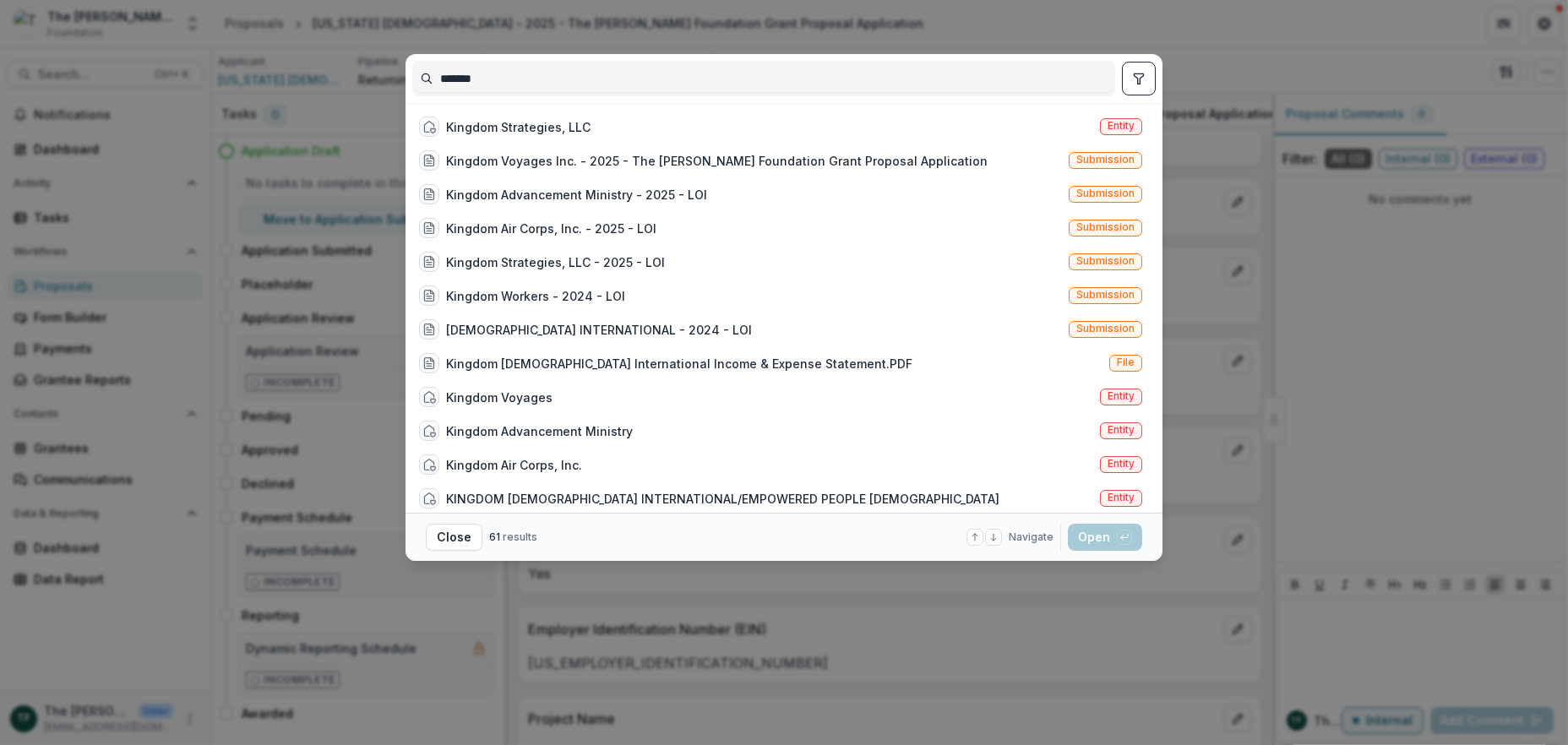
type input "*******"
click at [1259, 61] on div "******* Kingdom Strategies, LLC Entity Kingdom Voyages Inc. - 2025 - The [PERSO…" at bounding box center [784, 372] width 1568 height 745
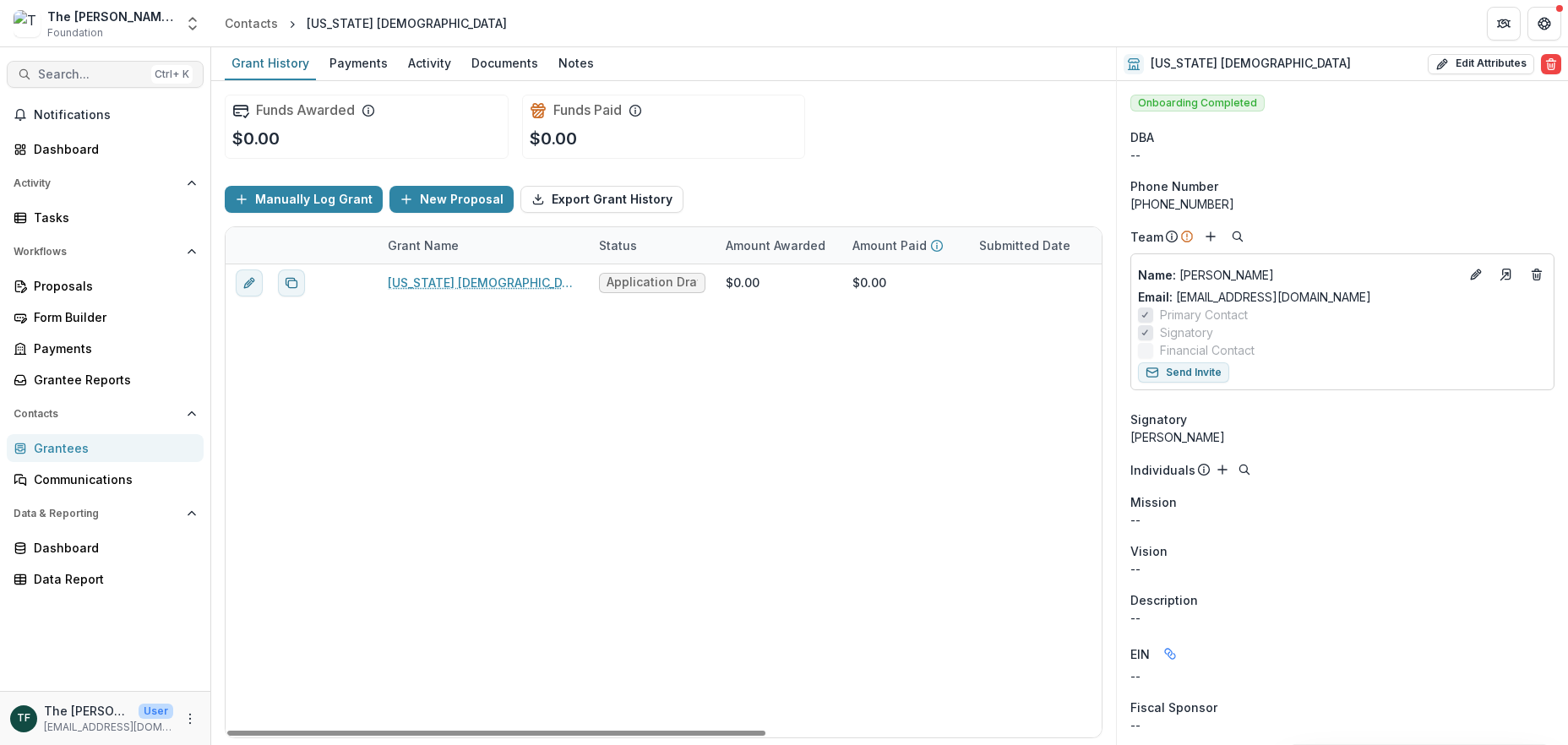
click at [58, 70] on span "Search..." at bounding box center [91, 74] width 107 height 15
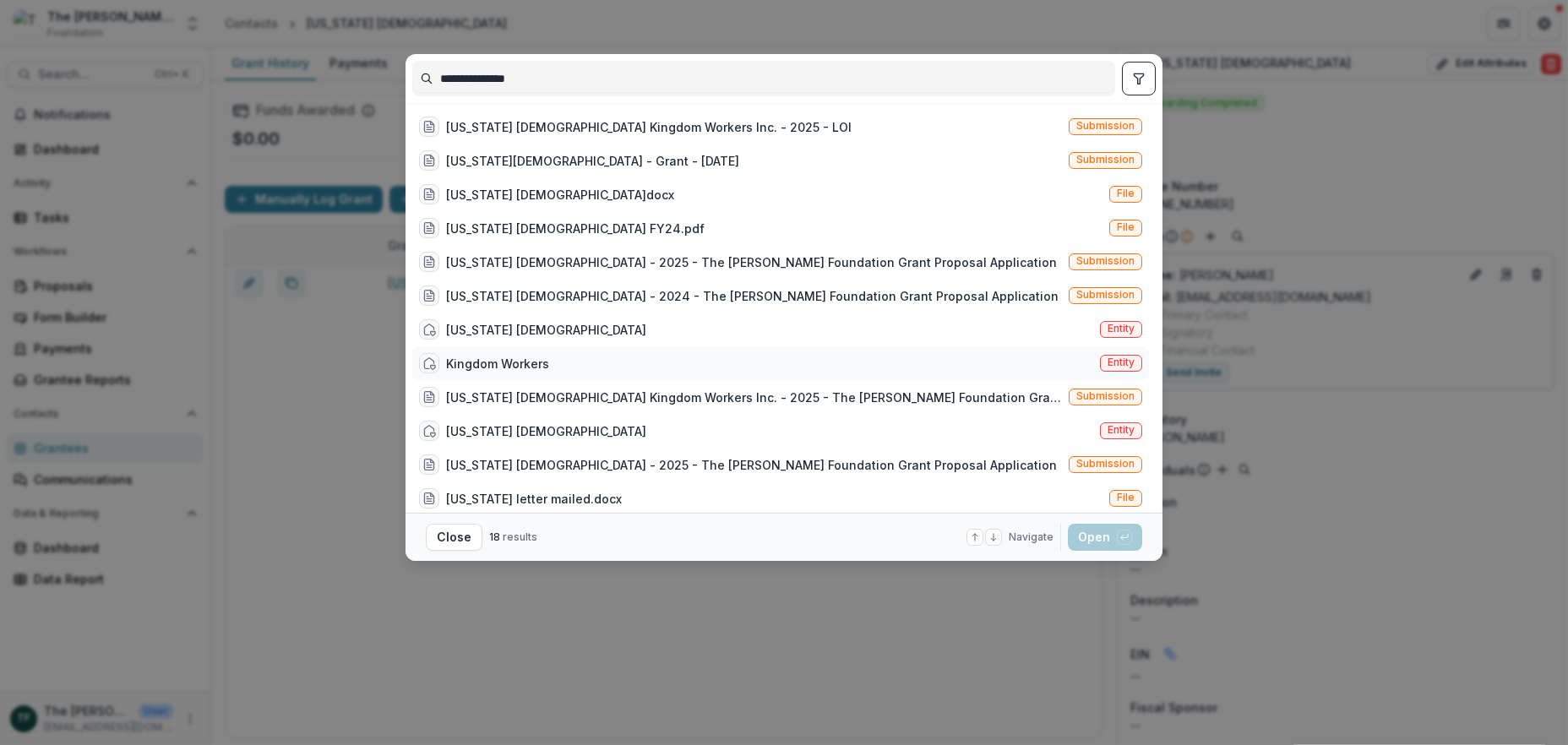
type input "**********"
click at [1124, 361] on span "Entity" at bounding box center [1121, 362] width 27 height 12
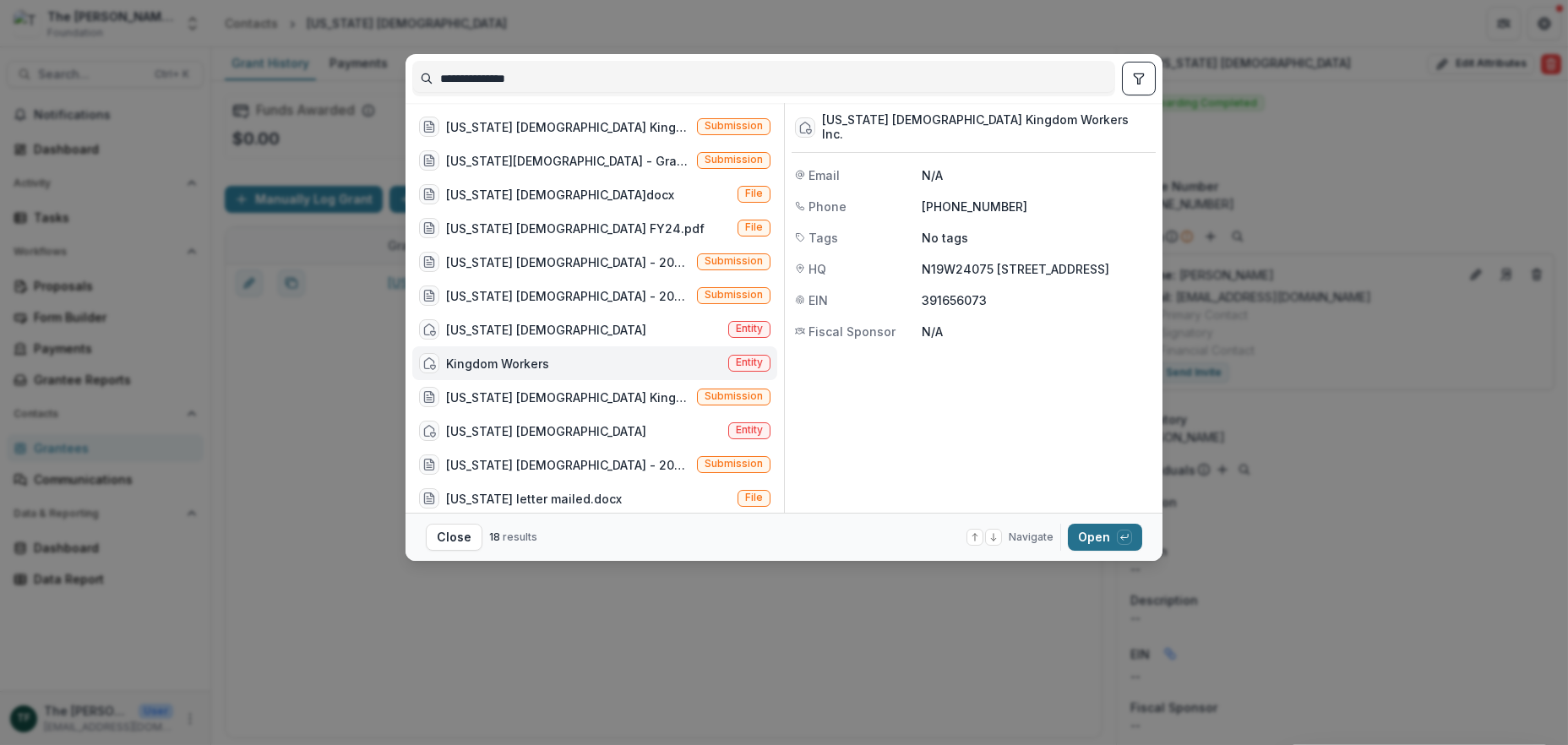
click at [1102, 535] on button "Open with enter key" at bounding box center [1105, 537] width 74 height 27
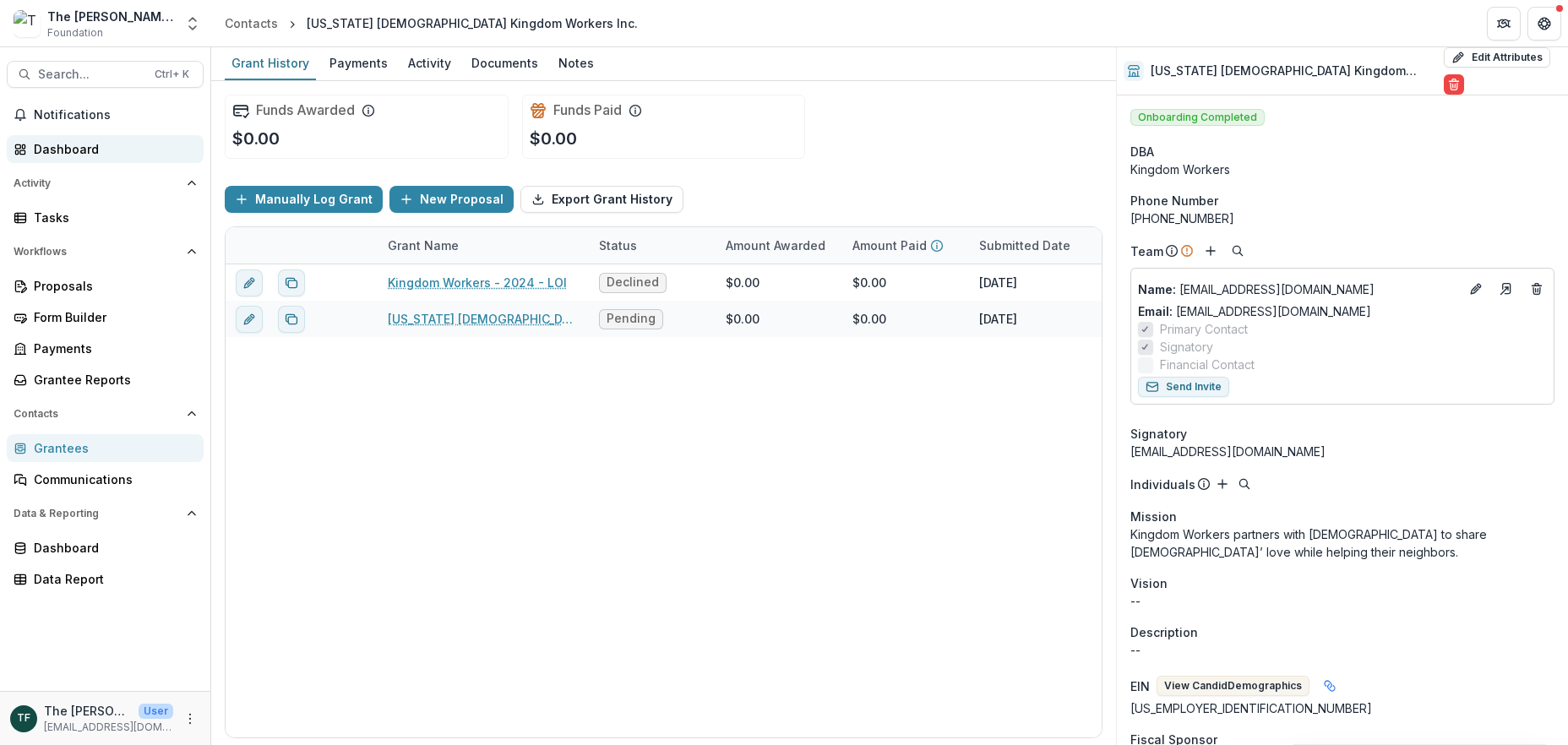
click at [49, 152] on div "Dashboard" at bounding box center [112, 149] width 156 height 18
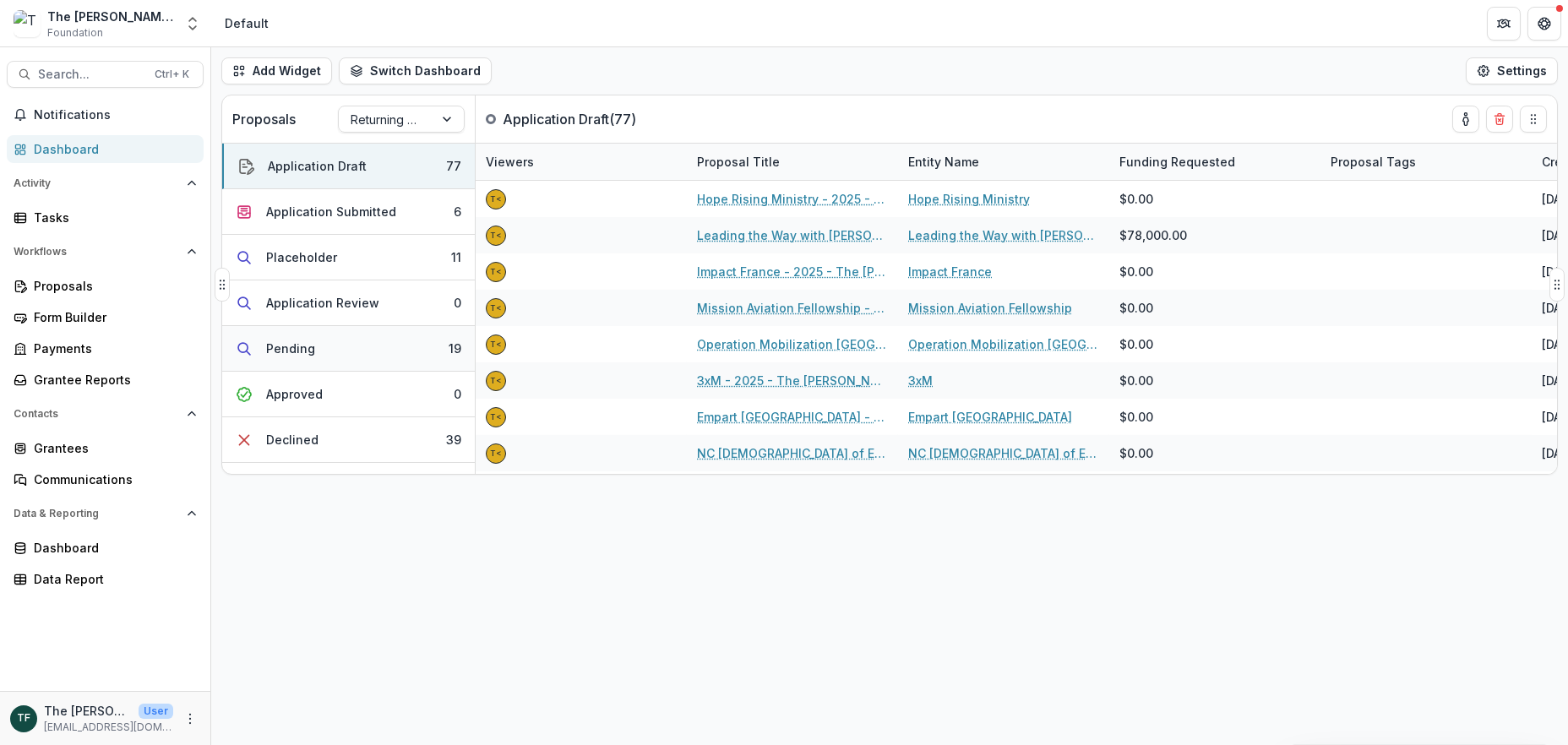
click at [346, 344] on button "Pending 19" at bounding box center [348, 349] width 252 height 46
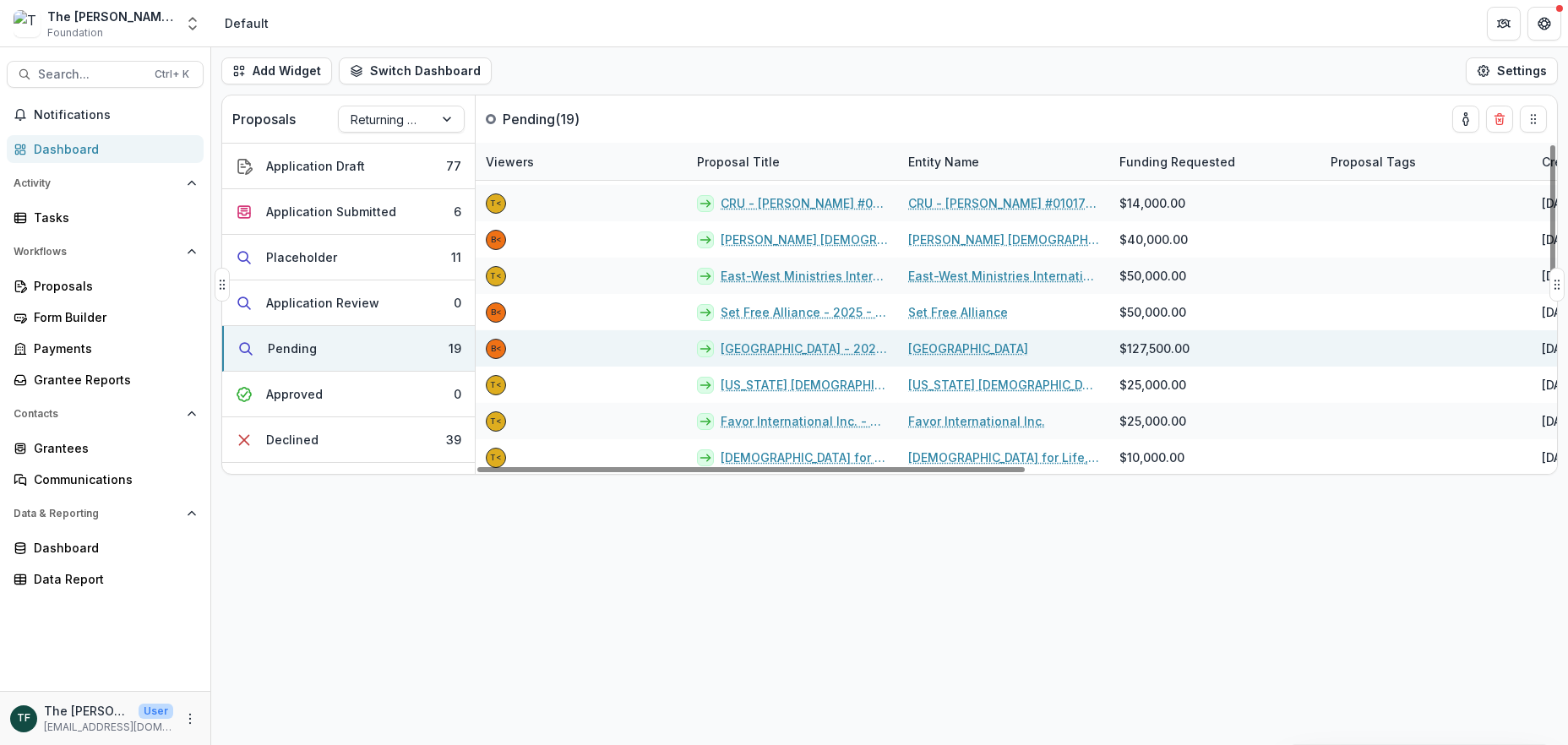
scroll to position [397, 0]
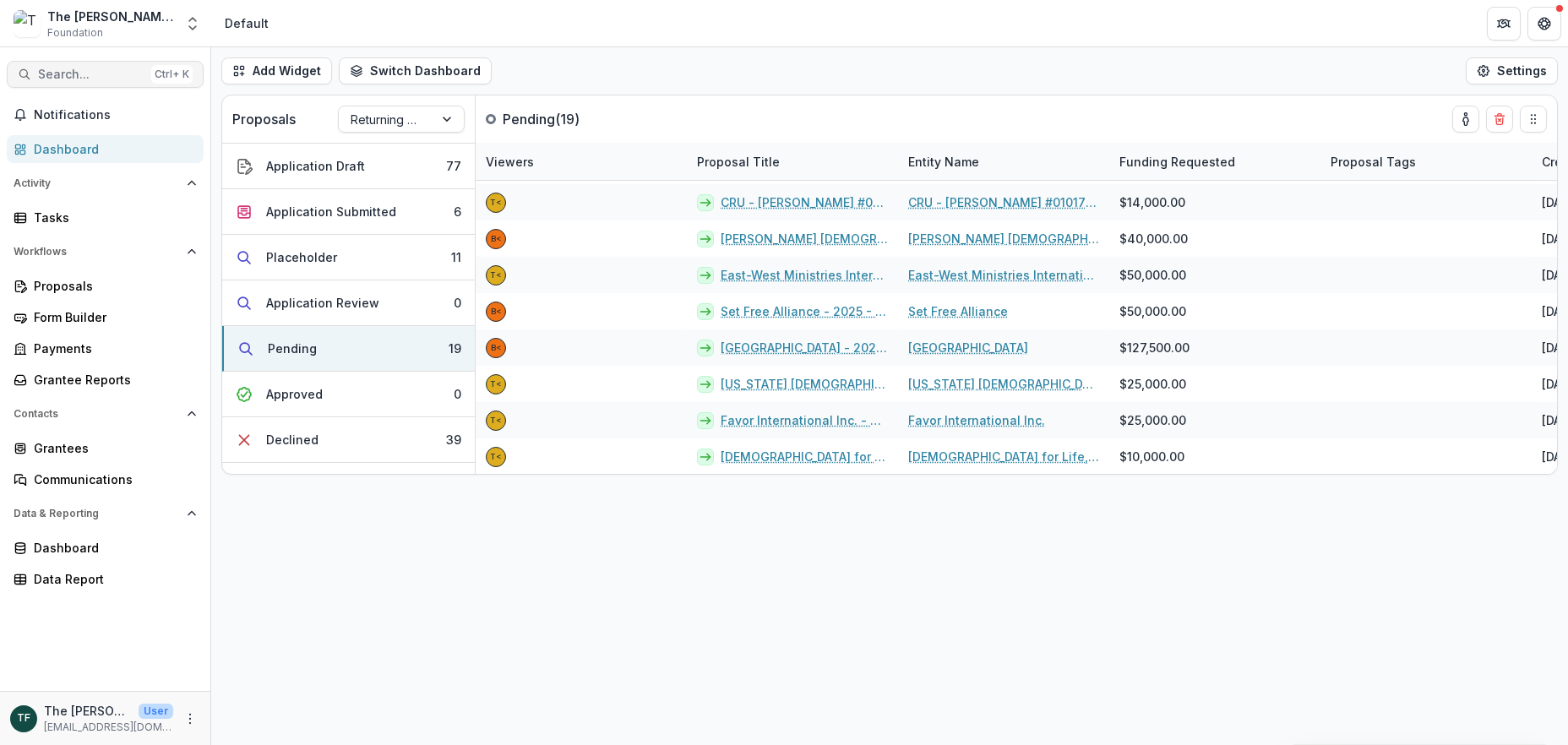
click at [135, 71] on span "Search..." at bounding box center [91, 74] width 107 height 15
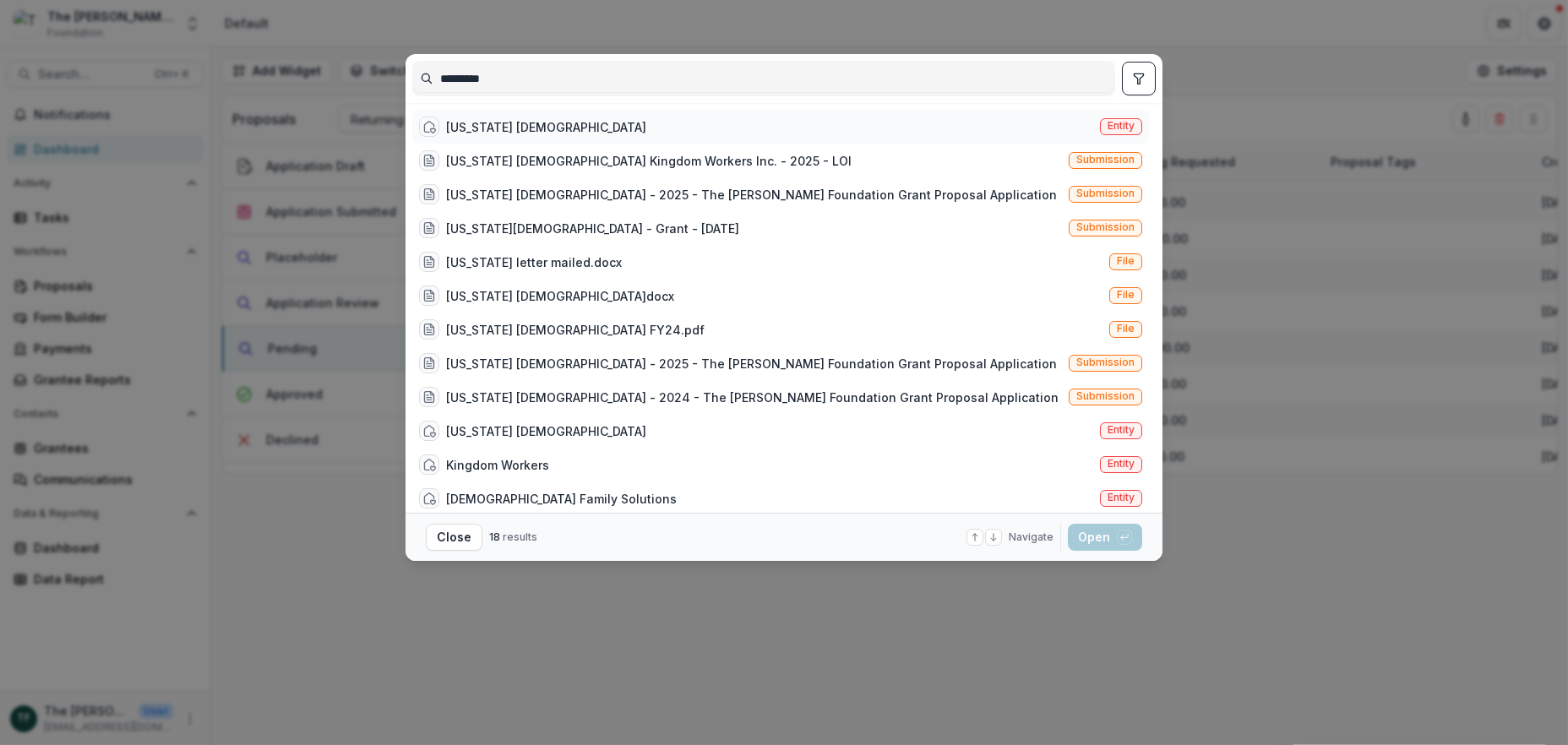
type input "*********"
click at [535, 129] on div "[US_STATE] [DEMOGRAPHIC_DATA]" at bounding box center [546, 128] width 200 height 18
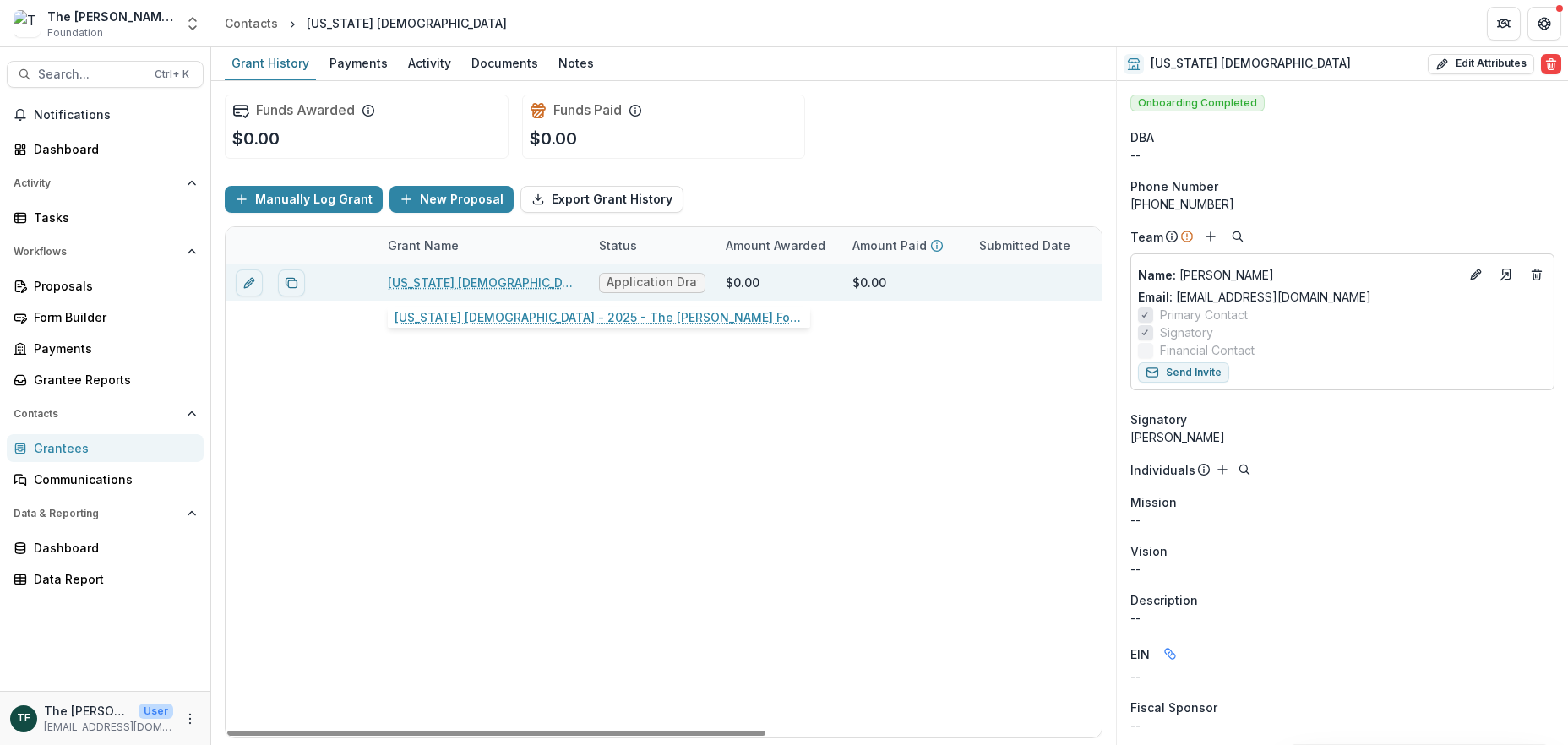
click at [522, 285] on link "[US_STATE] [DEMOGRAPHIC_DATA] - 2025 - The [PERSON_NAME] Foundation Grant Propo…" at bounding box center [483, 283] width 191 height 18
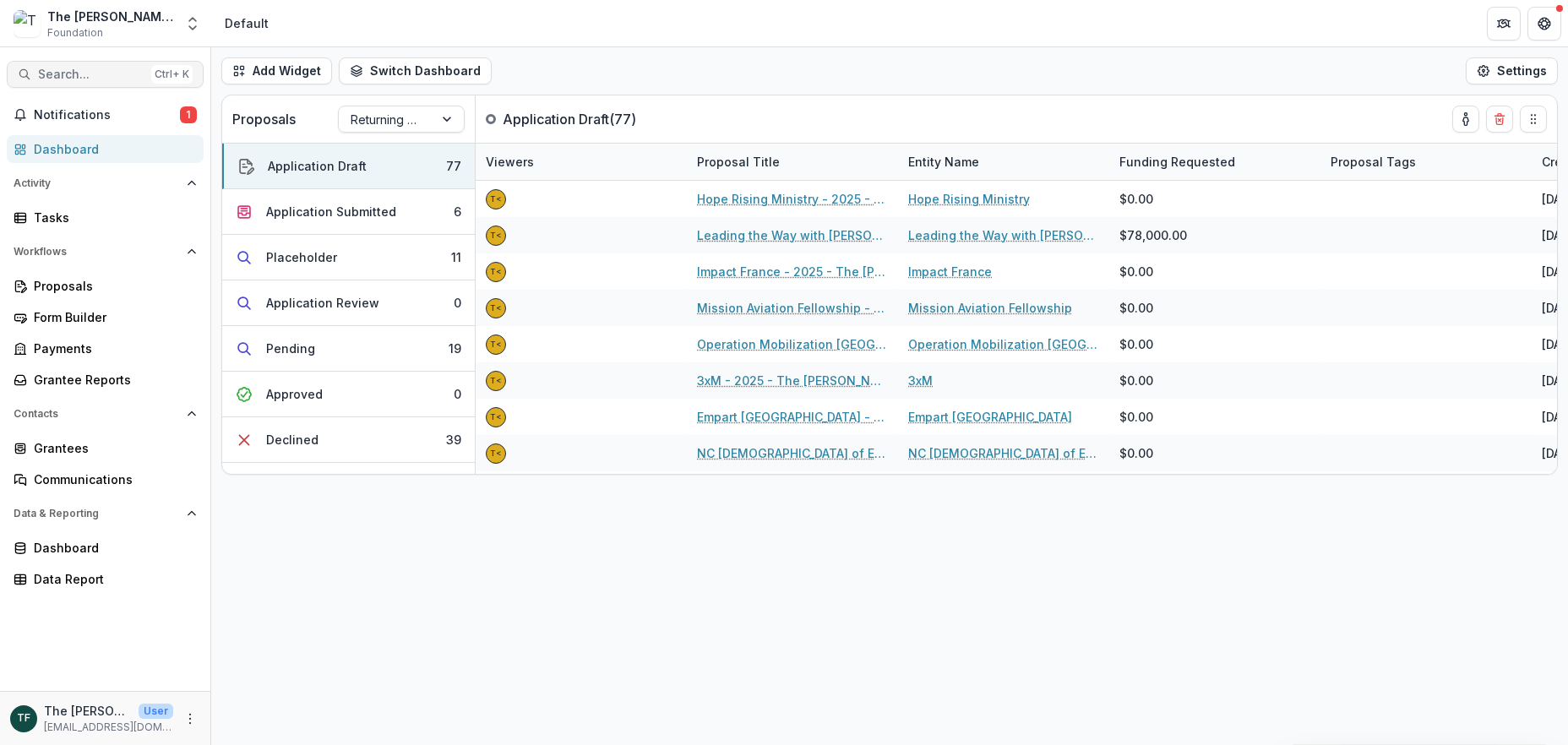
click at [61, 72] on span "Search..." at bounding box center [91, 74] width 107 height 15
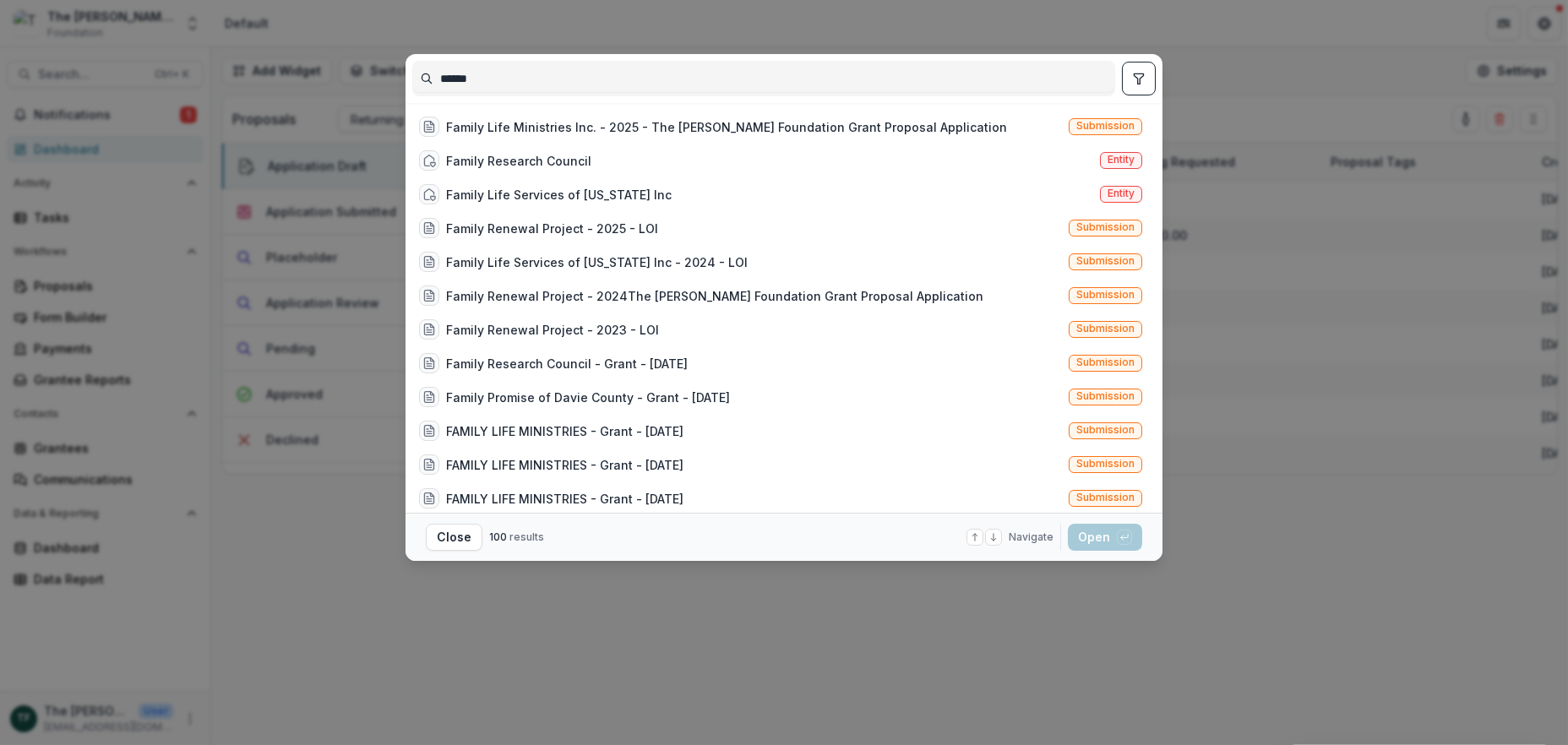
drag, startPoint x: 512, startPoint y: 79, endPoint x: 397, endPoint y: 79, distance: 115.0
click at [397, 79] on div "****** Family Life Ministries Inc. - 2025 - The Bolick Foundation Grant Proposa…" at bounding box center [784, 372] width 1568 height 745
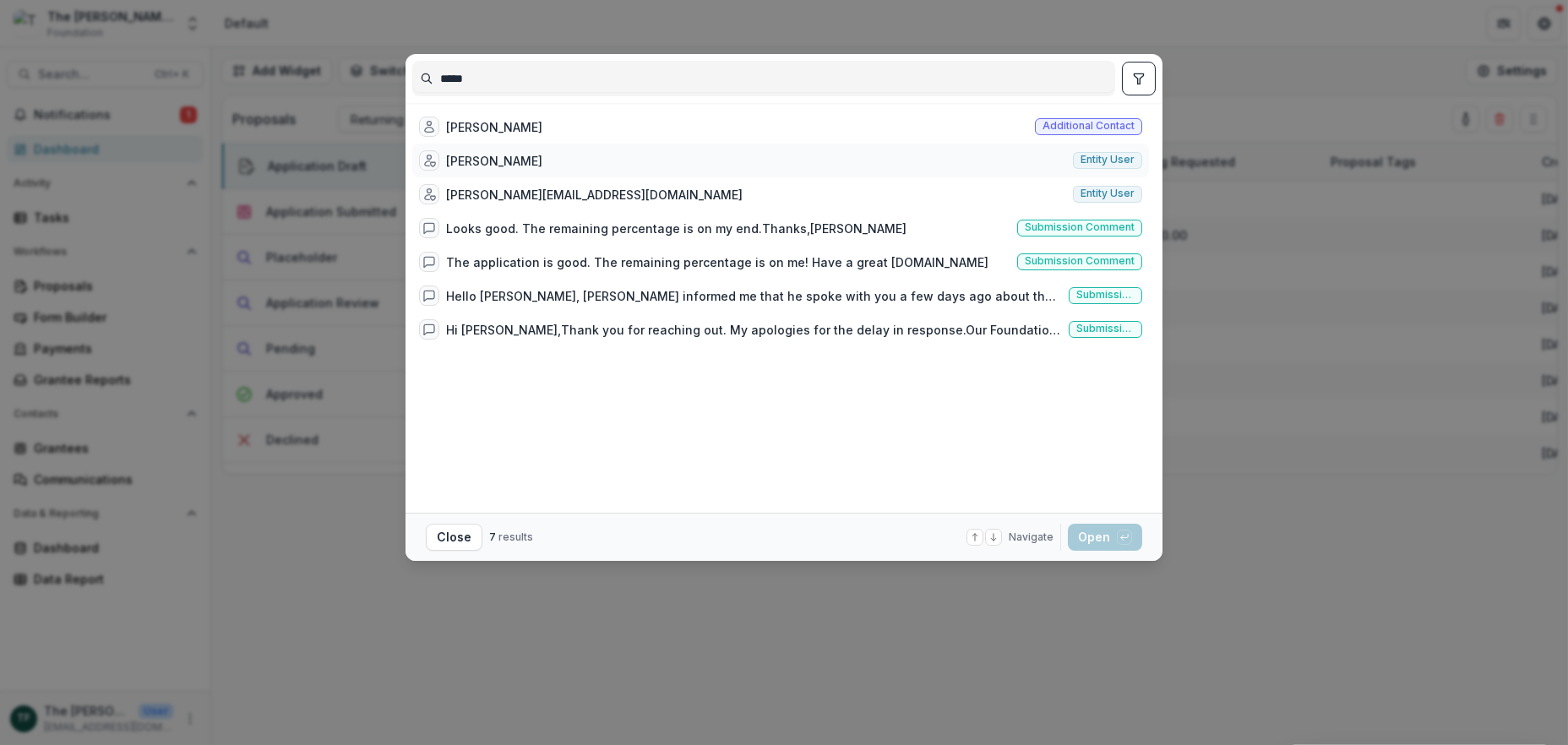
type input "*****"
click at [527, 158] on div "[PERSON_NAME]" at bounding box center [494, 161] width 96 height 18
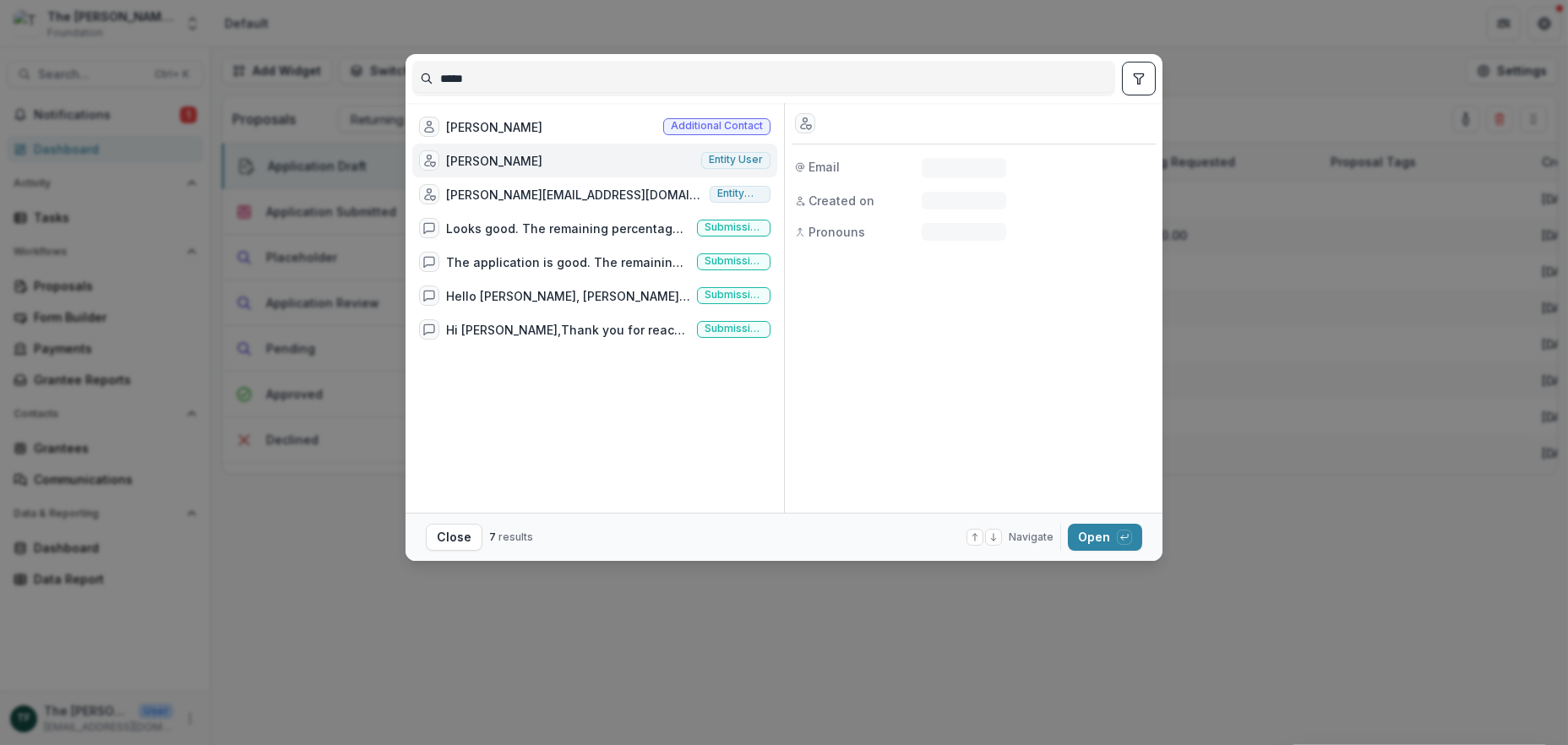
click at [527, 158] on div "[PERSON_NAME]" at bounding box center [494, 161] width 96 height 18
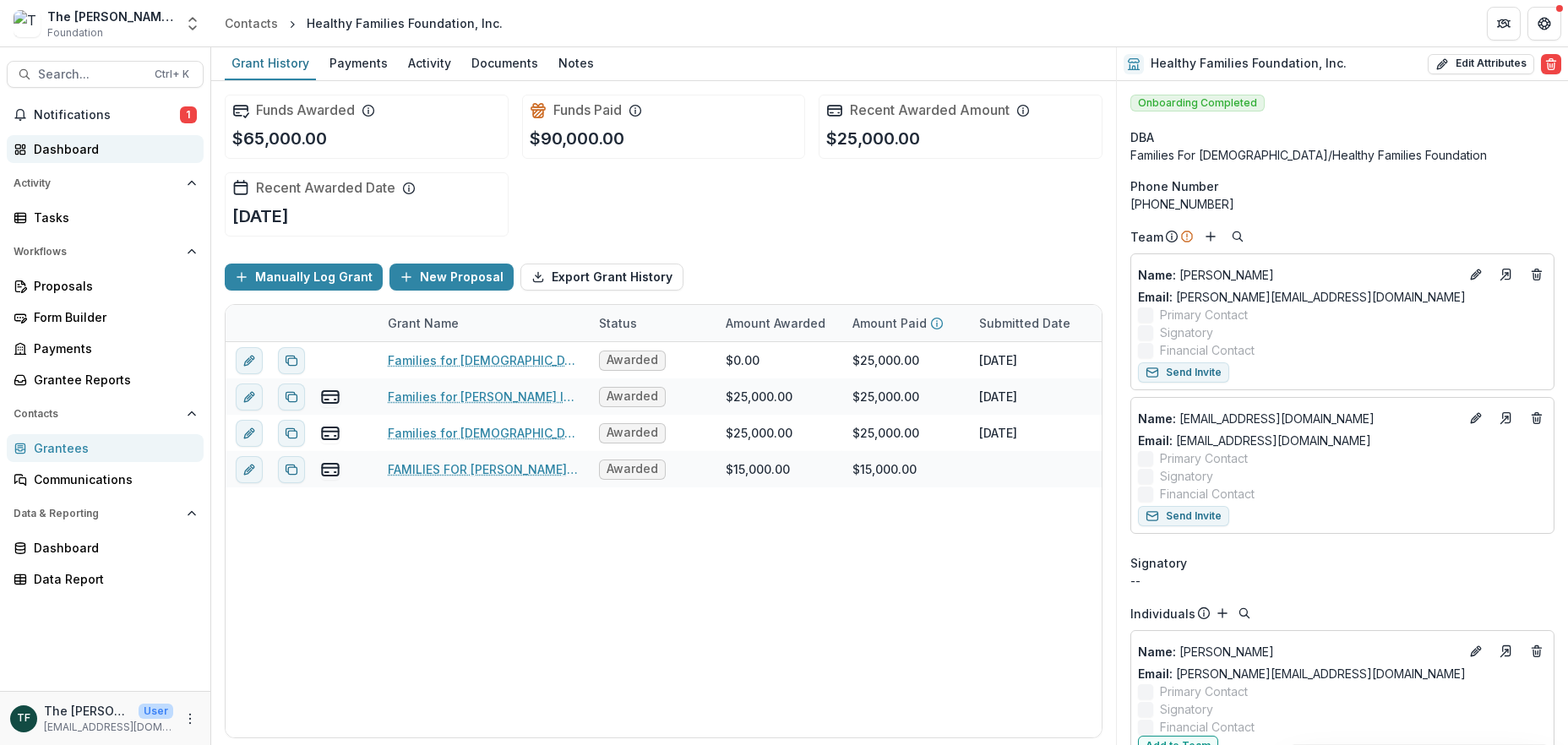
drag, startPoint x: 57, startPoint y: 144, endPoint x: 88, endPoint y: 150, distance: 31.6
click at [57, 144] on div "Dashboard" at bounding box center [112, 149] width 156 height 18
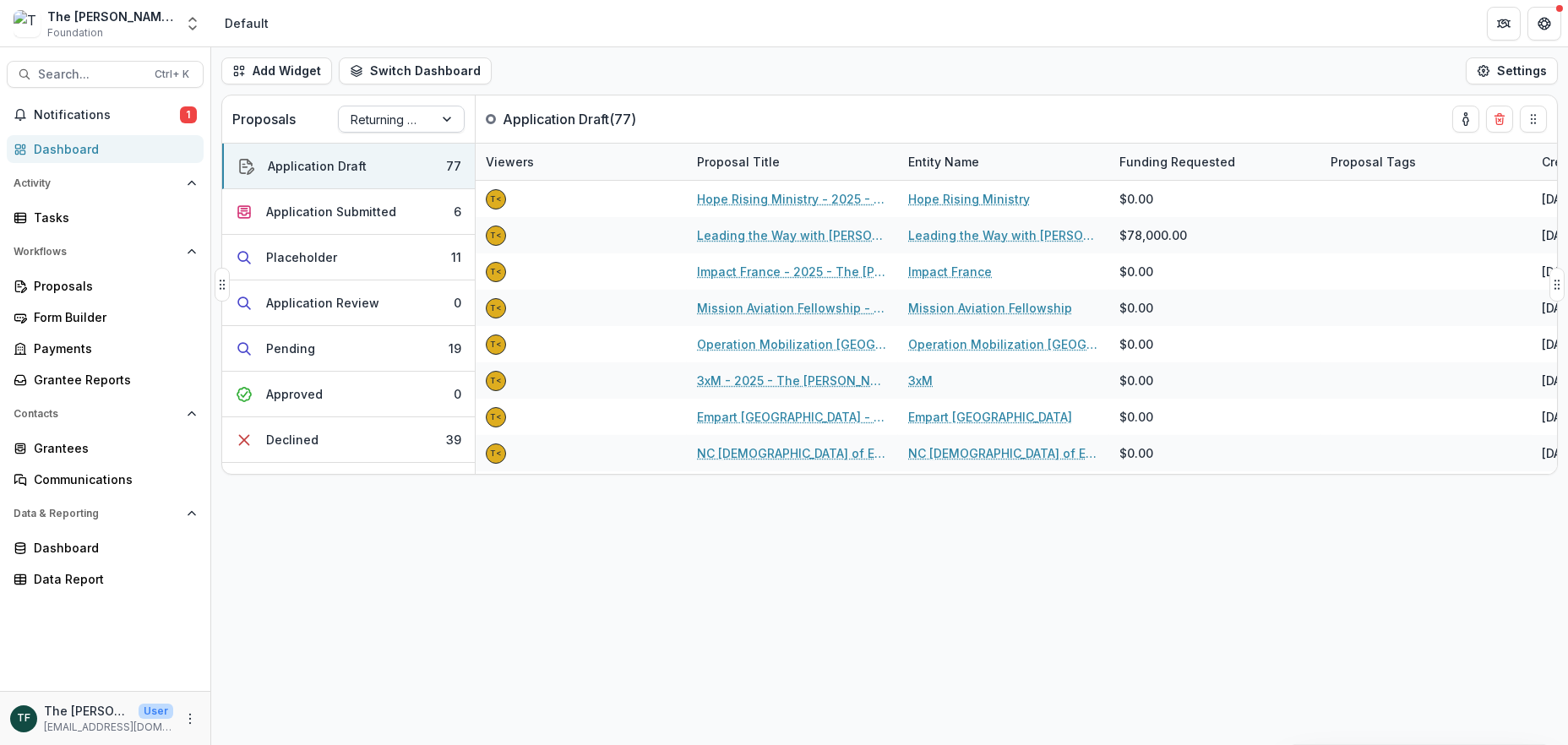
click at [446, 119] on div at bounding box center [448, 120] width 31 height 26
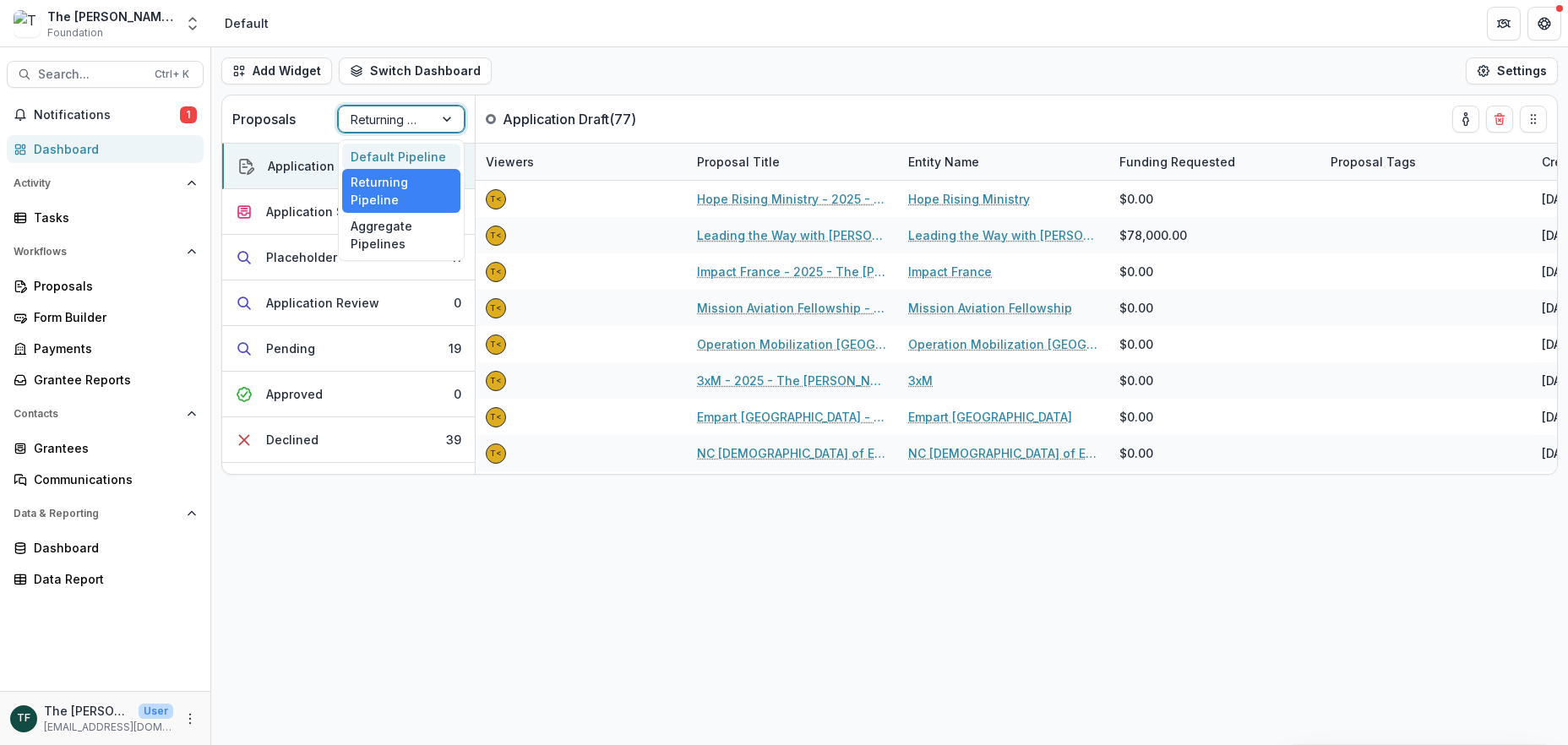
click at [386, 151] on div "Default Pipeline" at bounding box center [402, 156] width 119 height 26
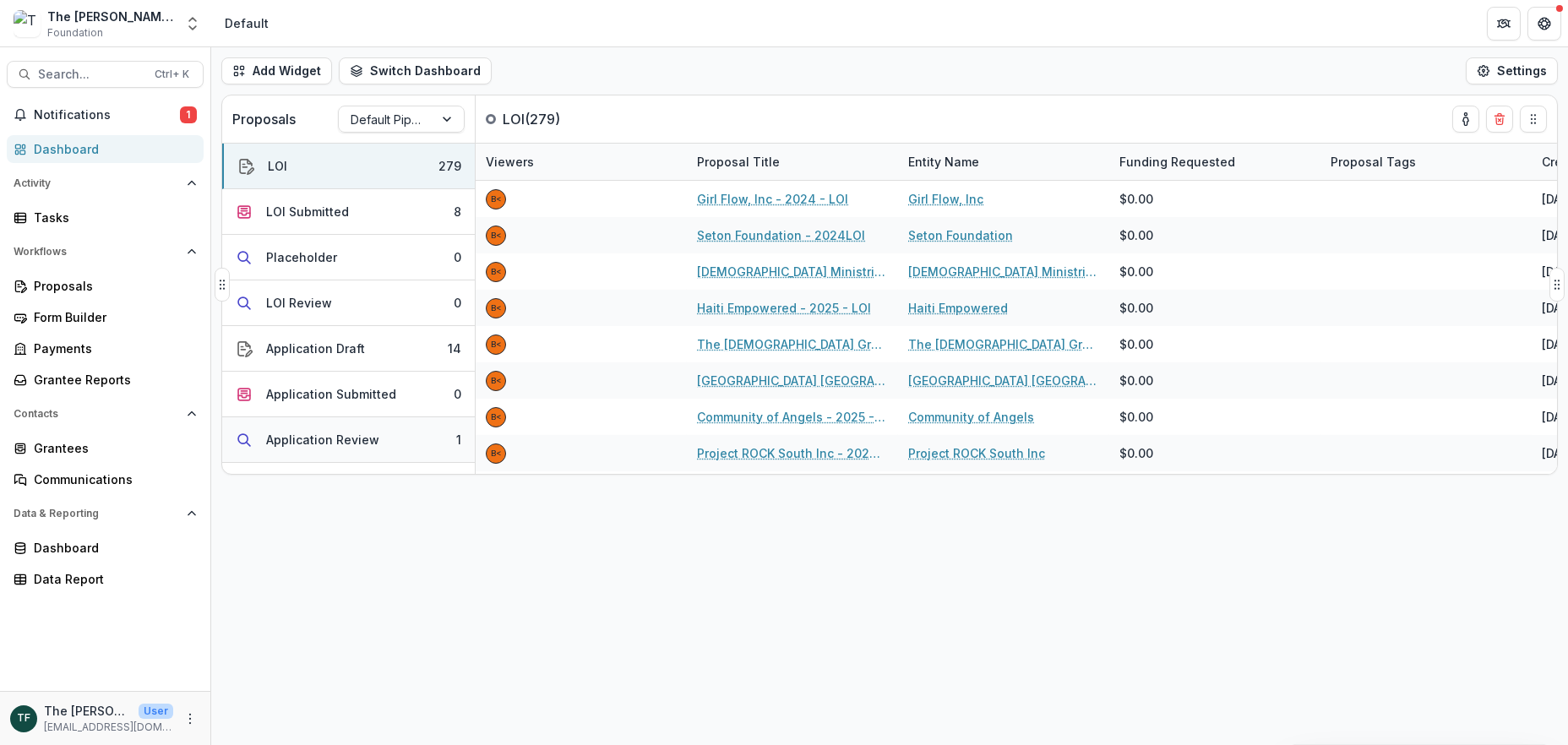
click at [305, 437] on div "Application Review" at bounding box center [323, 440] width 113 height 18
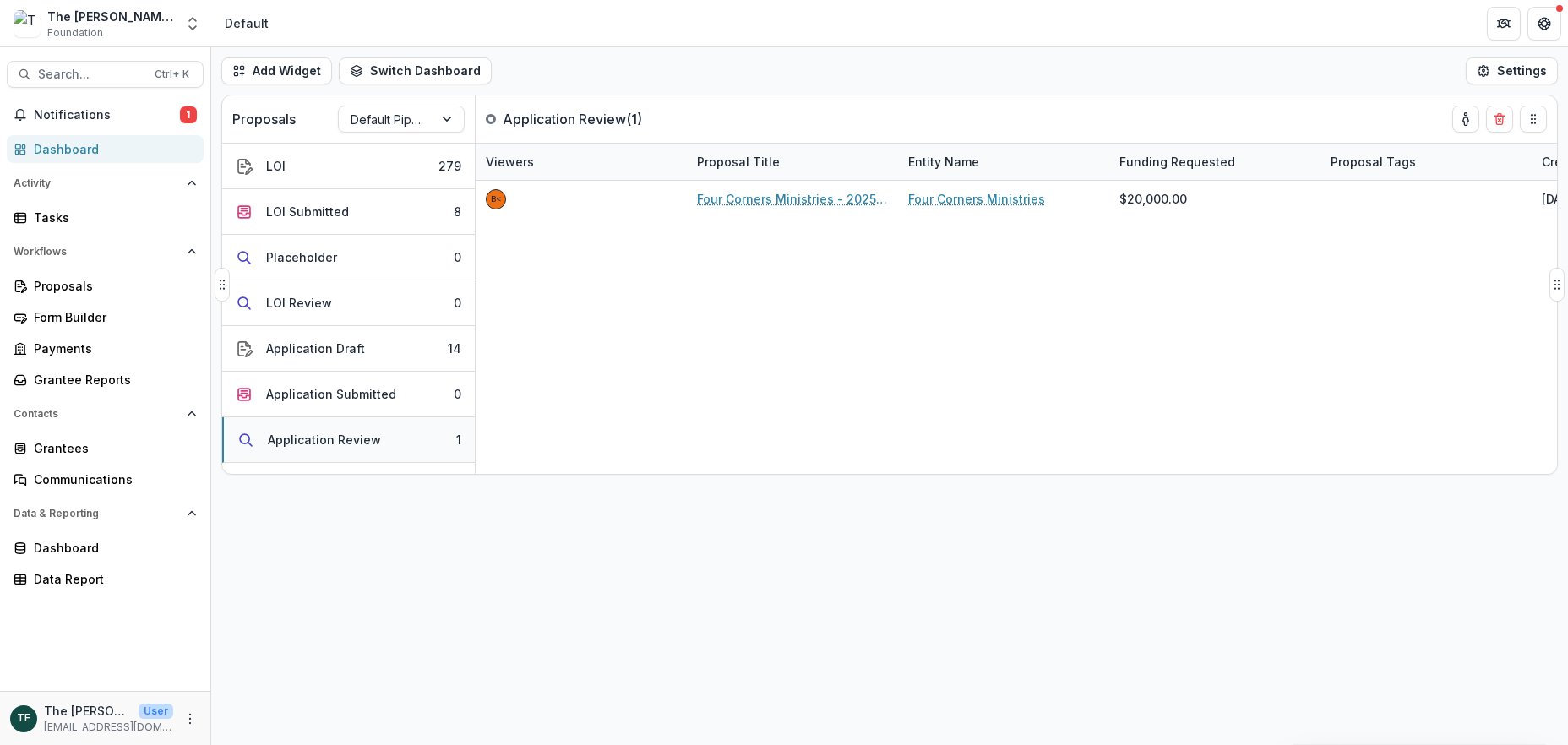
click at [305, 437] on div "Application Review" at bounding box center [324, 440] width 113 height 18
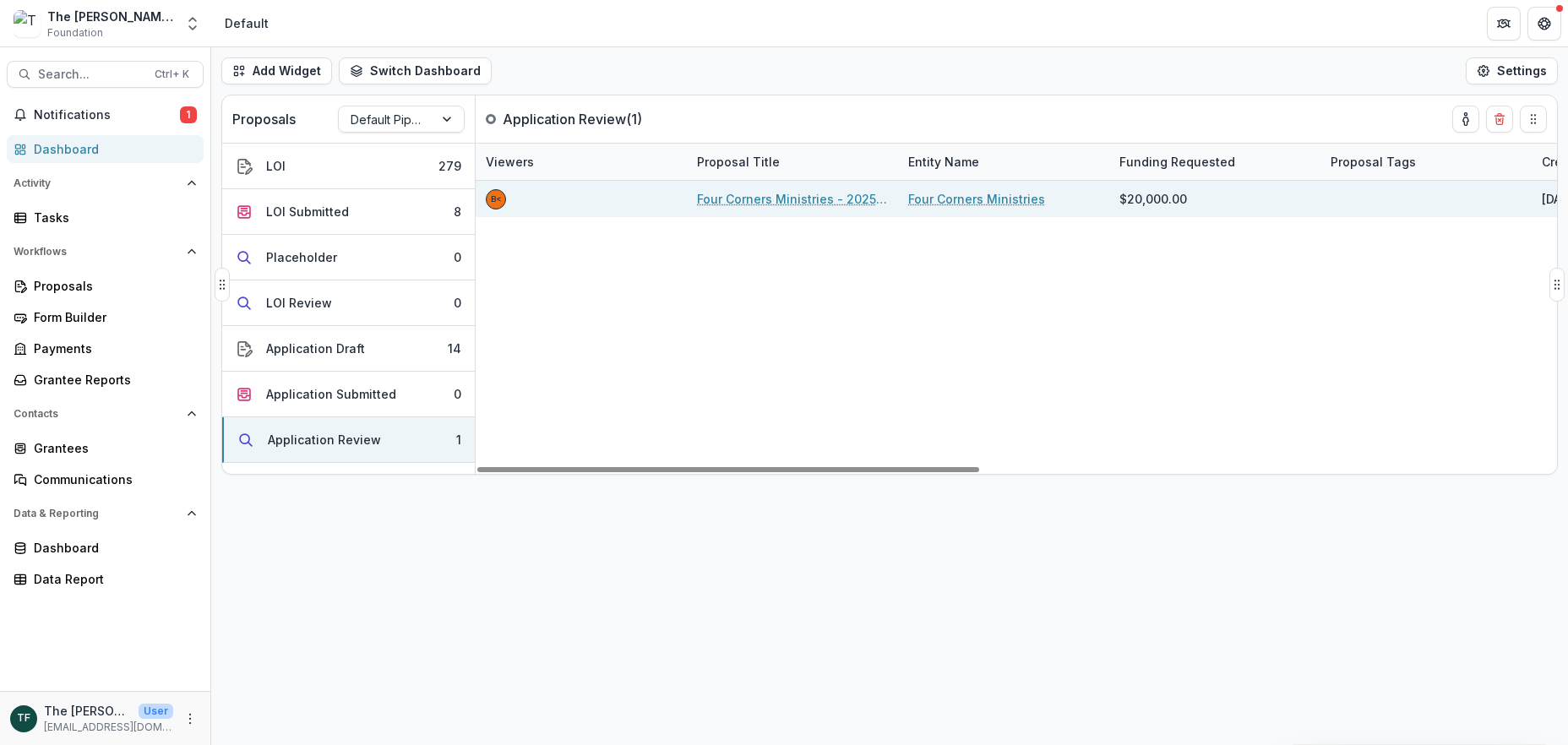
click at [803, 200] on link "Four Corners Ministries - 2025 - Application" at bounding box center [792, 199] width 191 height 18
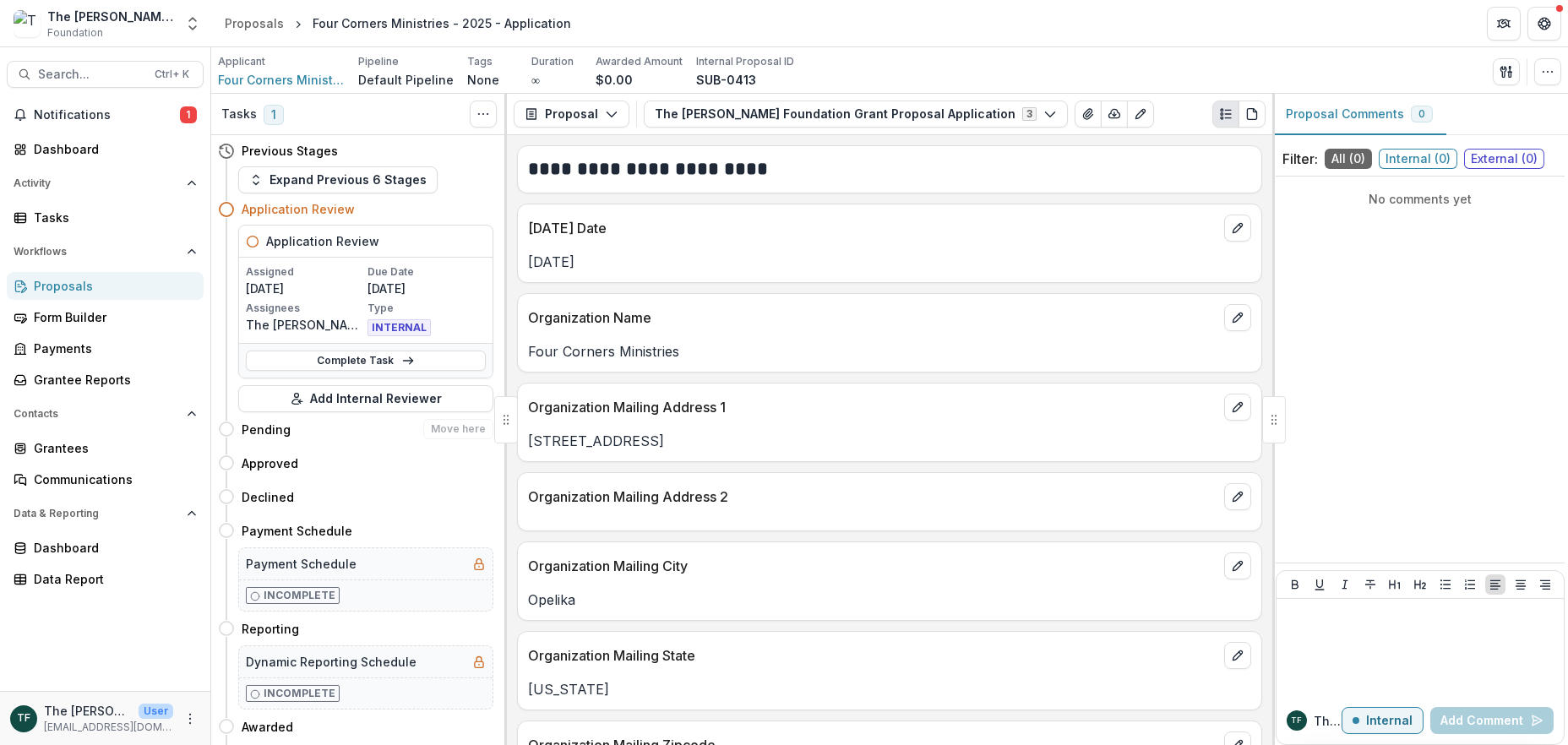
click at [268, 430] on h4 "Pending" at bounding box center [266, 429] width 49 height 18
click at [268, 426] on h4 "Pending" at bounding box center [266, 429] width 49 height 18
click at [365, 359] on link "Complete Task" at bounding box center [366, 361] width 240 height 21
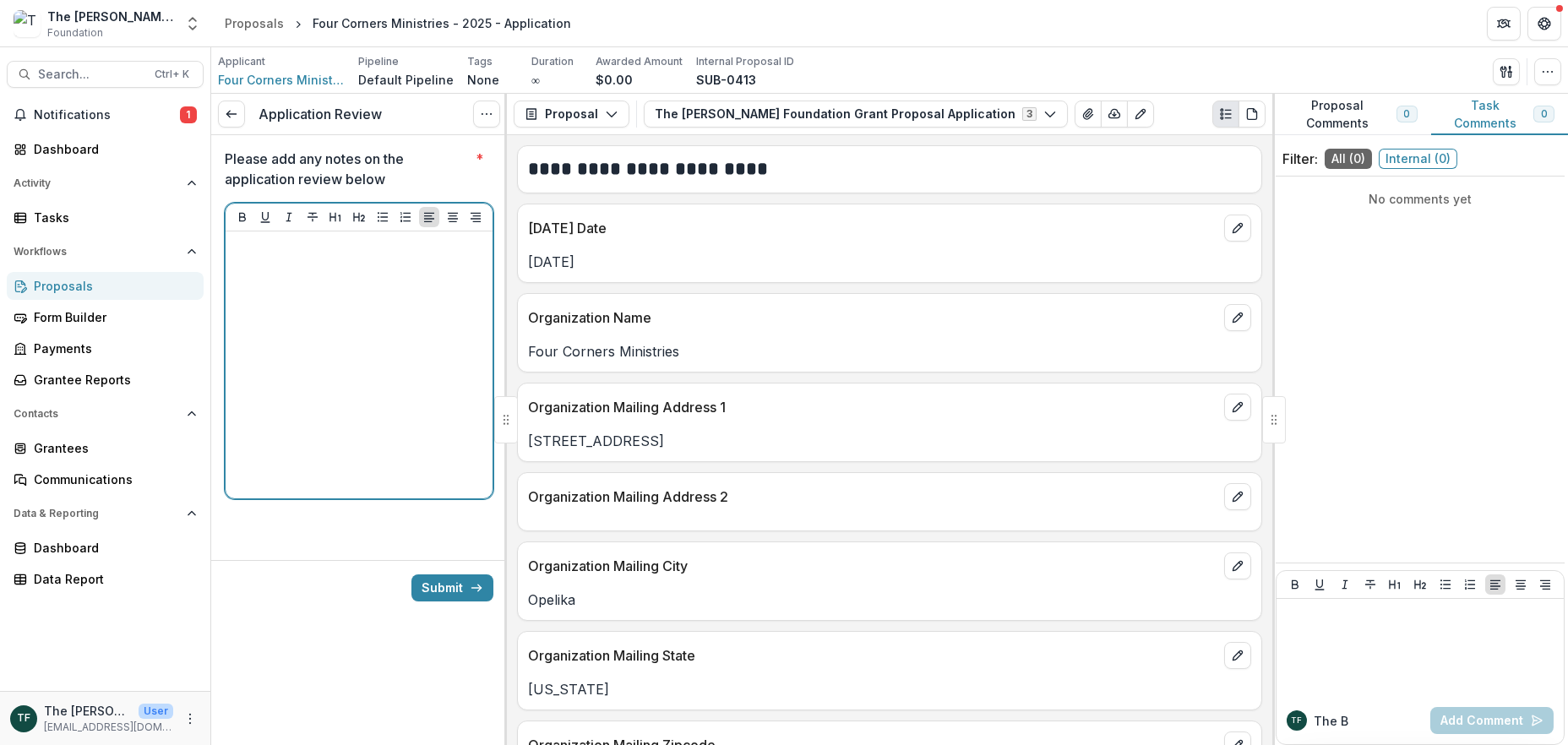
click at [262, 256] on p at bounding box center [359, 247] width 253 height 19
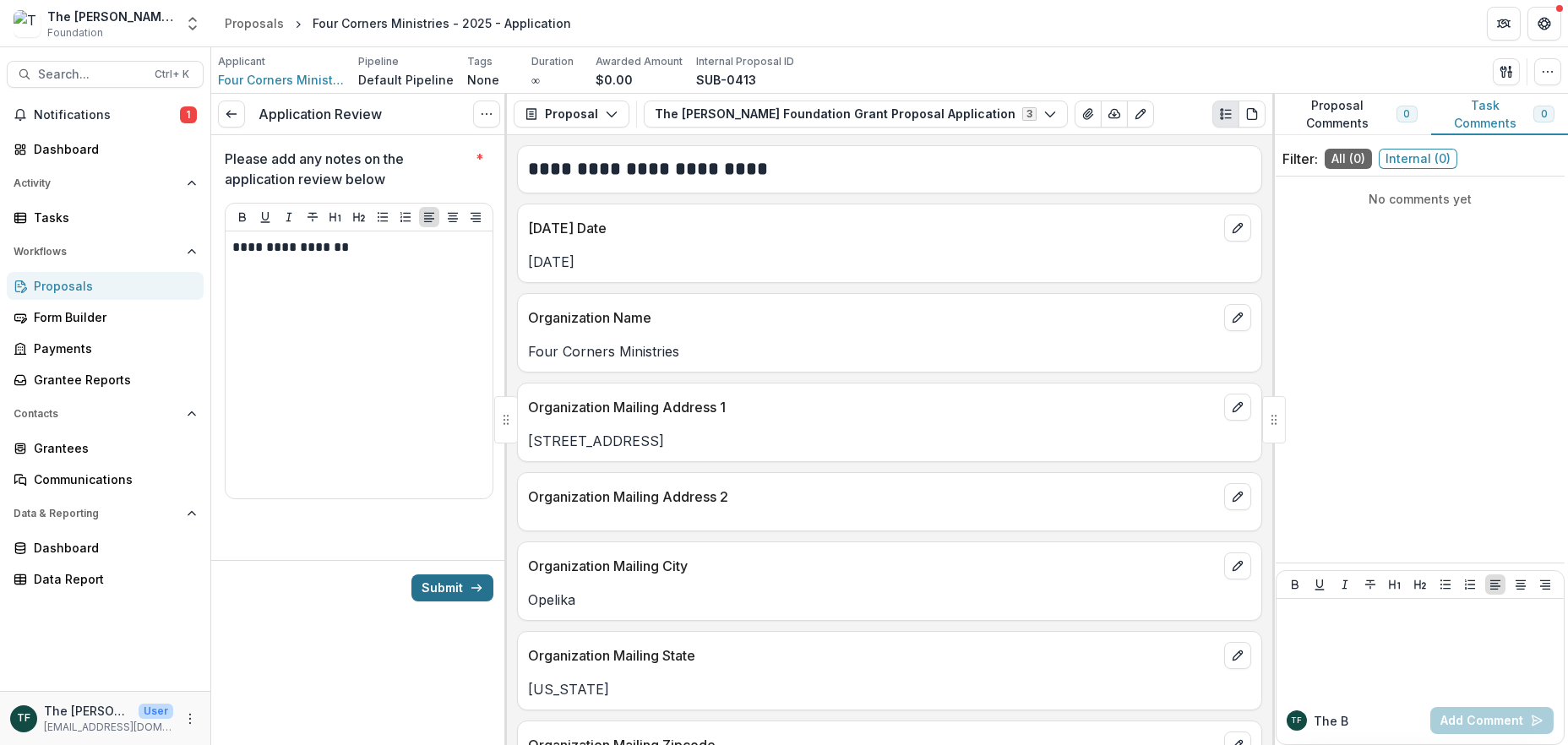
click at [440, 582] on button "Submit" at bounding box center [452, 588] width 82 height 27
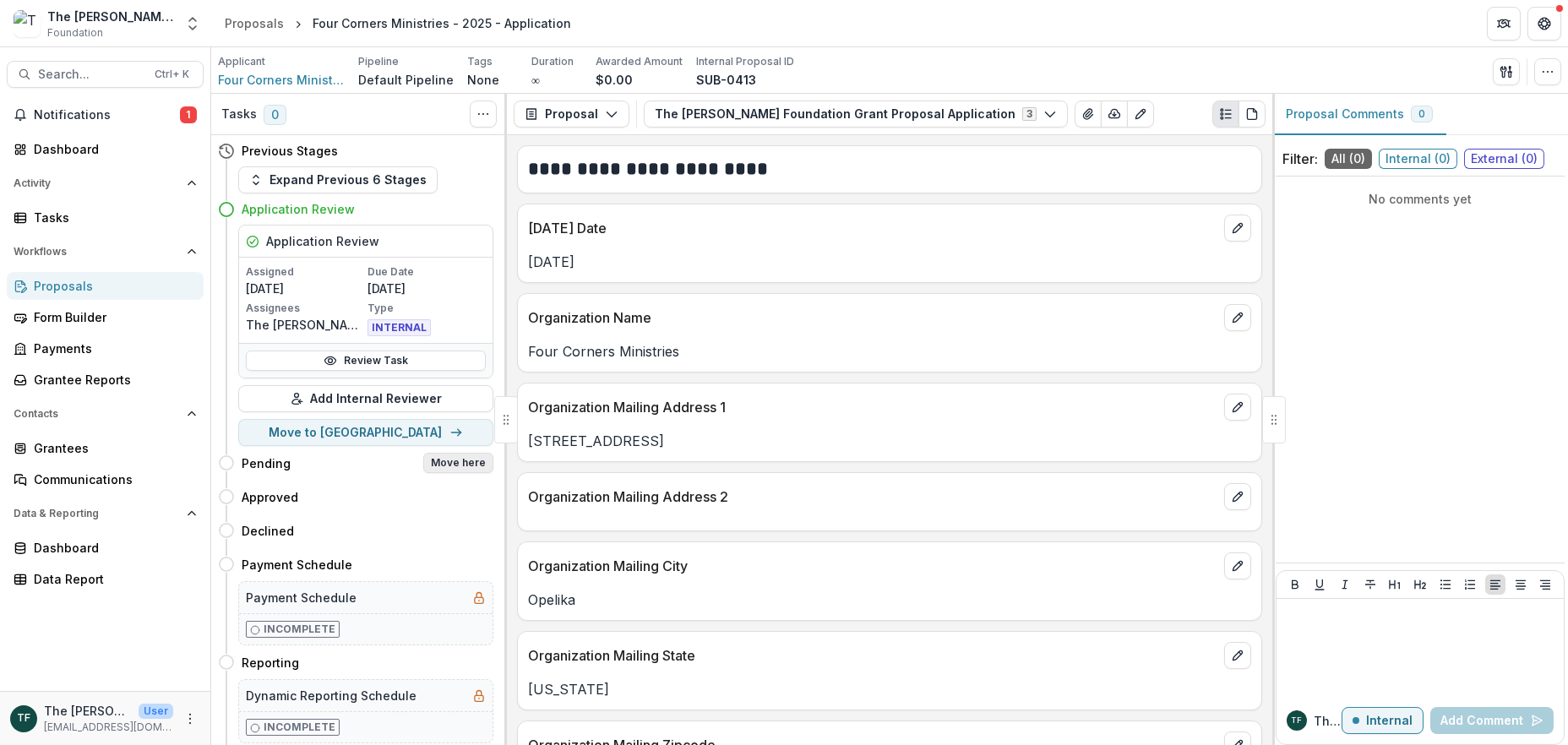
click at [437, 462] on button "Move here" at bounding box center [458, 463] width 70 height 21
select select "*******"
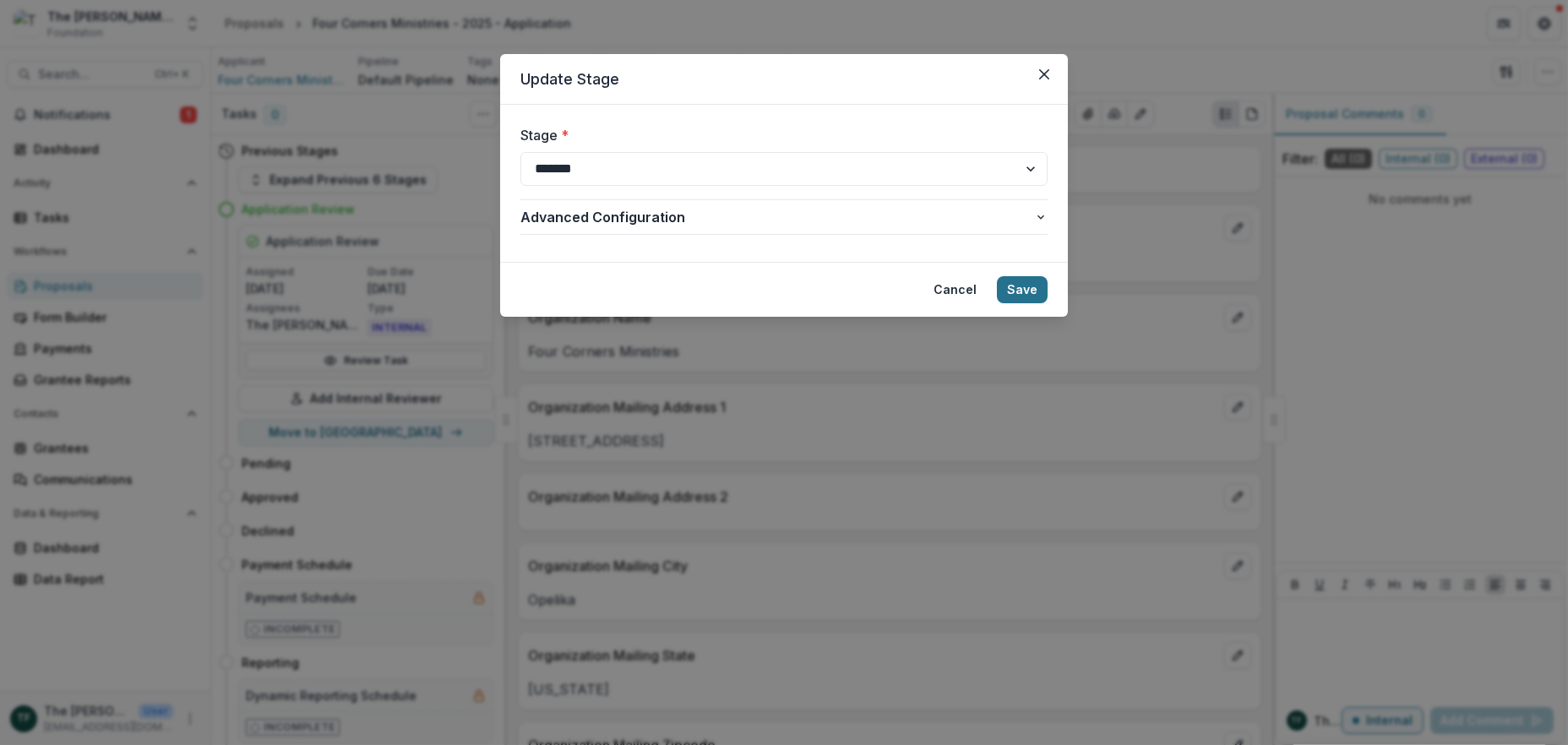
click at [1024, 289] on button "Save" at bounding box center [1022, 289] width 50 height 27
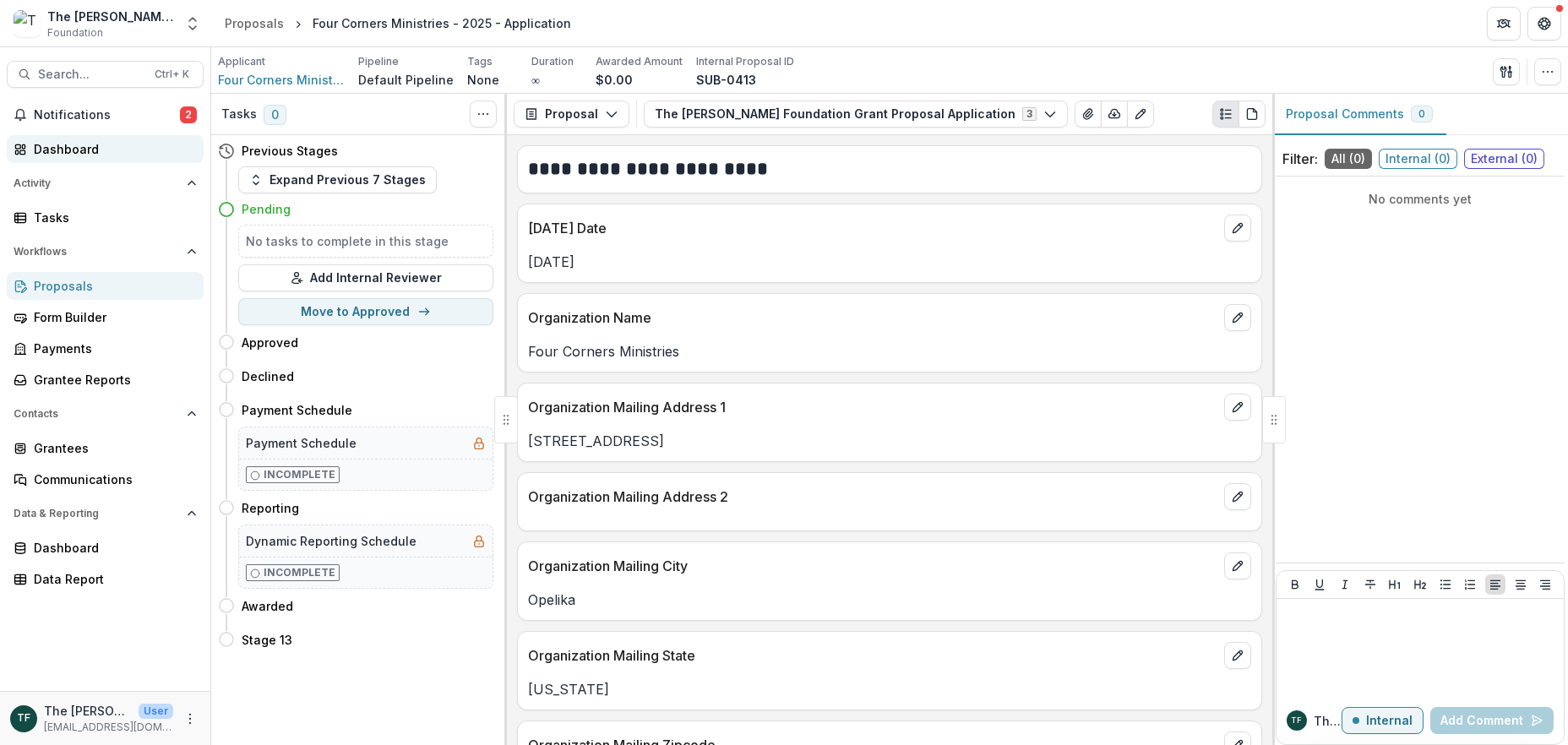
click at [66, 147] on div "Dashboard" at bounding box center [112, 149] width 156 height 18
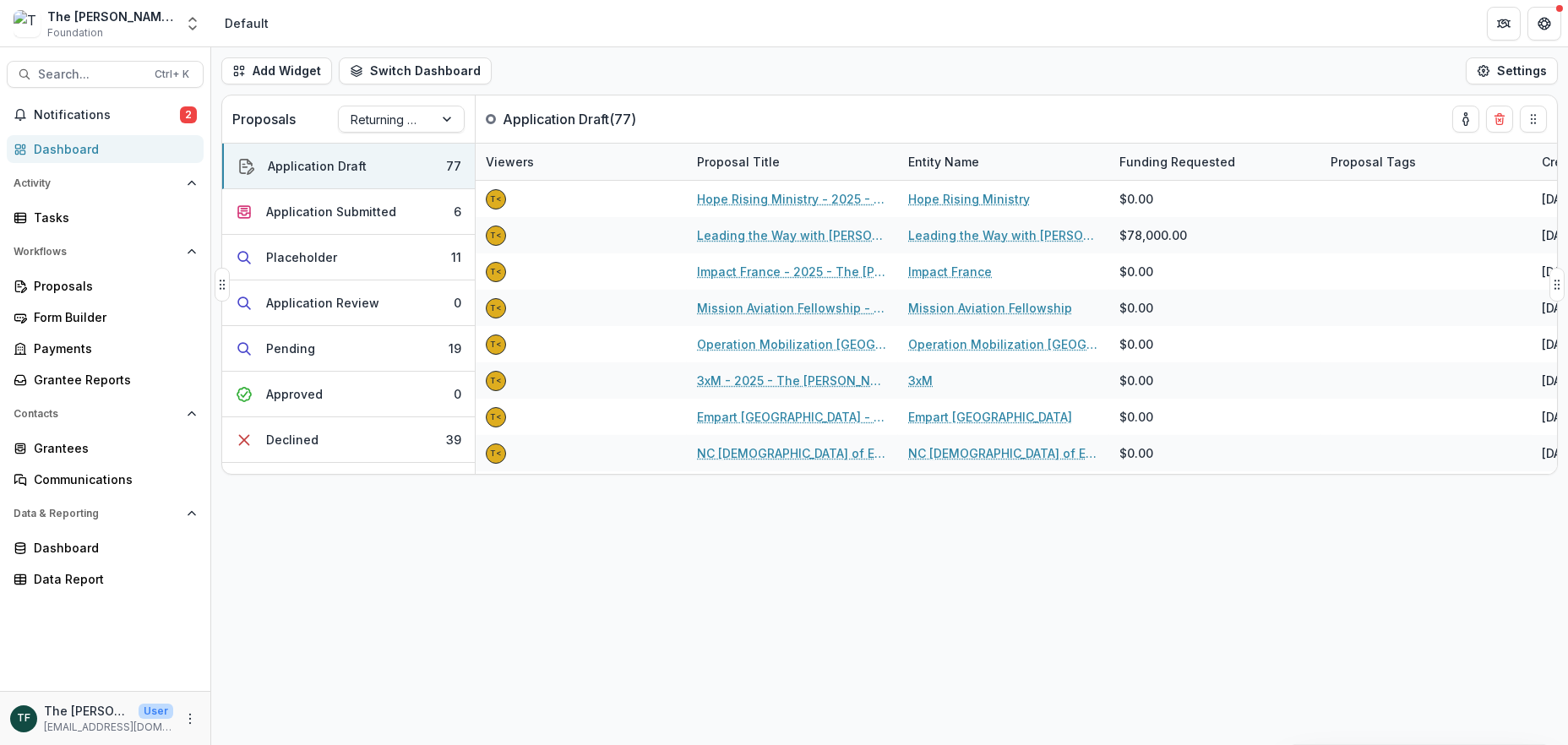
drag, startPoint x: 454, startPoint y: 115, endPoint x: 414, endPoint y: 134, distance: 44.3
click at [453, 116] on div at bounding box center [448, 120] width 31 height 26
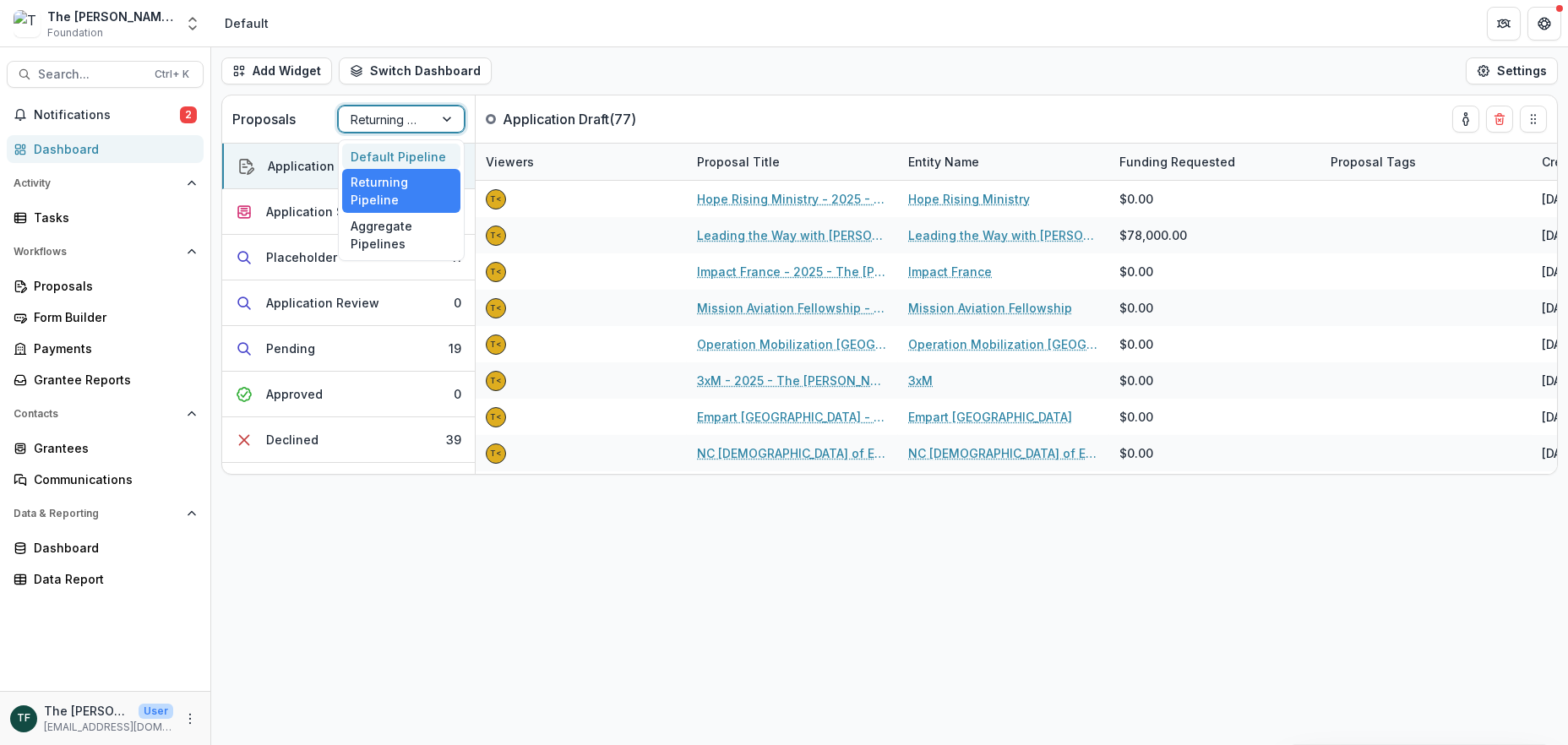
click at [380, 154] on div "Default Pipeline" at bounding box center [402, 156] width 119 height 26
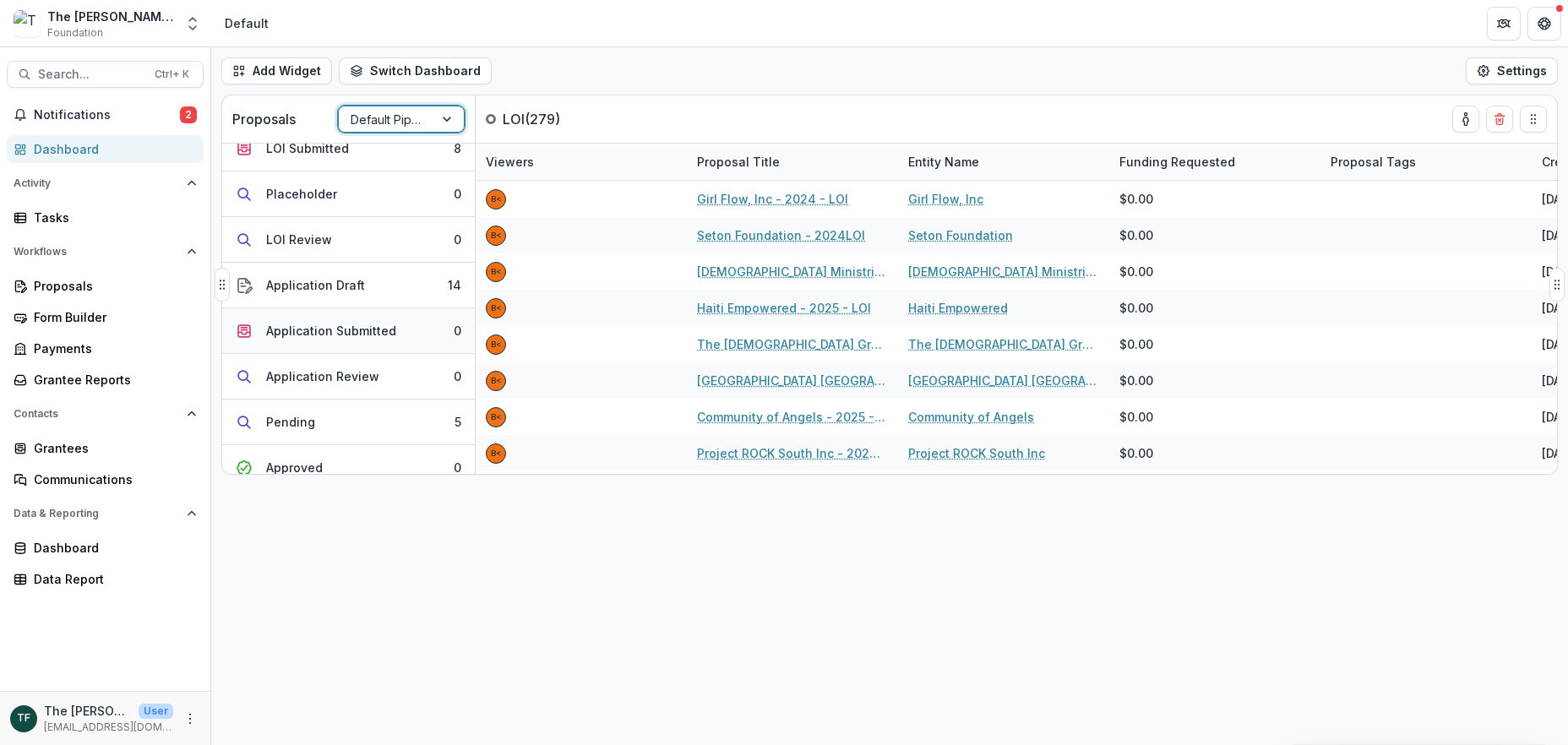
scroll to position [113, 0]
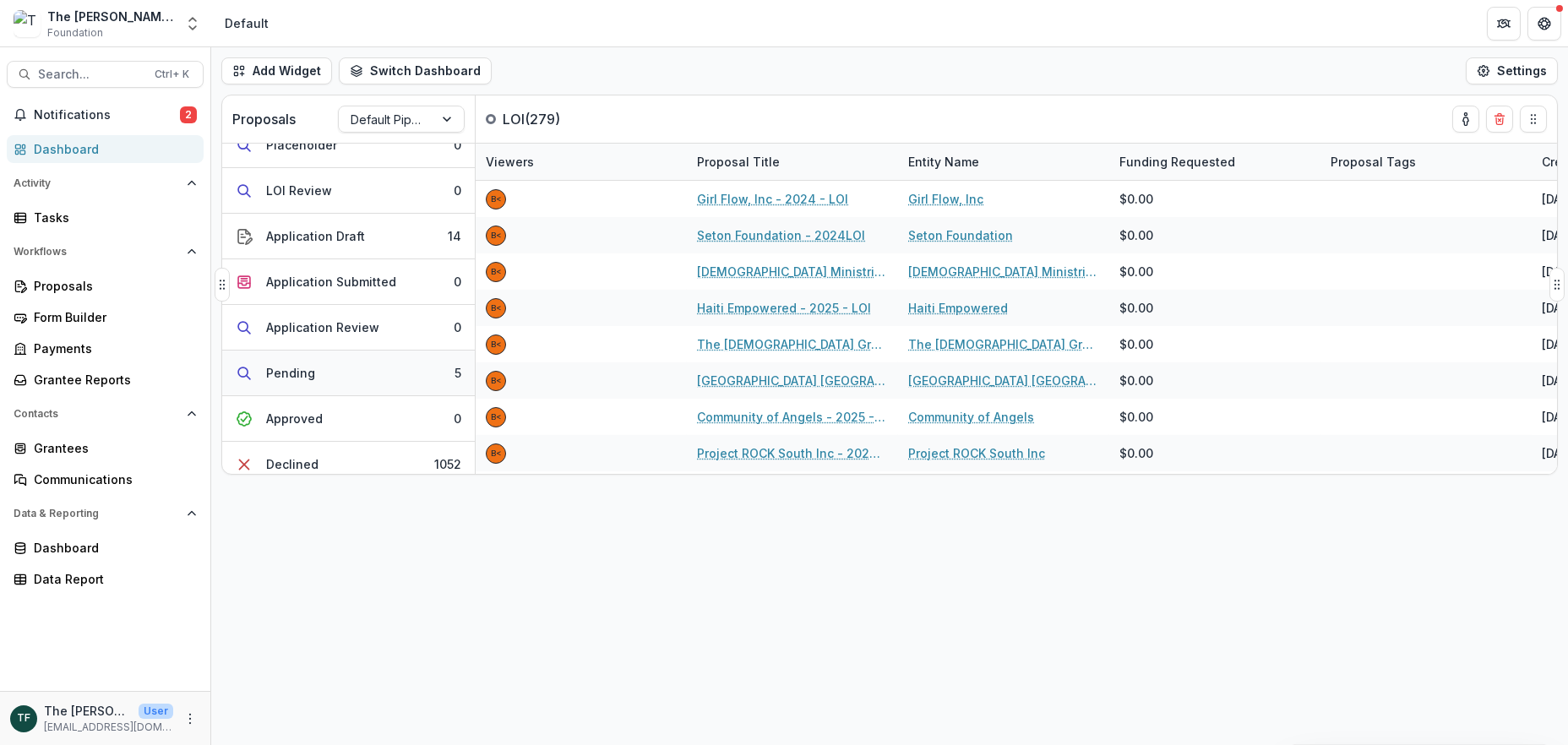
click at [362, 368] on button "Pending 5" at bounding box center [348, 374] width 252 height 46
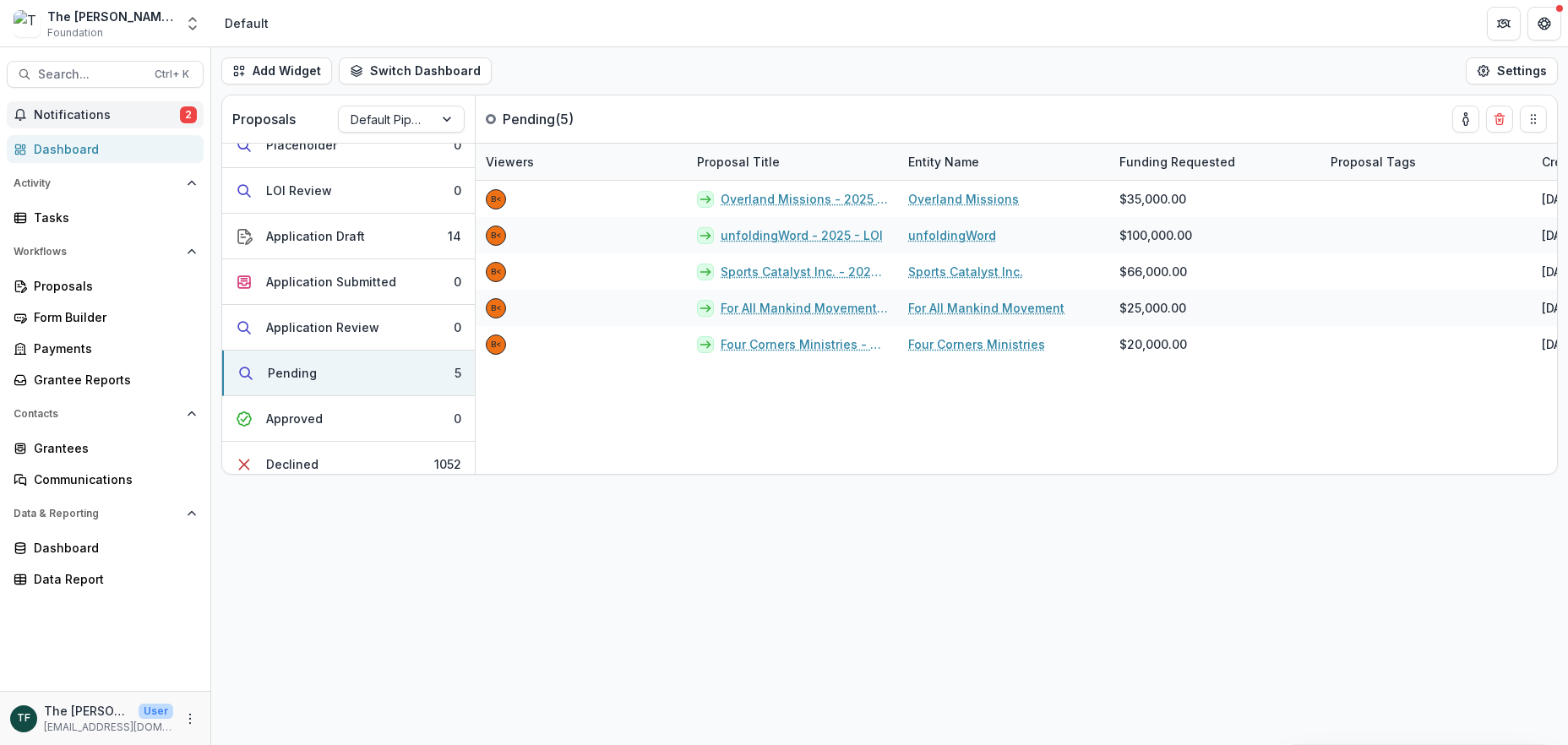
click at [83, 114] on span "Notifications" at bounding box center [107, 115] width 146 height 15
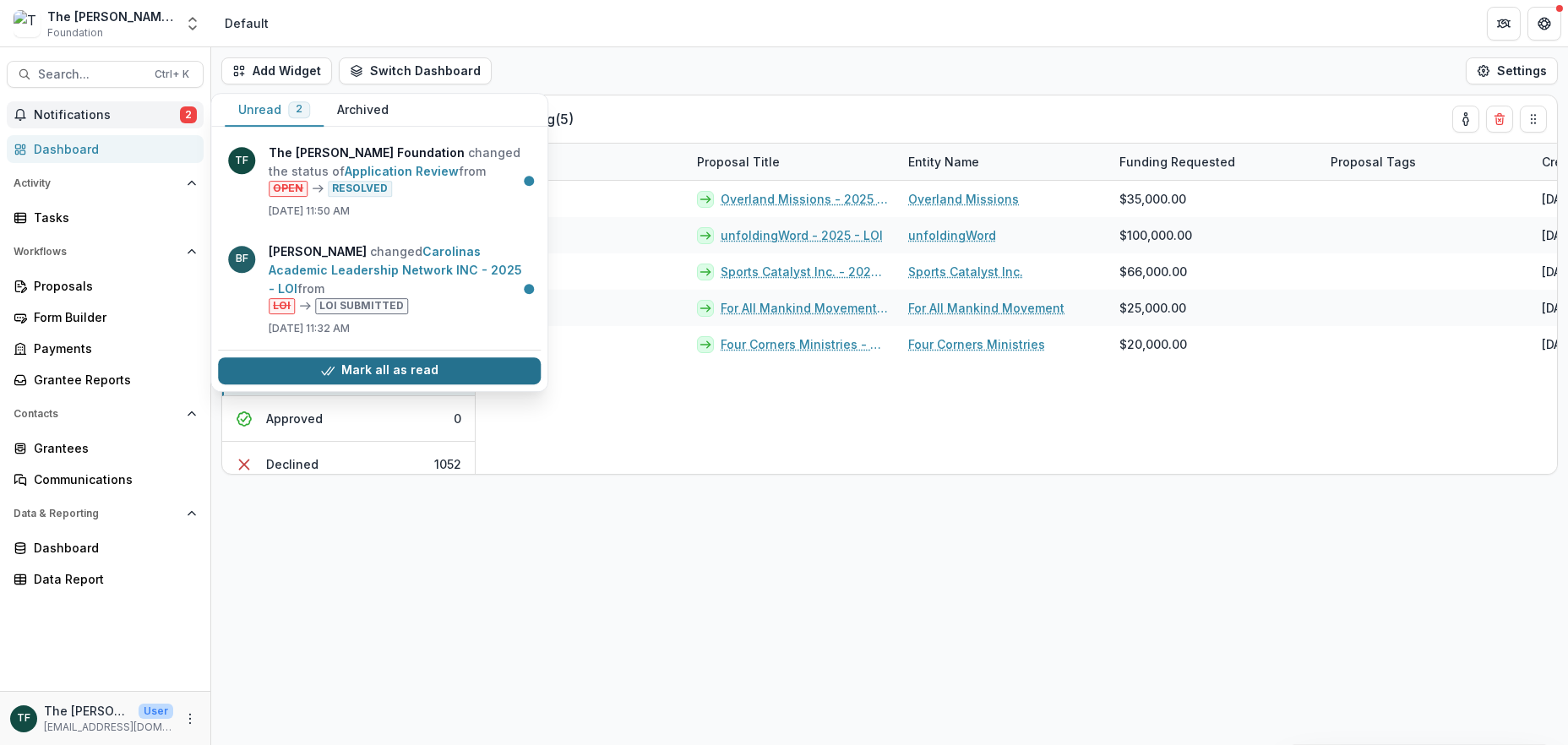
click at [410, 357] on button "Mark all as read" at bounding box center [379, 370] width 323 height 27
